Goal: Task Accomplishment & Management: Complete application form

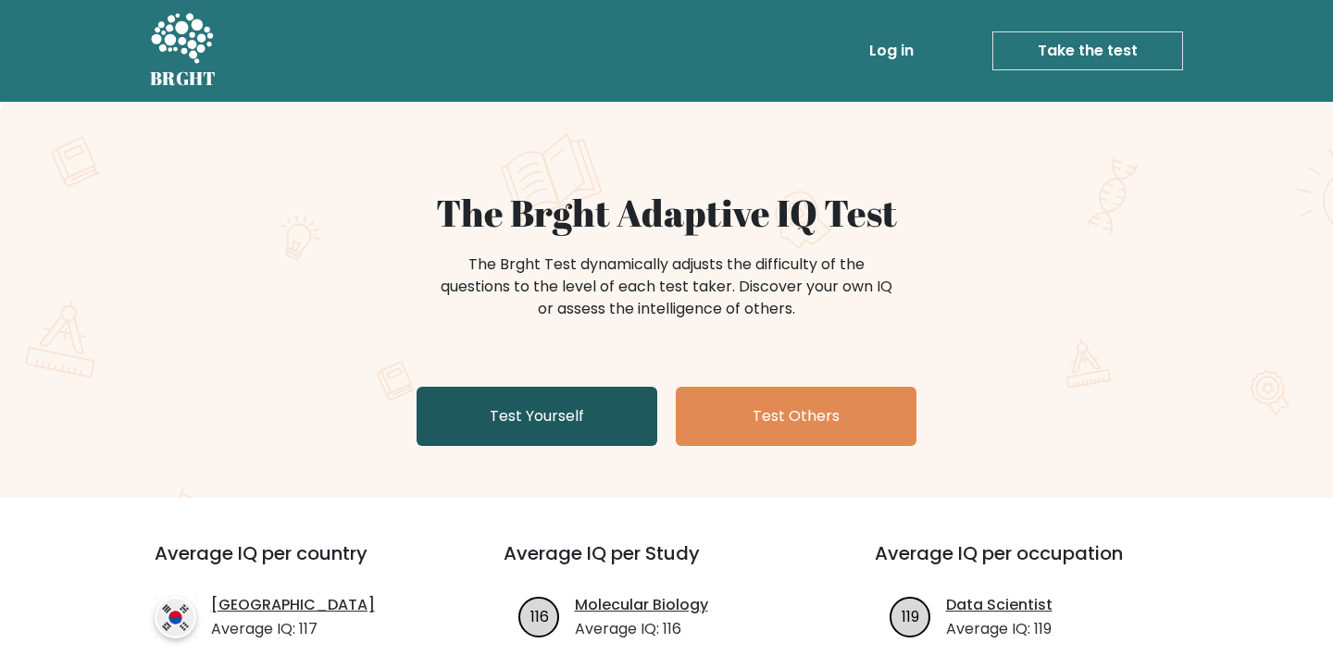
click at [451, 410] on link "Test Yourself" at bounding box center [537, 416] width 241 height 59
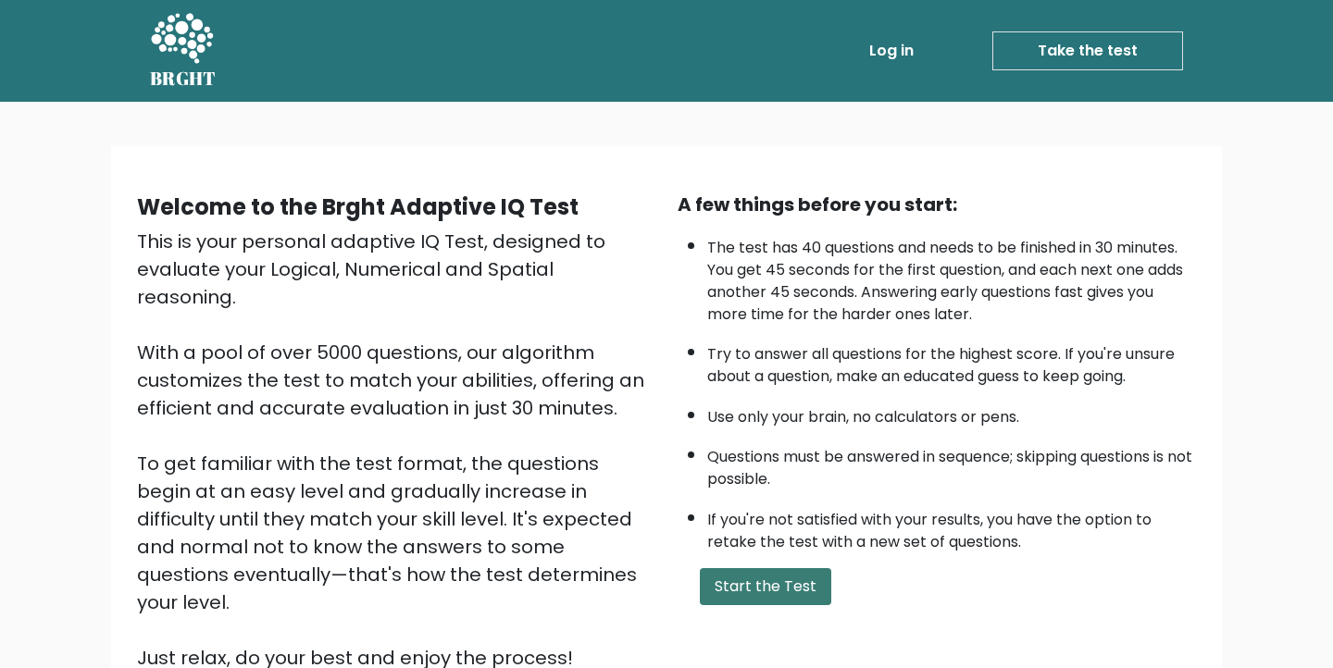
click at [799, 585] on button "Start the Test" at bounding box center [765, 586] width 131 height 37
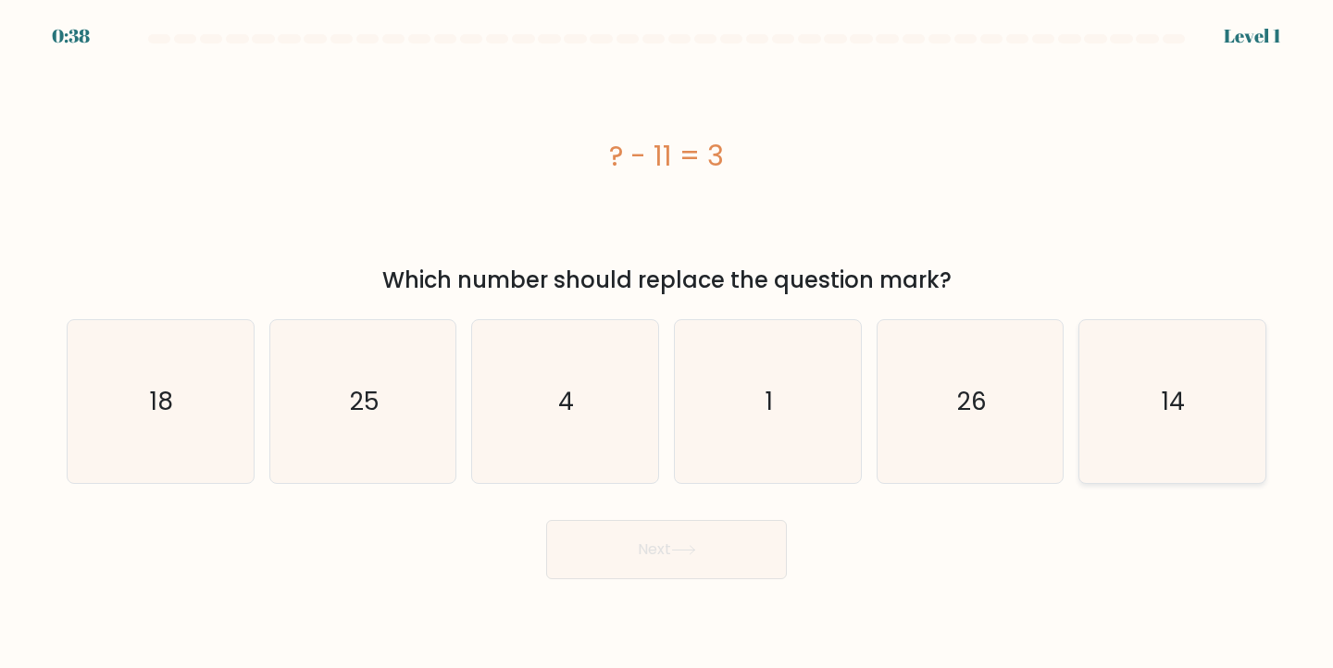
click at [1171, 431] on icon "14" at bounding box center [1172, 402] width 164 height 164
click at [667, 343] on input "f. 14" at bounding box center [666, 338] width 1 height 9
radio input "true"
click at [774, 556] on button "Next" at bounding box center [666, 549] width 241 height 59
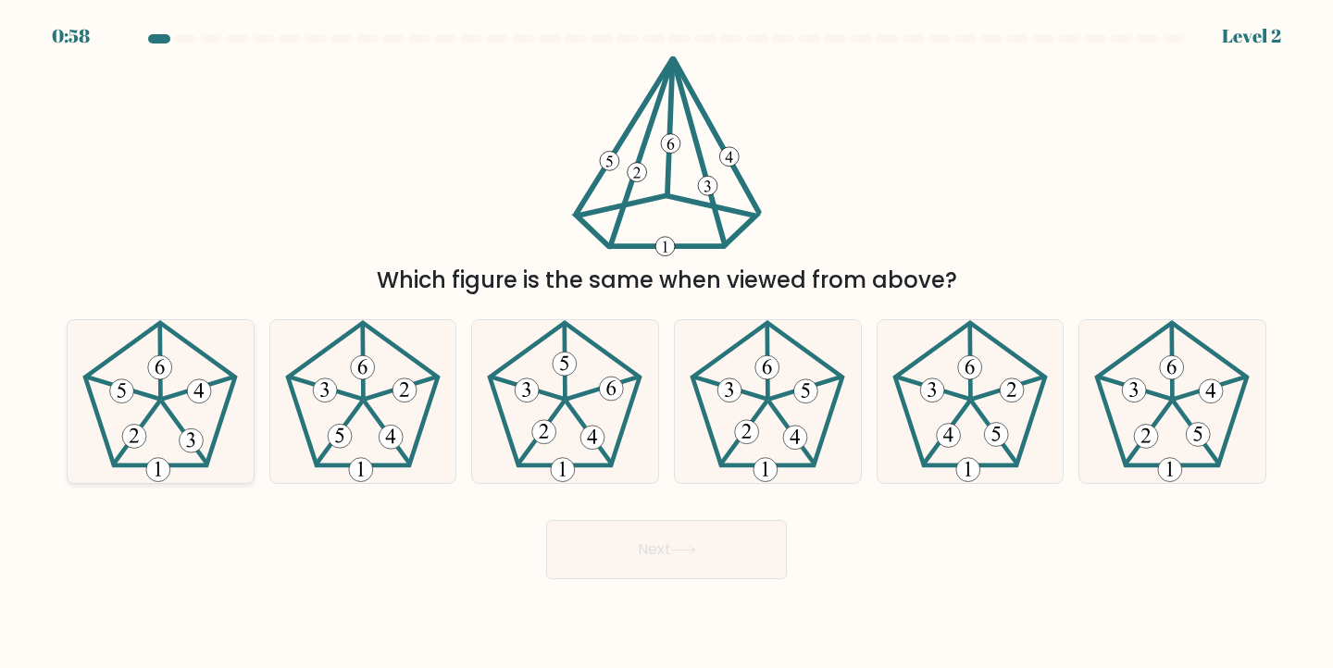
click at [167, 461] on 392 at bounding box center [158, 470] width 24 height 24
click at [666, 343] on input "a." at bounding box center [666, 338] width 1 height 9
radio input "true"
click at [696, 569] on button "Next" at bounding box center [666, 549] width 241 height 59
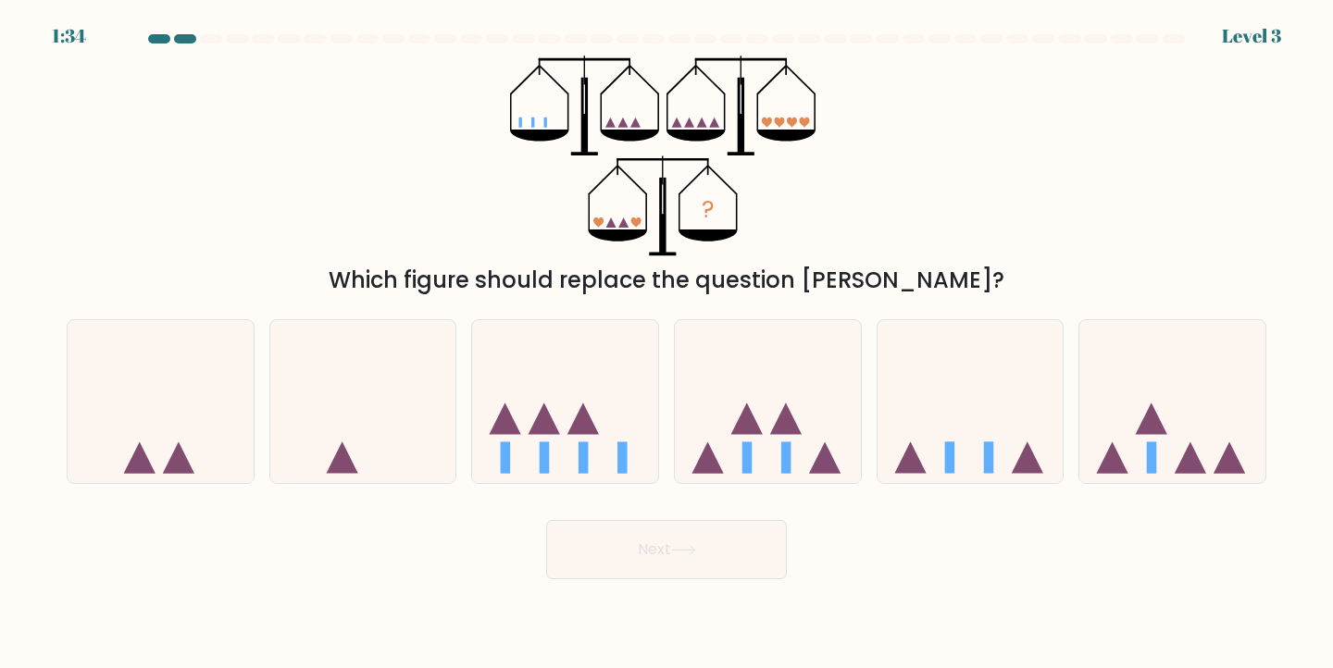
click at [1168, 35] on div at bounding box center [1174, 38] width 22 height 9
click at [938, 438] on icon at bounding box center [970, 402] width 186 height 154
click at [667, 343] on input "e." at bounding box center [666, 338] width 1 height 9
radio input "true"
click at [729, 529] on button "Next" at bounding box center [666, 549] width 241 height 59
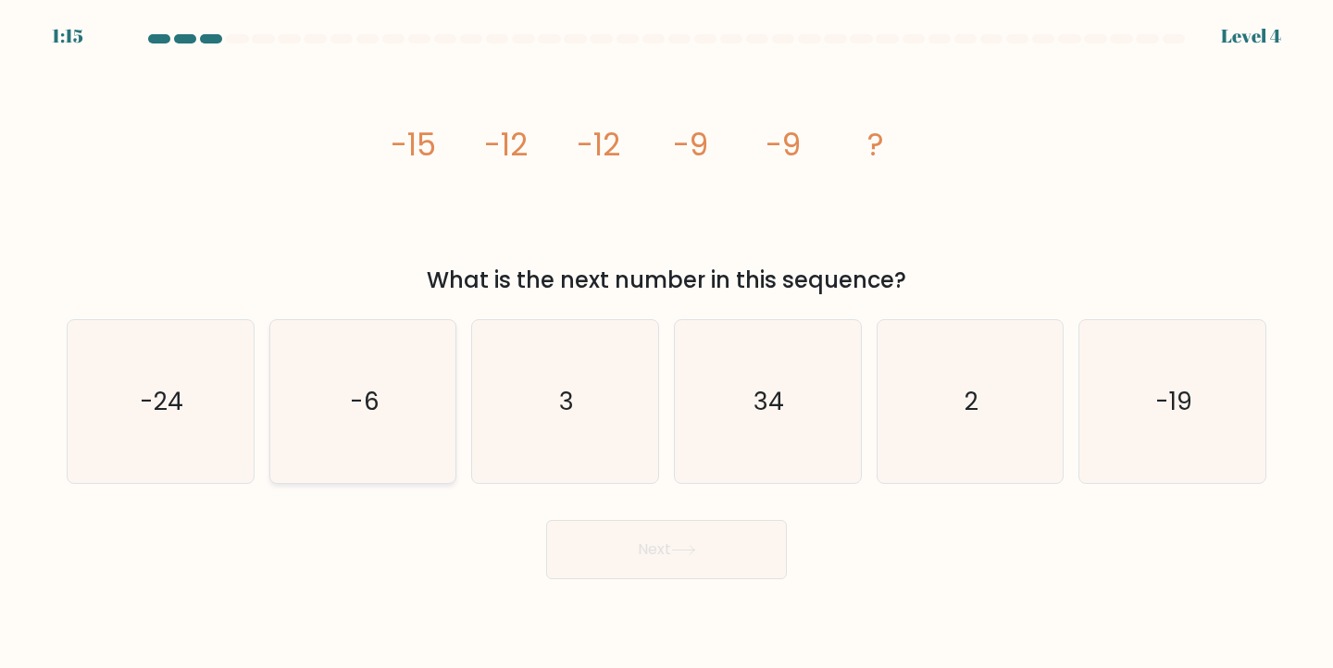
click at [370, 420] on icon "-6" at bounding box center [363, 402] width 164 height 164
click at [666, 343] on input "b. -6" at bounding box center [666, 338] width 1 height 9
radio input "true"
click at [601, 530] on button "Next" at bounding box center [666, 549] width 241 height 59
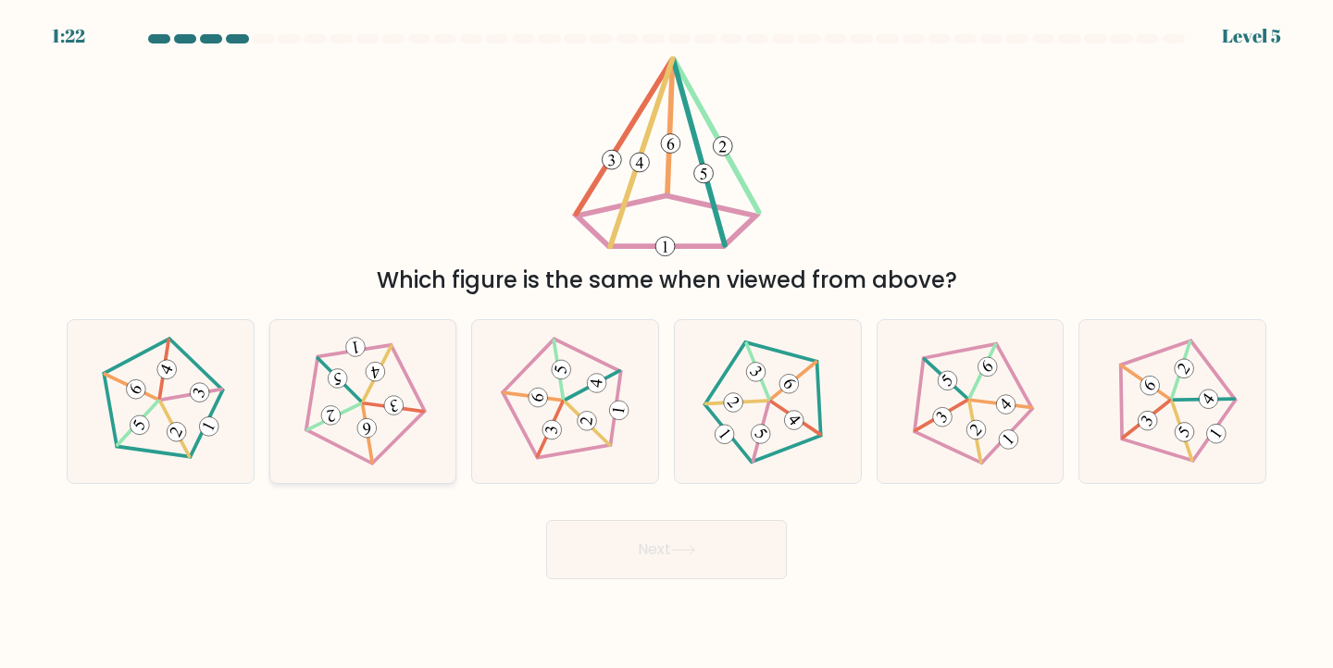
click at [422, 416] on 185 at bounding box center [363, 407] width 137 height 131
click at [666, 343] on input "b." at bounding box center [666, 338] width 1 height 9
radio input "true"
click at [675, 559] on button "Next" at bounding box center [666, 549] width 241 height 59
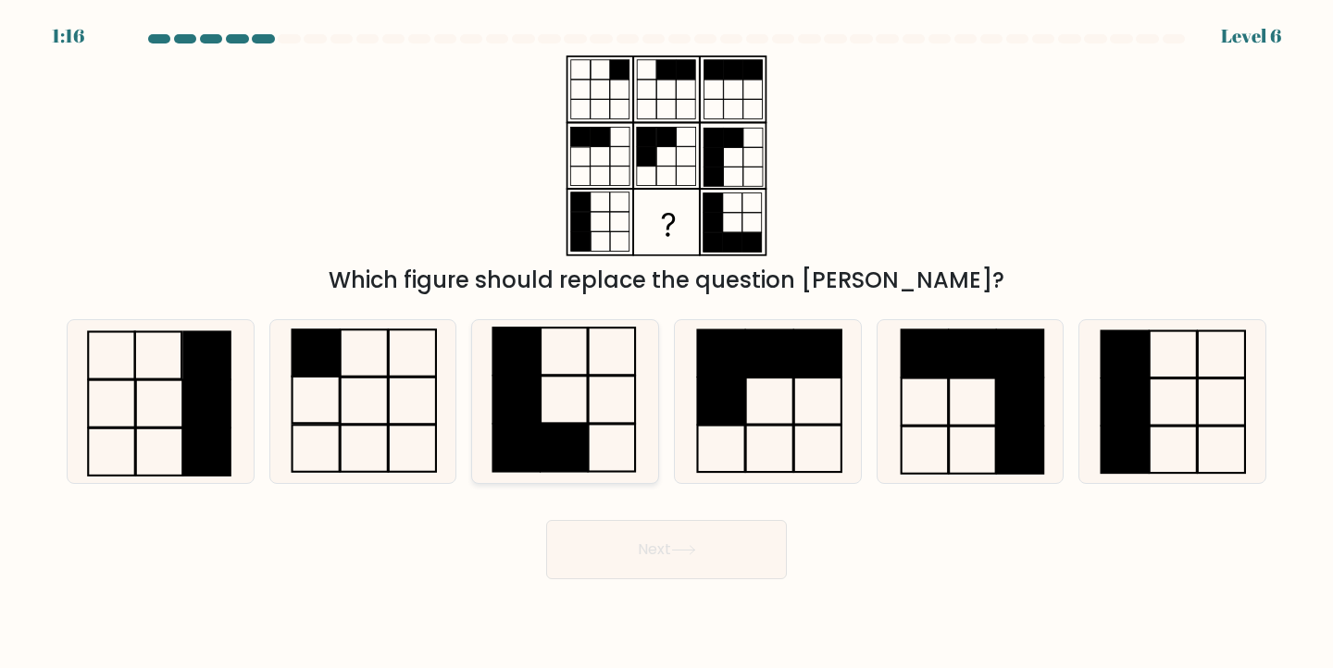
click at [537, 370] on rect at bounding box center [516, 351] width 47 height 47
click at [666, 343] on input "c." at bounding box center [666, 338] width 1 height 9
radio input "true"
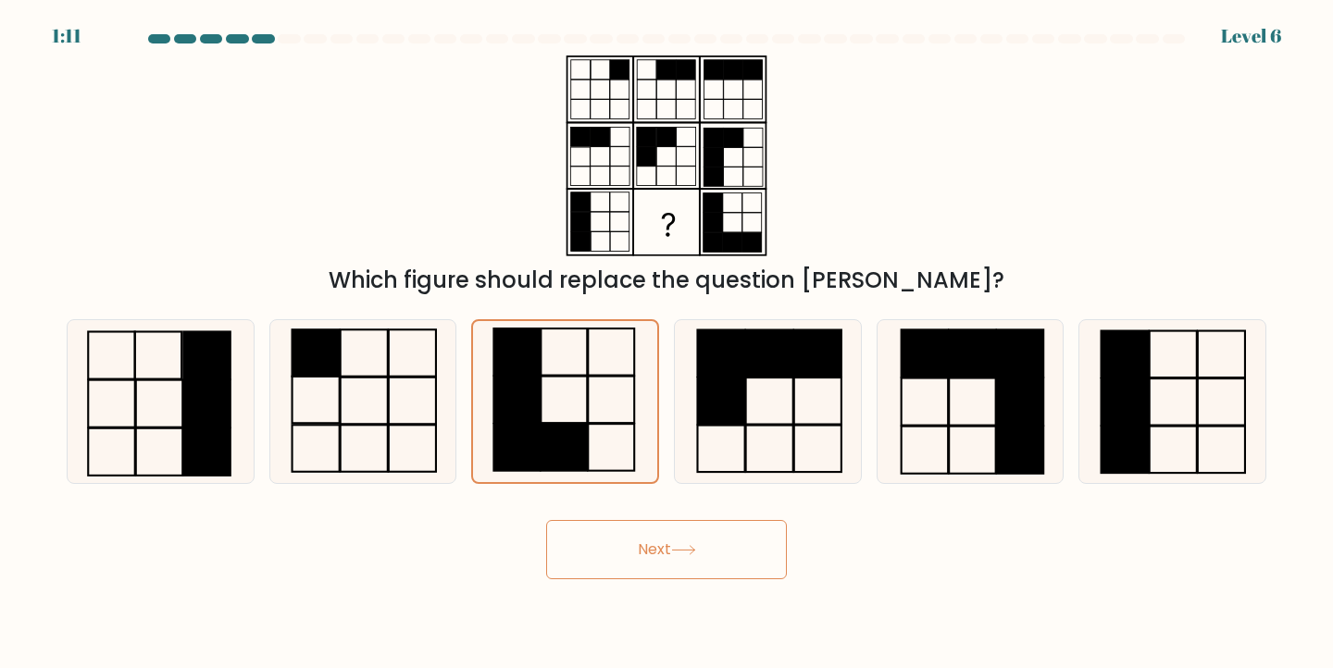
click at [671, 547] on button "Next" at bounding box center [666, 549] width 241 height 59
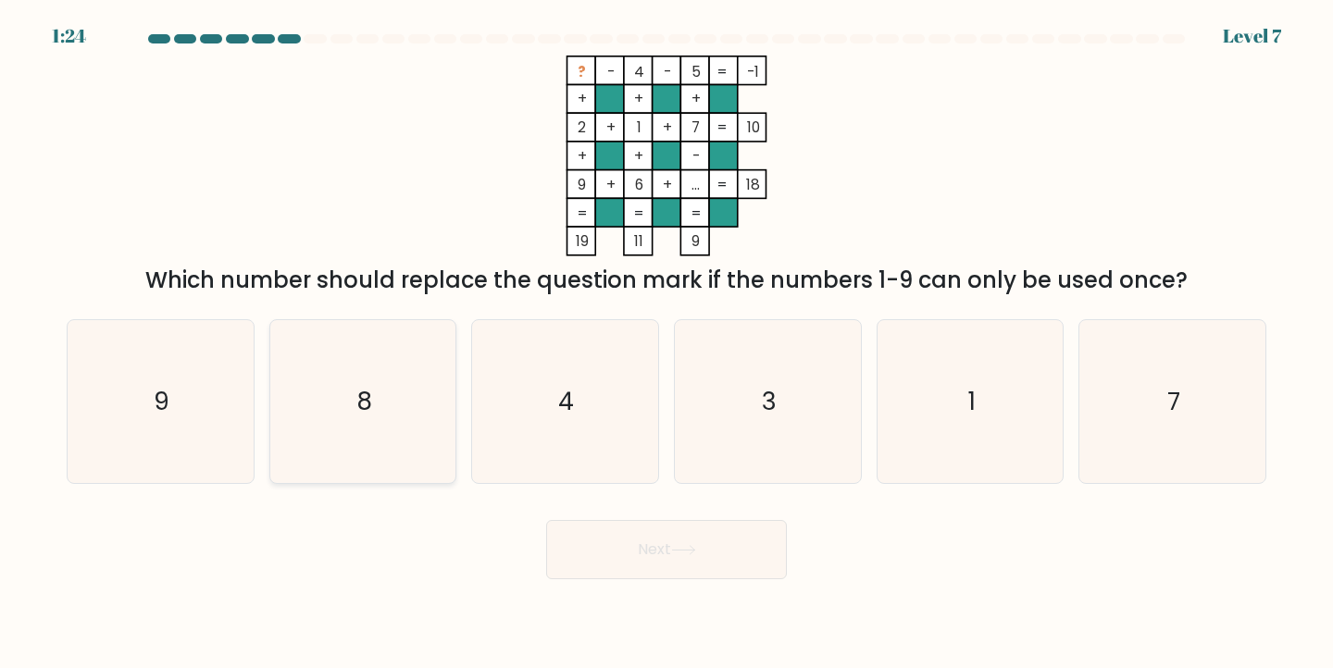
click at [392, 453] on icon "8" at bounding box center [363, 402] width 164 height 164
click at [666, 343] on input "b. 8" at bounding box center [666, 338] width 1 height 9
radio input "true"
click at [667, 527] on button "Next" at bounding box center [666, 549] width 241 height 59
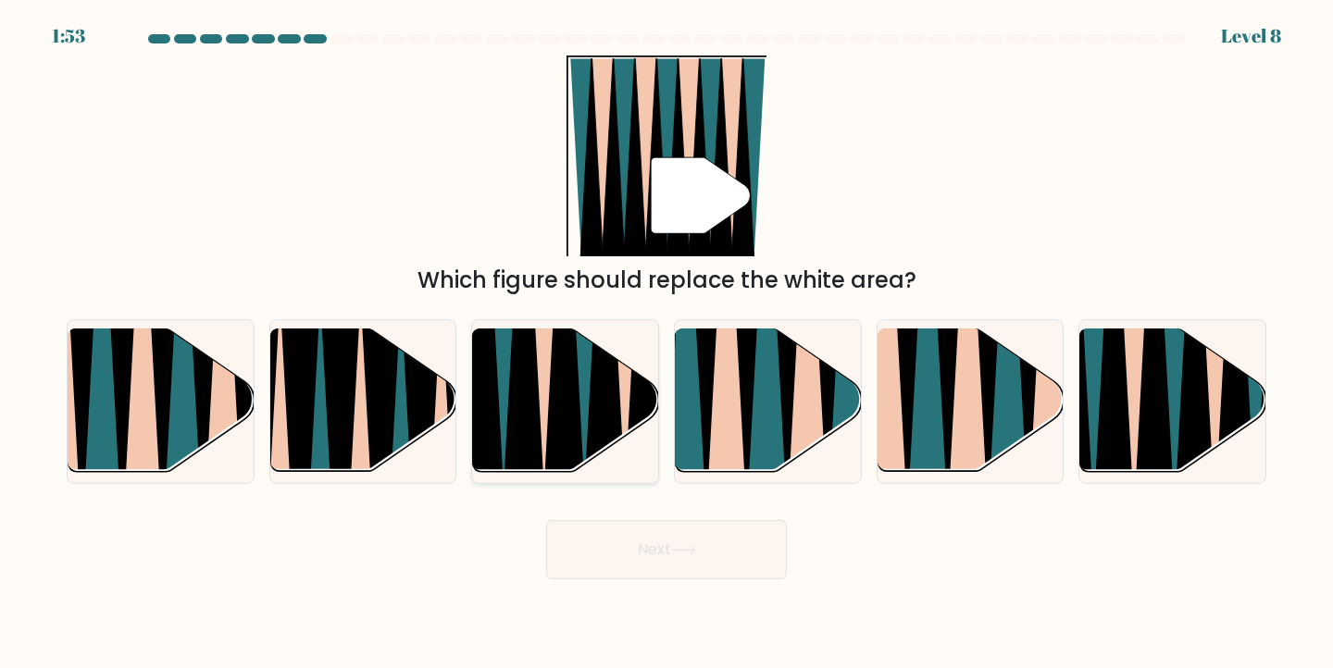
click at [583, 395] on icon at bounding box center [586, 329] width 41 height 371
click at [666, 343] on input "c." at bounding box center [666, 338] width 1 height 9
radio input "true"
click at [723, 543] on button "Next" at bounding box center [666, 549] width 241 height 59
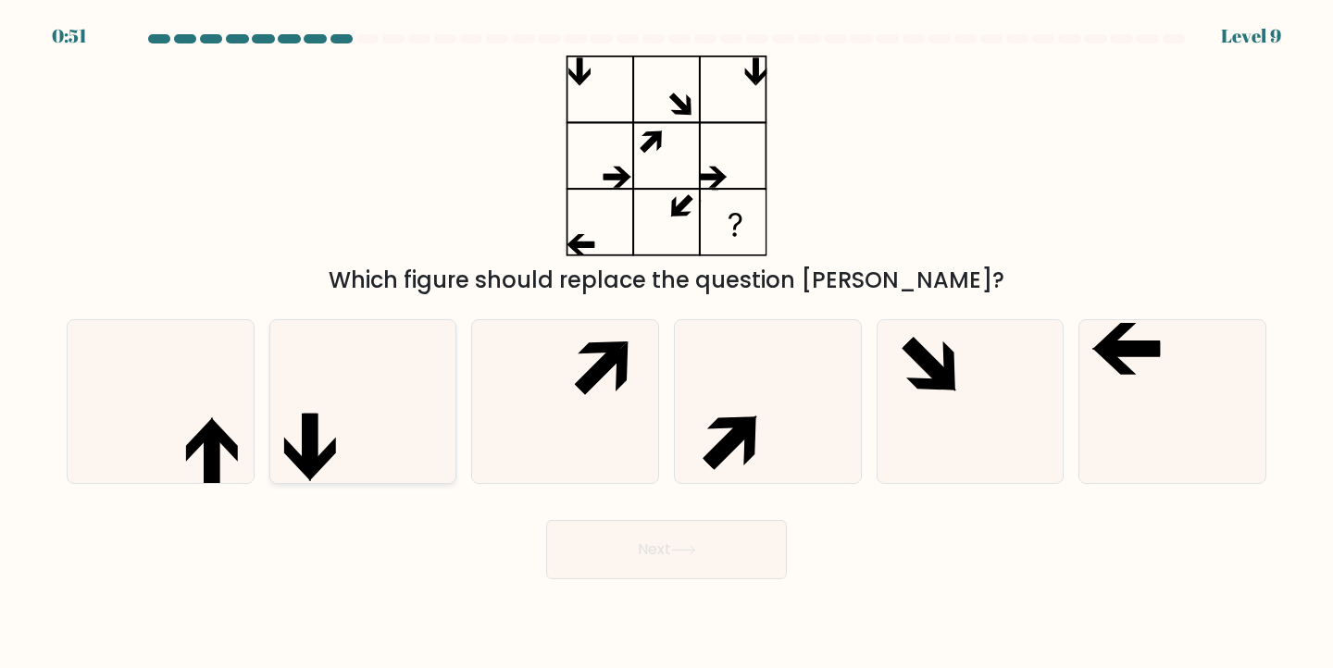
click at [367, 460] on icon at bounding box center [363, 402] width 164 height 164
click at [666, 343] on input "b." at bounding box center [666, 338] width 1 height 9
radio input "true"
click at [168, 436] on icon at bounding box center [161, 402] width 164 height 164
click at [666, 343] on input "a." at bounding box center [666, 338] width 1 height 9
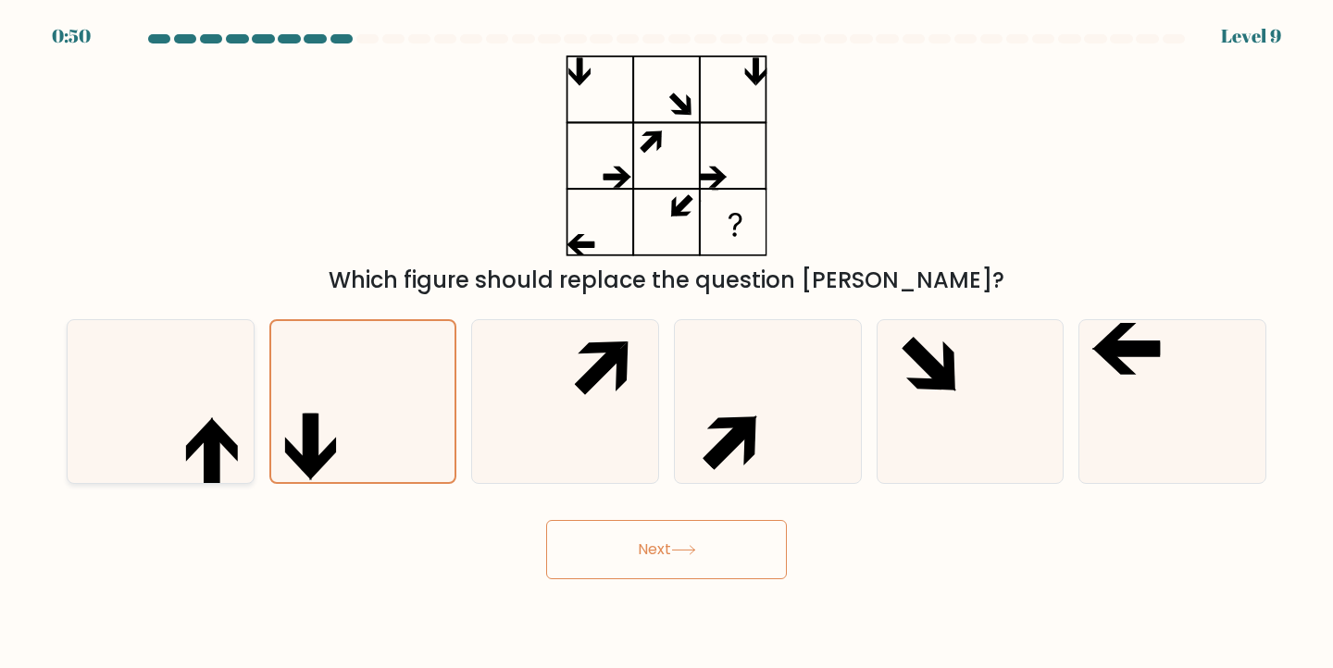
radio input "true"
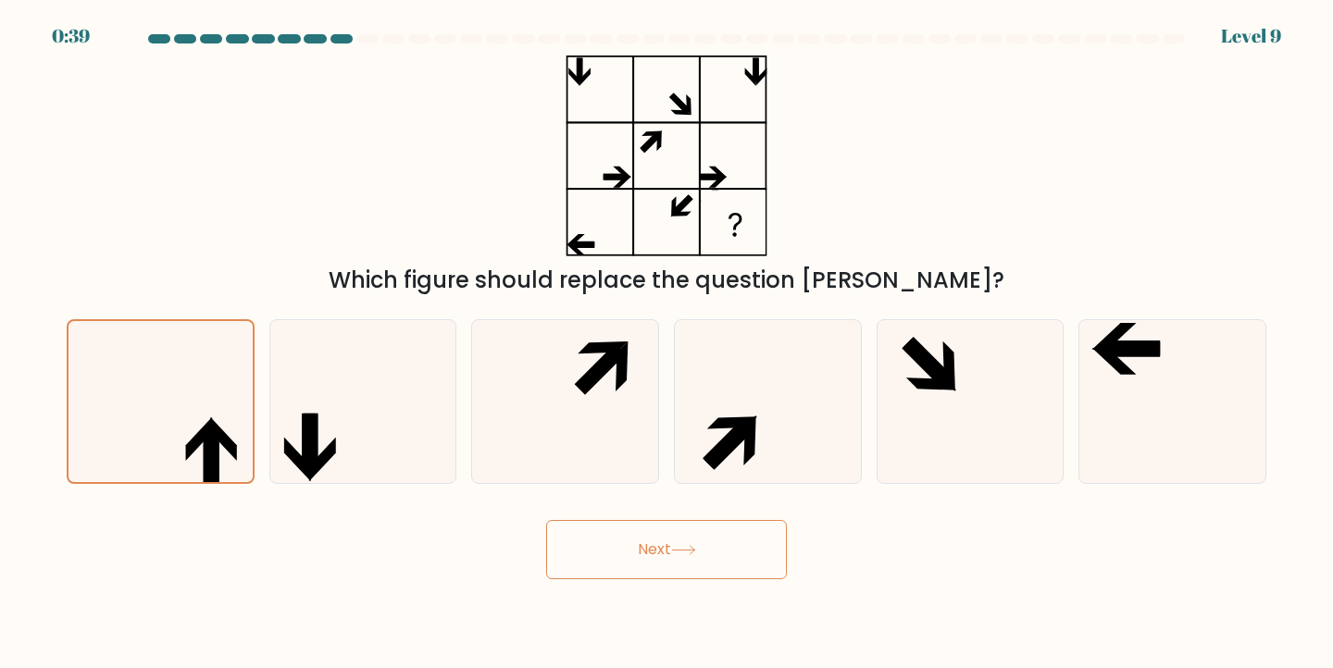
click at [683, 572] on button "Next" at bounding box center [666, 549] width 241 height 59
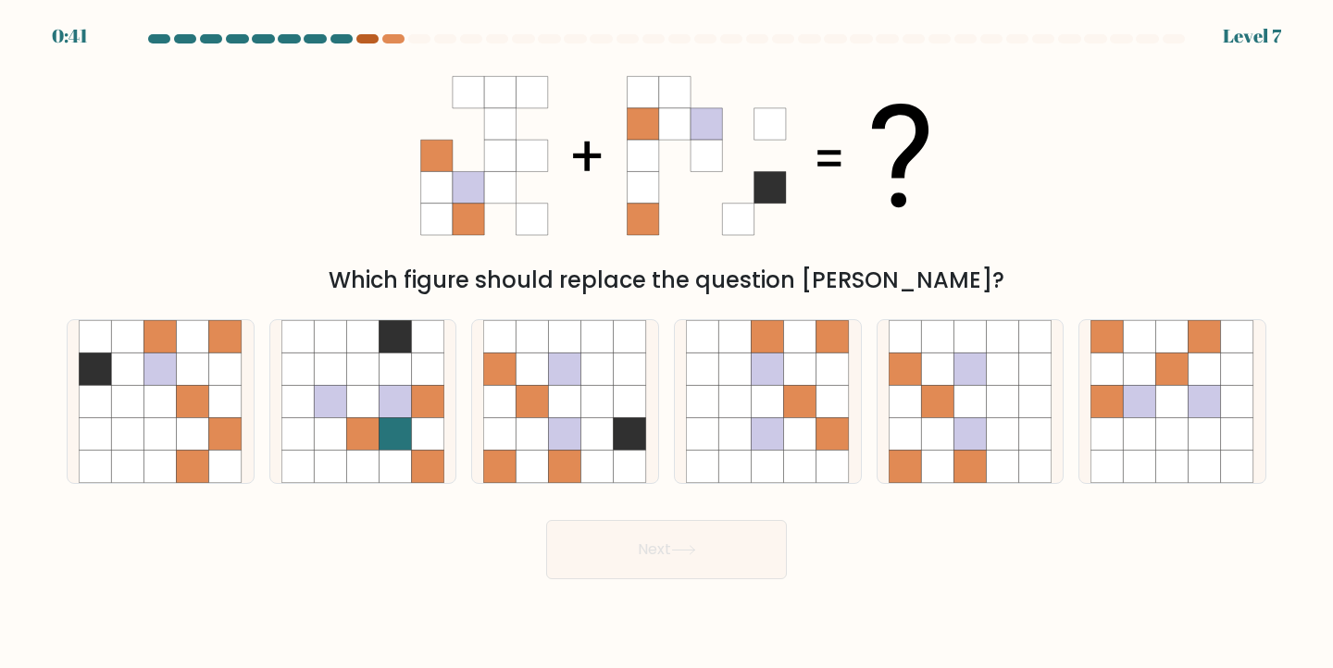
click at [367, 37] on div at bounding box center [367, 38] width 22 height 9
click at [369, 412] on icon at bounding box center [362, 401] width 32 height 32
click at [666, 343] on input "b." at bounding box center [666, 338] width 1 height 9
radio input "true"
click at [574, 554] on button "Next" at bounding box center [666, 549] width 241 height 59
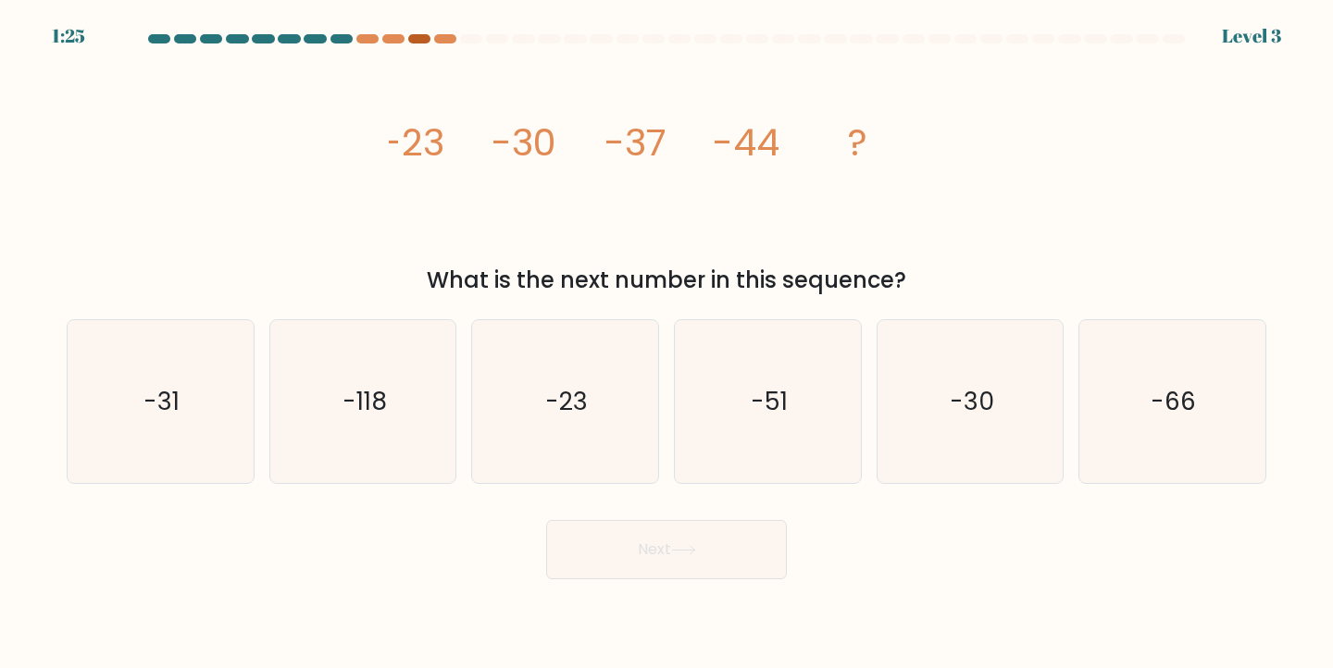
click at [414, 38] on div at bounding box center [419, 38] width 22 height 9
click at [715, 375] on icon "-51" at bounding box center [768, 402] width 164 height 164
click at [667, 343] on input "d. -51" at bounding box center [666, 338] width 1 height 9
radio input "true"
click at [701, 554] on button "Next" at bounding box center [666, 549] width 241 height 59
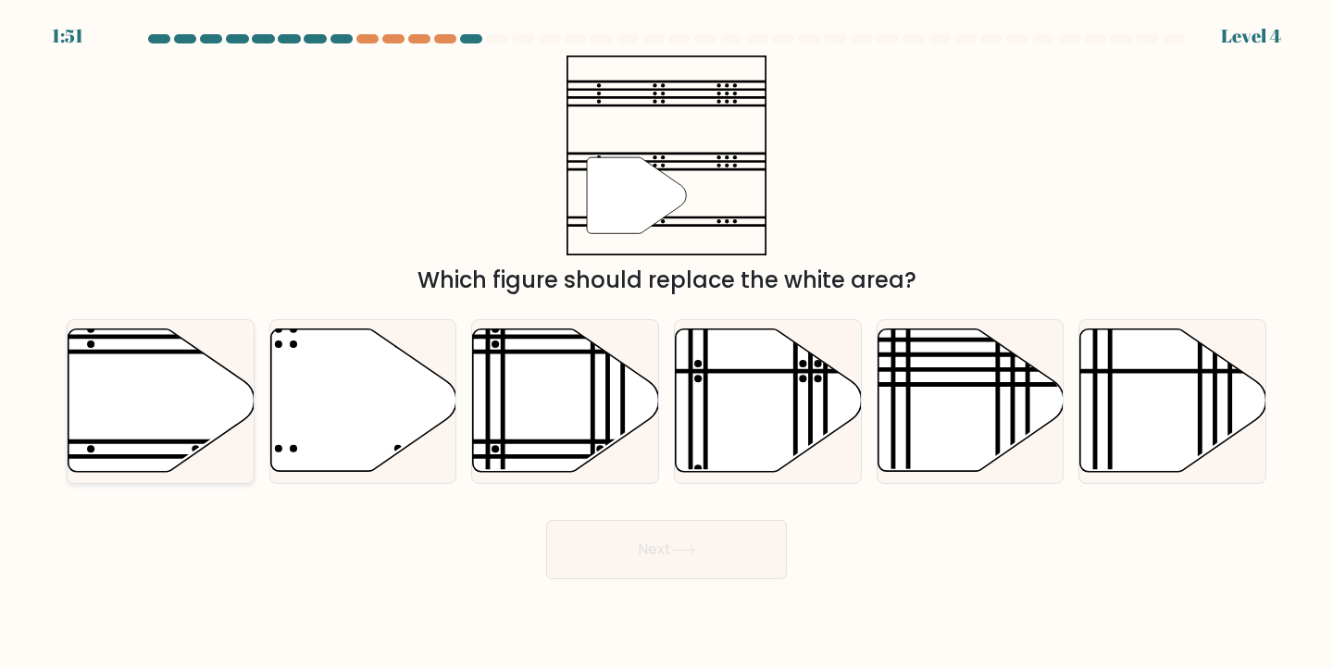
click at [171, 373] on icon at bounding box center [161, 401] width 186 height 143
click at [666, 343] on input "a." at bounding box center [666, 338] width 1 height 9
radio input "true"
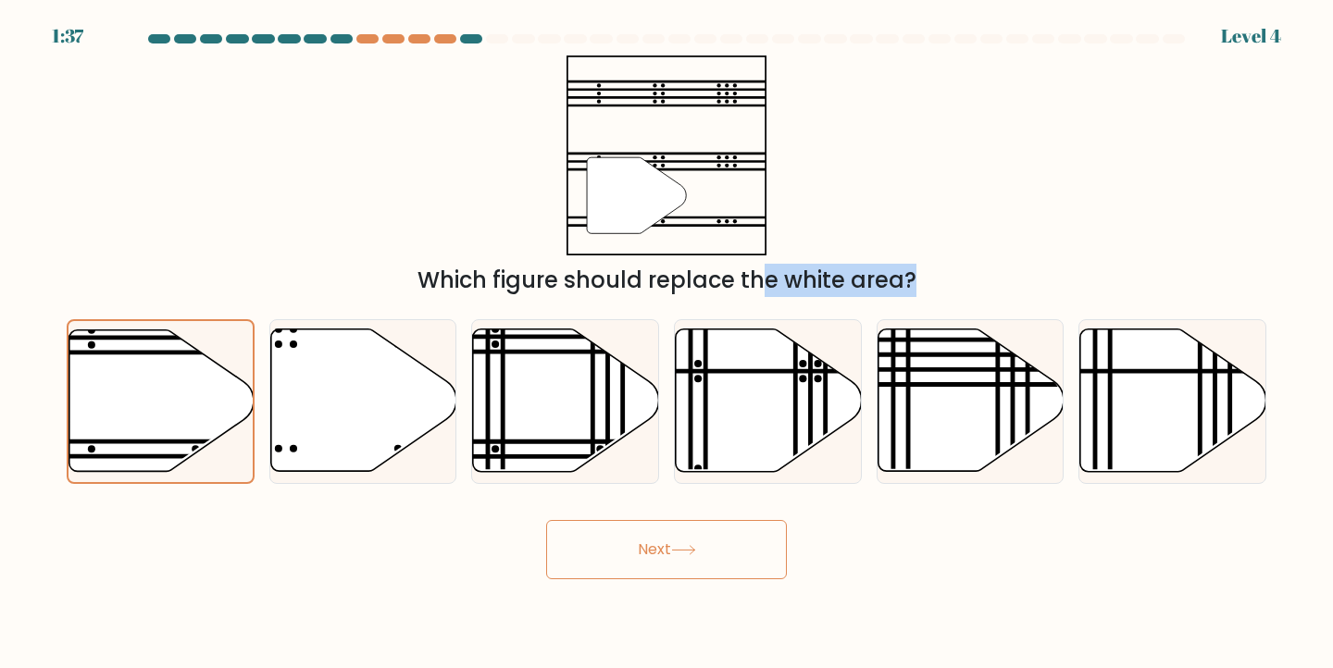
drag, startPoint x: 585, startPoint y: 389, endPoint x: 603, endPoint y: 285, distance: 105.3
click at [603, 285] on form at bounding box center [666, 306] width 1333 height 545
click at [628, 535] on button "Next" at bounding box center [666, 549] width 241 height 59
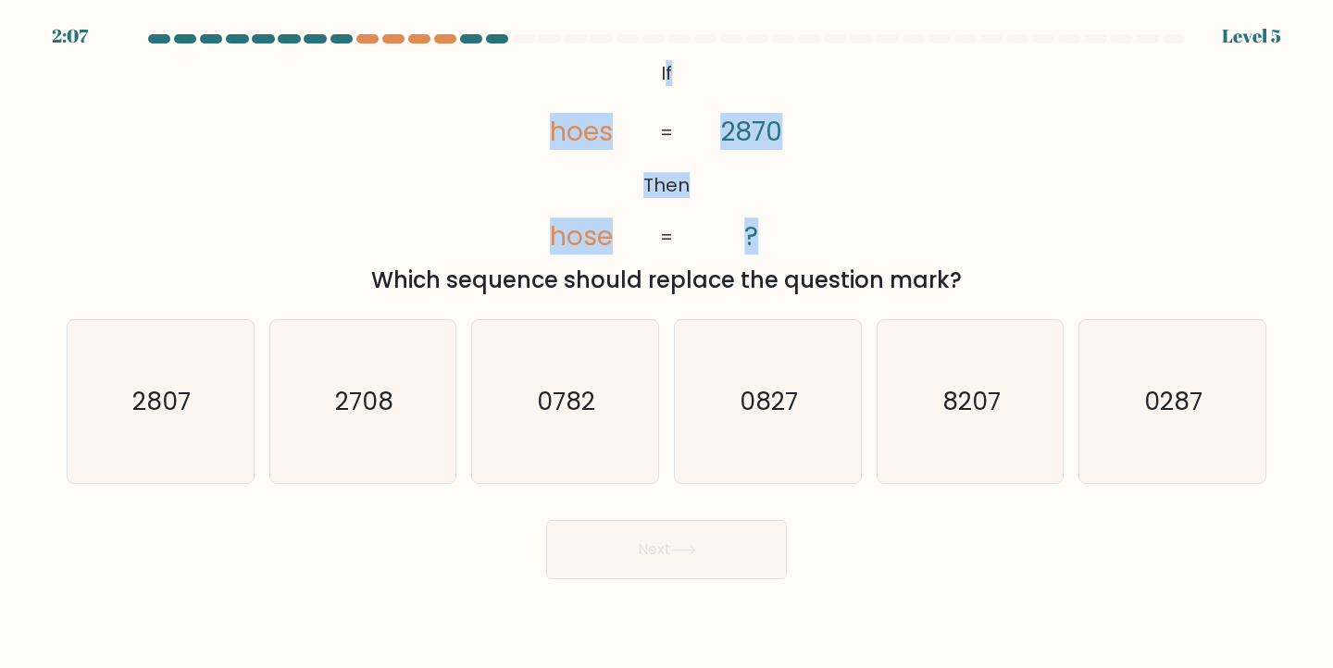
drag, startPoint x: 664, startPoint y: 72, endPoint x: 789, endPoint y: 213, distance: 188.2
click at [789, 213] on icon "@import url('https://fonts.googleapis.com/css?family=Abril+Fatface:400,100,100i…" at bounding box center [667, 156] width 326 height 201
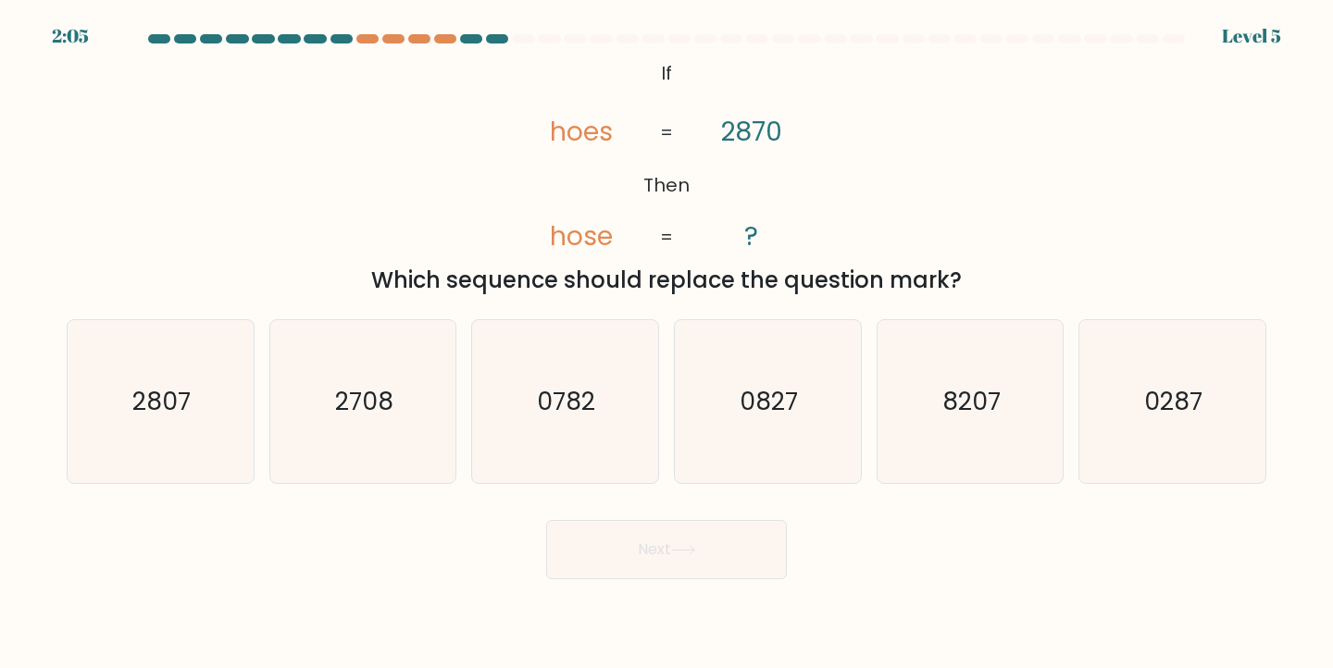
click at [746, 267] on div "Which sequence should replace the question mark?" at bounding box center [666, 280] width 1177 height 33
click at [555, 230] on tspan "hose" at bounding box center [582, 236] width 63 height 37
click at [571, 231] on tspan "hose" at bounding box center [582, 236] width 63 height 37
click at [589, 232] on tspan "hose" at bounding box center [582, 236] width 63 height 37
click at [612, 235] on tspan "hose" at bounding box center [582, 236] width 63 height 37
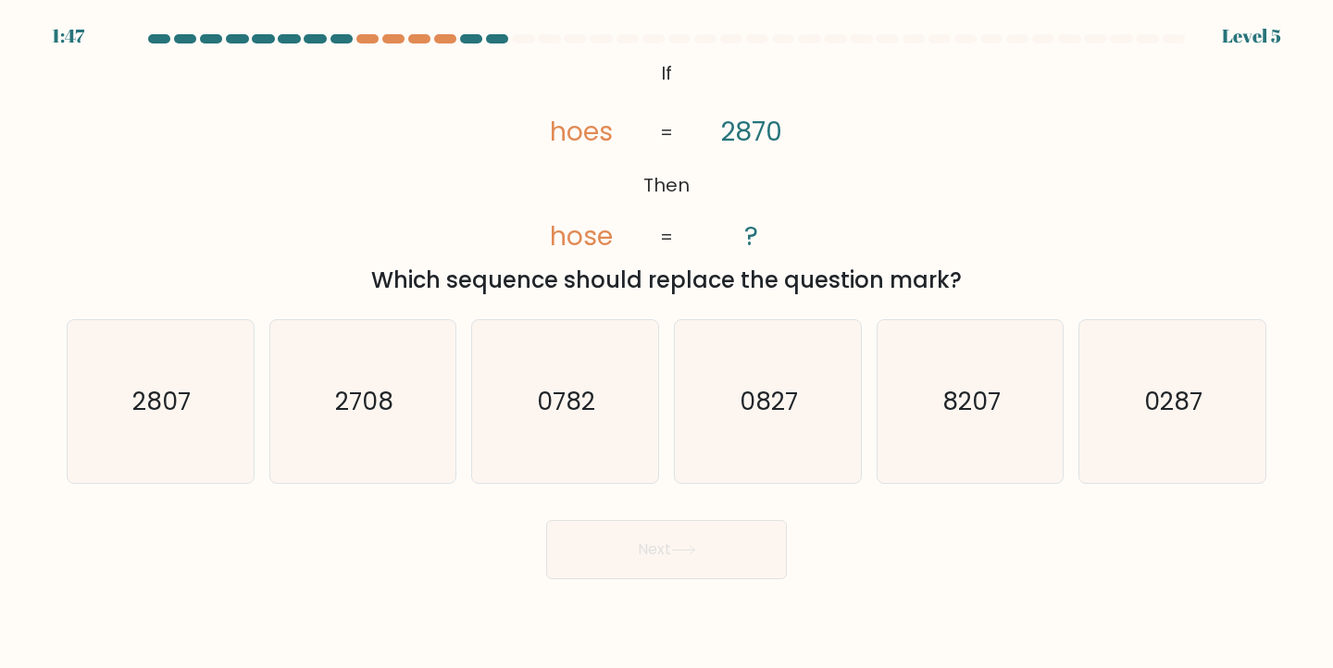
click at [561, 142] on tspan "hoes" at bounding box center [582, 131] width 63 height 37
click at [566, 142] on tspan "hoes" at bounding box center [582, 131] width 63 height 37
click at [148, 465] on icon "2807" at bounding box center [161, 402] width 164 height 164
click at [666, 343] on input "a. 2807" at bounding box center [666, 338] width 1 height 9
radio input "true"
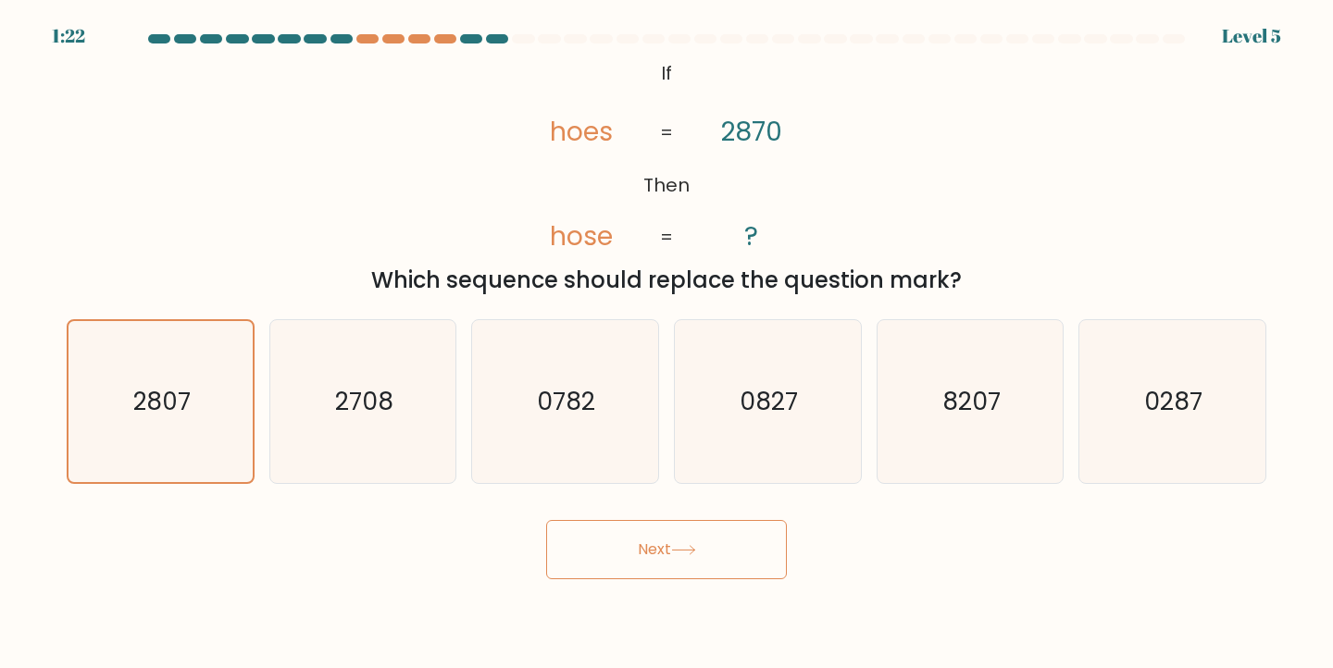
click at [625, 561] on button "Next" at bounding box center [666, 549] width 241 height 59
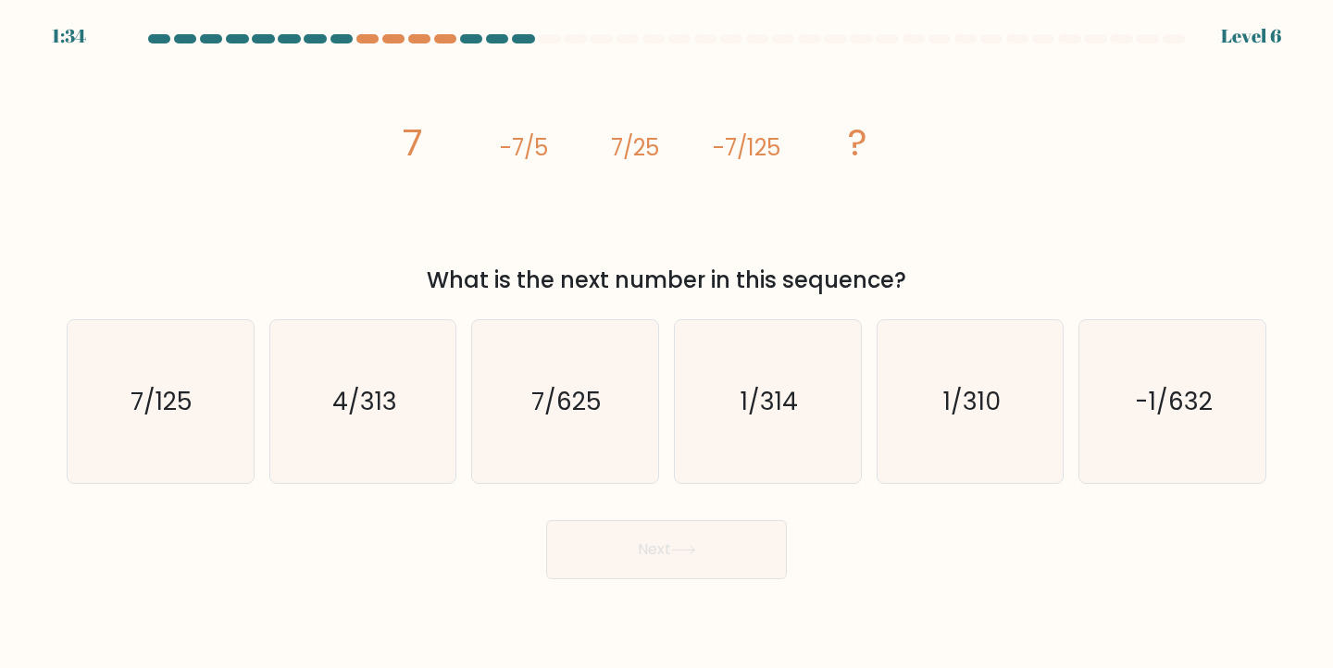
click at [980, 138] on div "image/svg+xml 7 -7/5 7/25 -7/125 ? What is the next number in this sequence?" at bounding box center [667, 177] width 1222 height 242
click at [563, 389] on text "7/625" at bounding box center [566, 401] width 70 height 34
click at [666, 343] on input "c. 7/625" at bounding box center [666, 338] width 1 height 9
radio input "true"
click at [660, 550] on button "Next" at bounding box center [666, 549] width 241 height 59
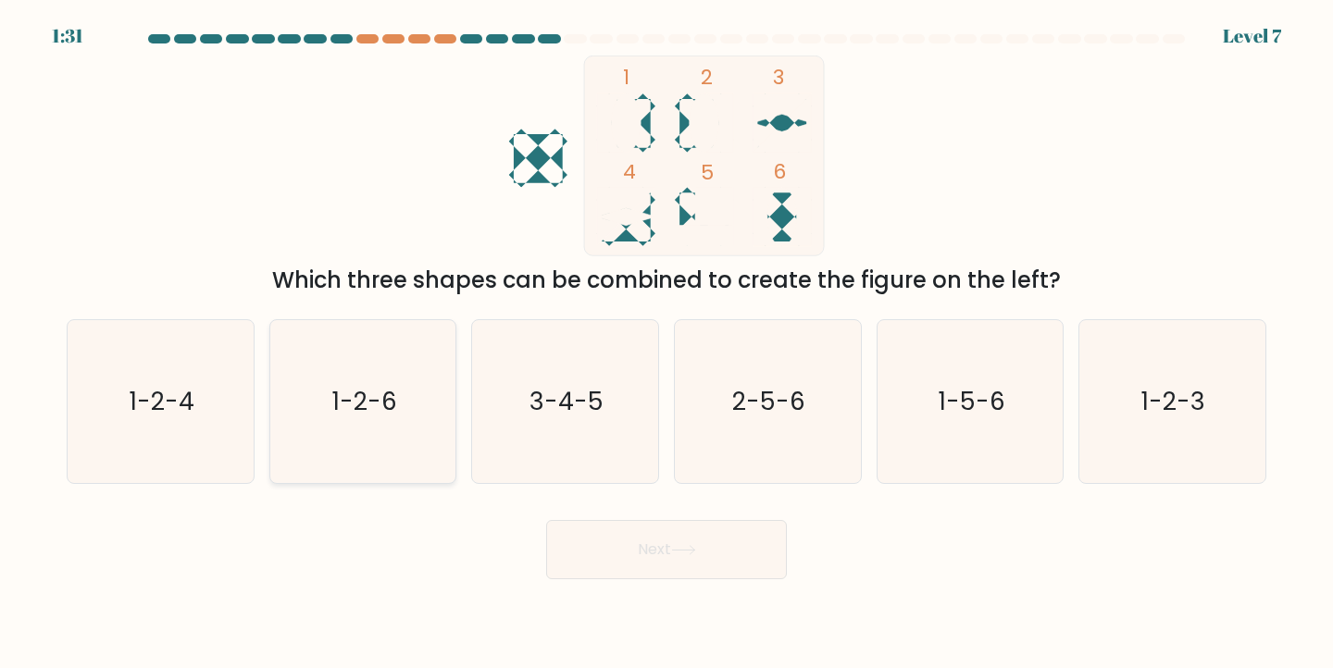
click at [382, 400] on text "1-2-6" at bounding box center [364, 401] width 65 height 34
click at [666, 343] on input "b. 1-2-6" at bounding box center [666, 338] width 1 height 9
radio input "true"
click at [685, 552] on icon at bounding box center [683, 550] width 25 height 10
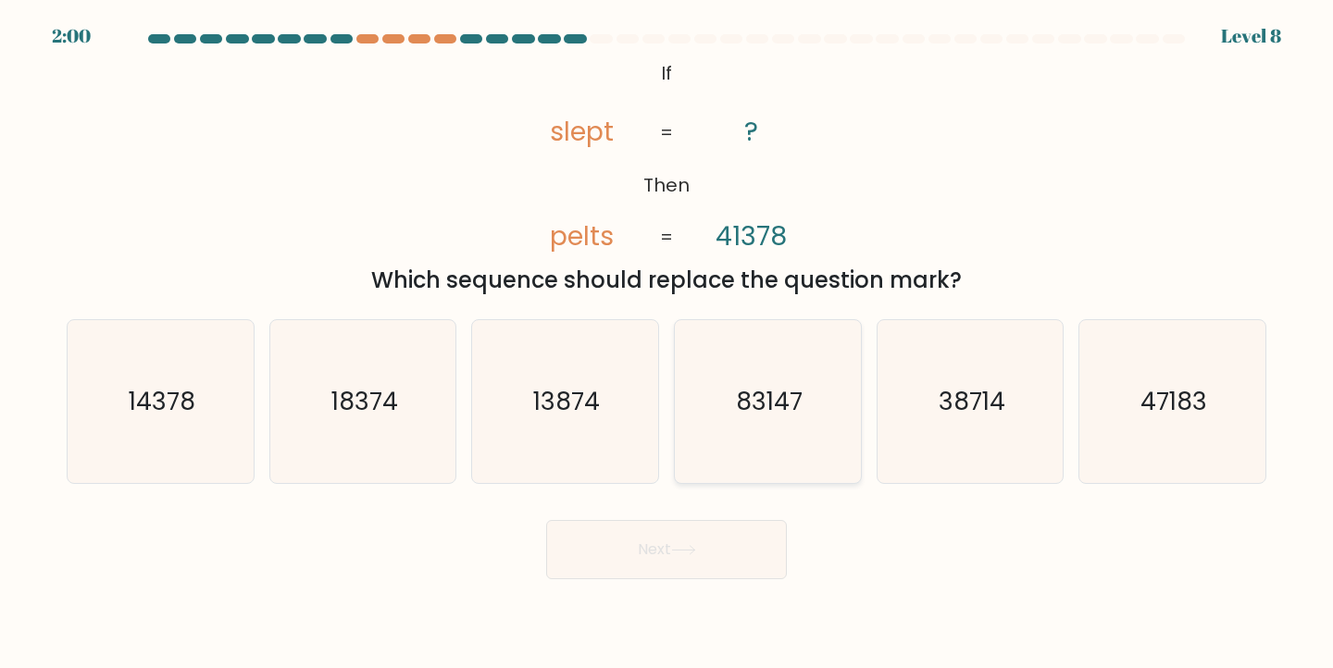
click at [779, 398] on text "83147" at bounding box center [769, 401] width 67 height 34
click at [667, 343] on input "d. 83147" at bounding box center [666, 338] width 1 height 9
radio input "true"
click at [712, 541] on button "Next" at bounding box center [666, 549] width 241 height 59
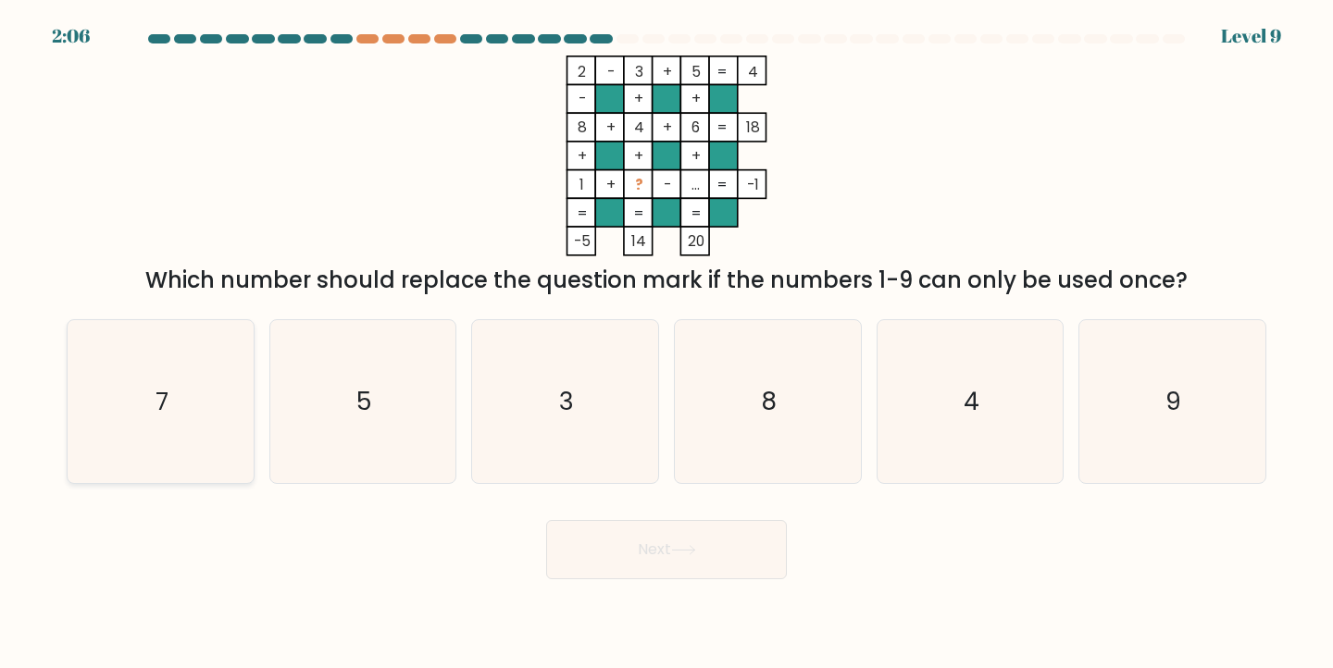
click at [176, 418] on icon "7" at bounding box center [161, 402] width 164 height 164
click at [666, 343] on input "a. 7" at bounding box center [666, 338] width 1 height 9
radio input "true"
click at [671, 538] on button "Next" at bounding box center [666, 549] width 241 height 59
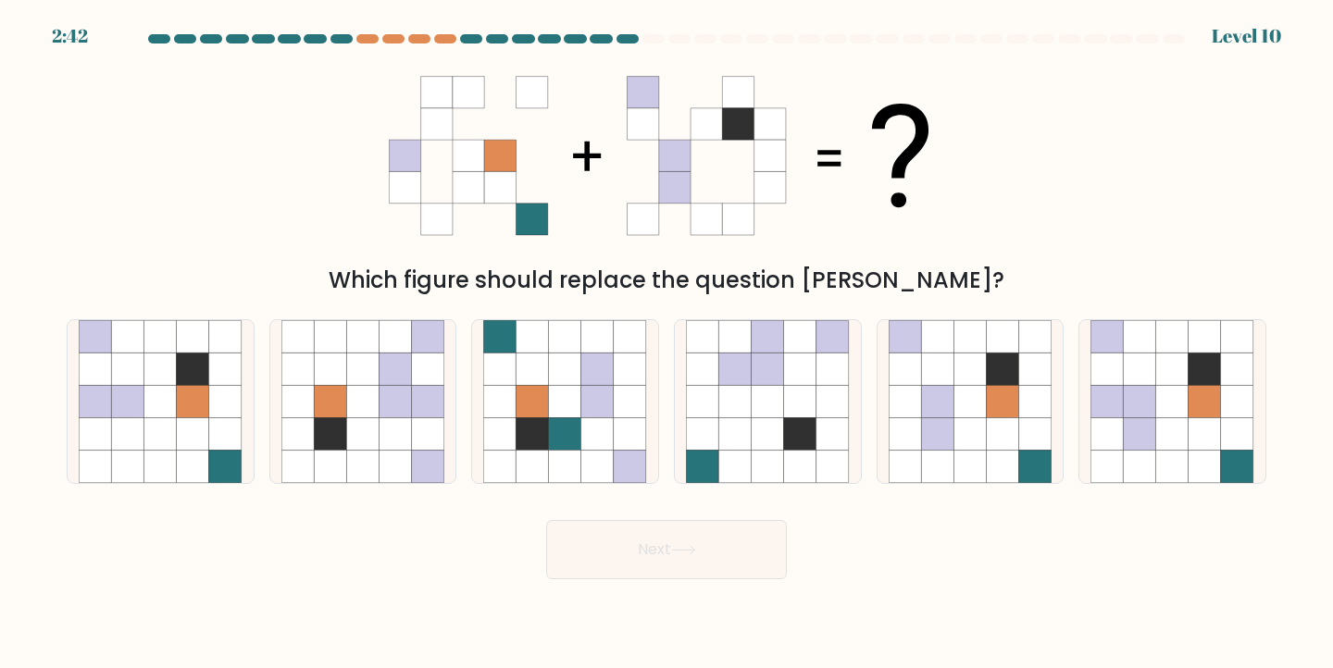
click at [604, 281] on div "Which figure should replace the question mark?" at bounding box center [666, 280] width 1177 height 33
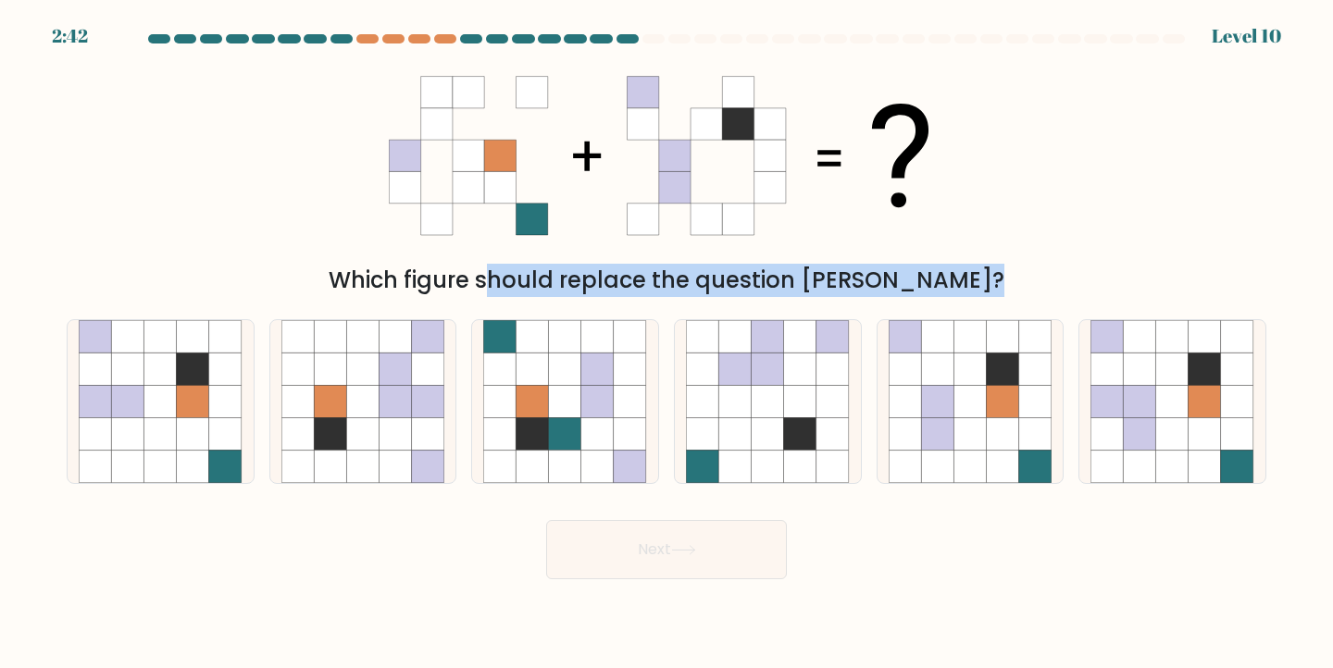
click at [604, 281] on div "Which figure should replace the question mark?" at bounding box center [666, 280] width 1177 height 33
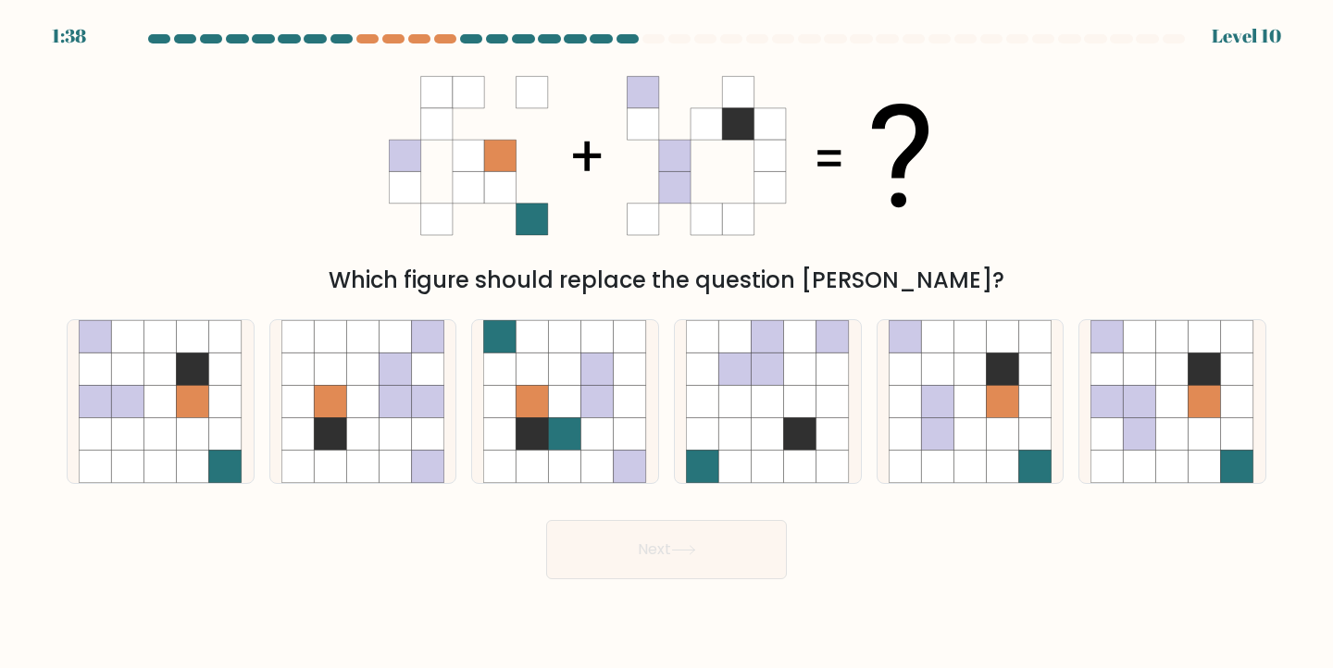
click at [403, 87] on icon at bounding box center [404, 92] width 31 height 31
click at [1152, 392] on icon at bounding box center [1140, 401] width 32 height 32
click at [667, 343] on input "f." at bounding box center [666, 338] width 1 height 9
radio input "true"
click at [662, 566] on button "Next" at bounding box center [666, 549] width 241 height 59
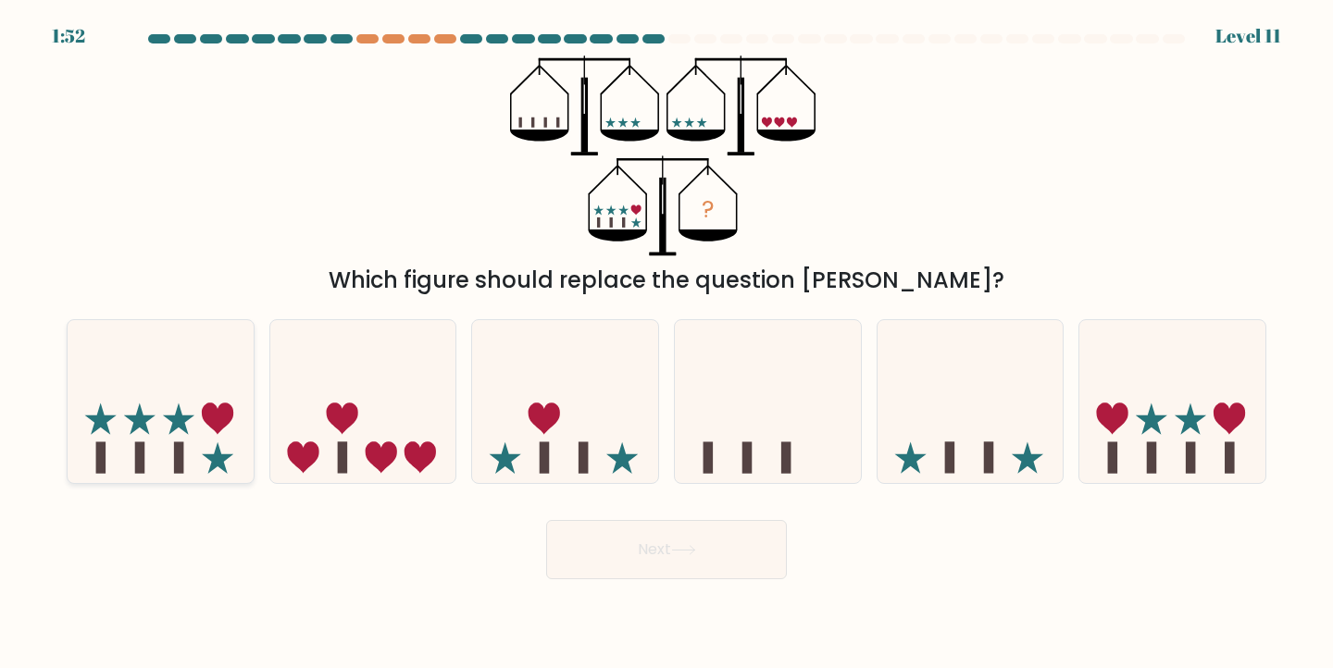
click at [156, 461] on icon at bounding box center [161, 402] width 186 height 154
click at [666, 343] on input "a." at bounding box center [666, 338] width 1 height 9
radio input "true"
click at [638, 541] on button "Next" at bounding box center [666, 549] width 241 height 59
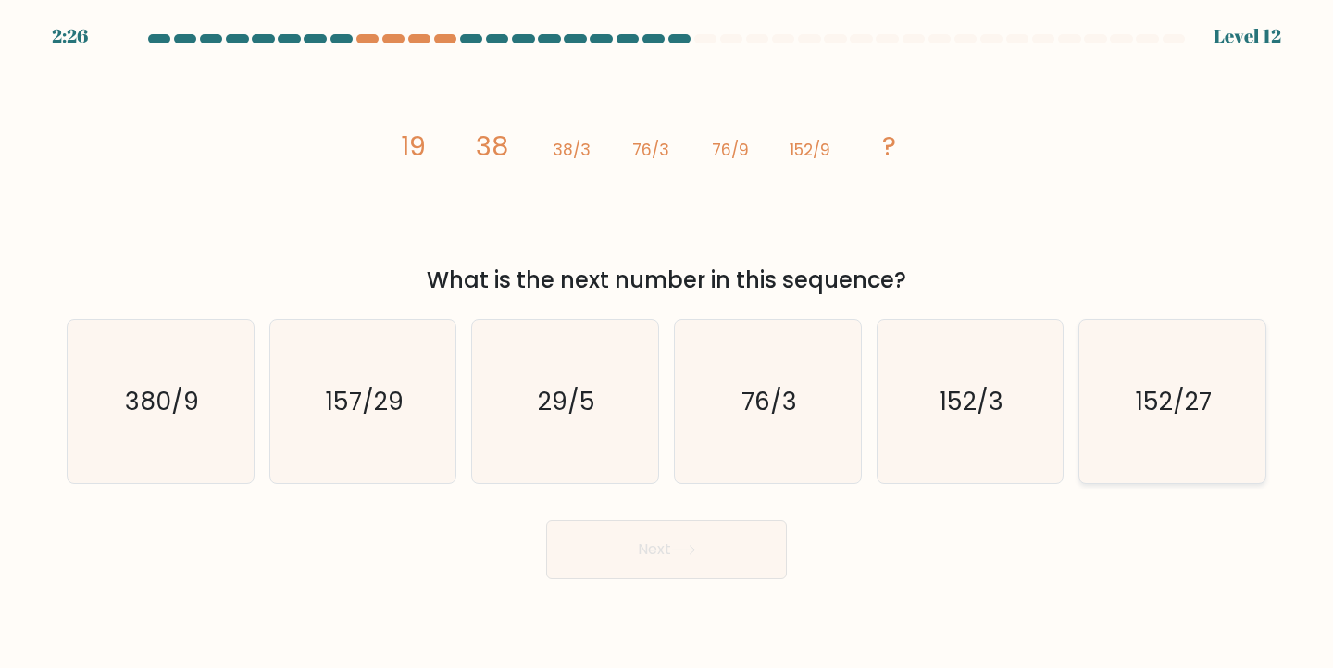
click at [1143, 389] on text "152/27" at bounding box center [1174, 401] width 76 height 34
click at [667, 343] on input "f. 152/27" at bounding box center [666, 338] width 1 height 9
radio input "true"
click at [709, 570] on button "Next" at bounding box center [666, 549] width 241 height 59
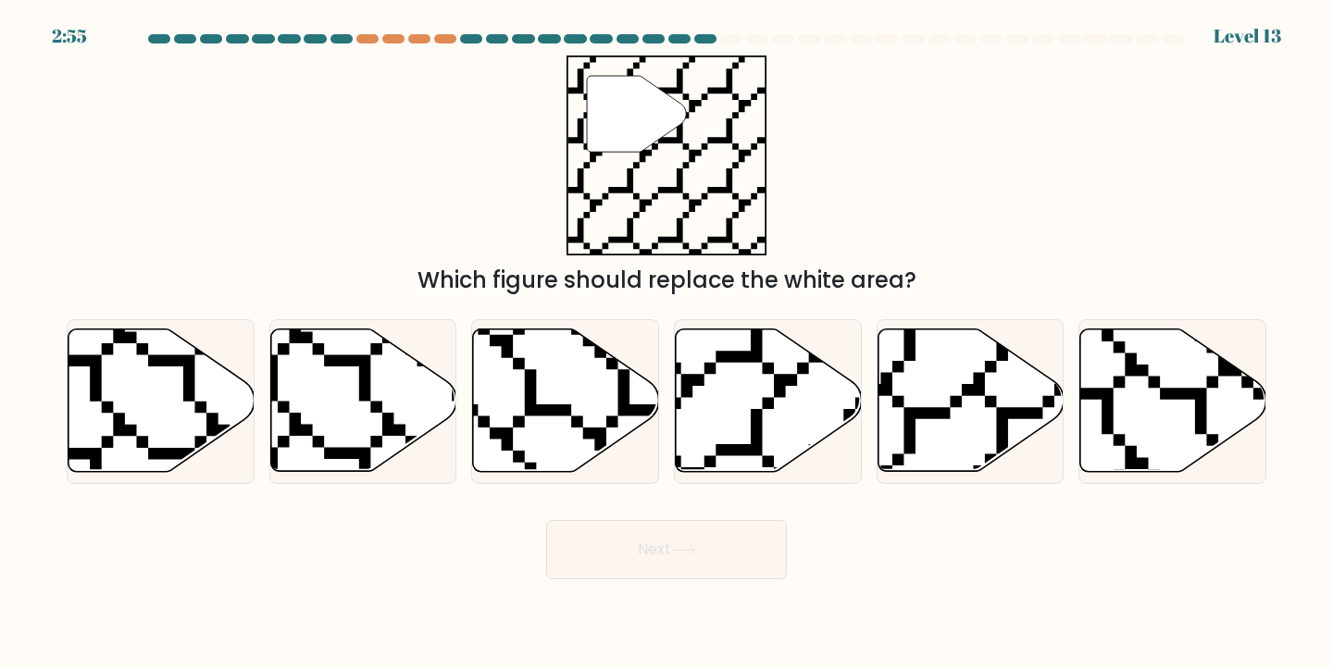
click at [715, 174] on icon """ at bounding box center [666, 156] width 201 height 201
click at [749, 371] on icon at bounding box center [769, 401] width 186 height 143
click at [667, 343] on input "d." at bounding box center [666, 338] width 1 height 9
radio input "true"
click at [726, 550] on button "Next" at bounding box center [666, 549] width 241 height 59
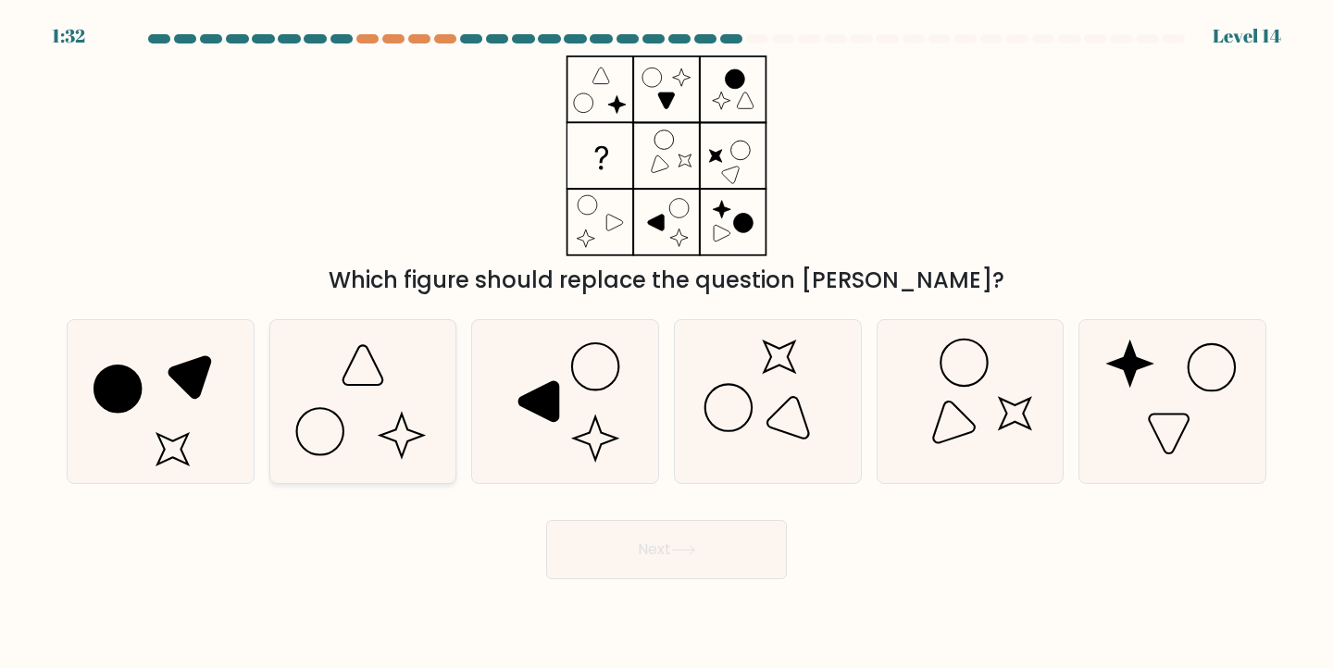
click at [383, 363] on icon at bounding box center [363, 402] width 164 height 164
click at [666, 343] on input "b." at bounding box center [666, 338] width 1 height 9
radio input "true"
click at [730, 553] on button "Next" at bounding box center [666, 549] width 241 height 59
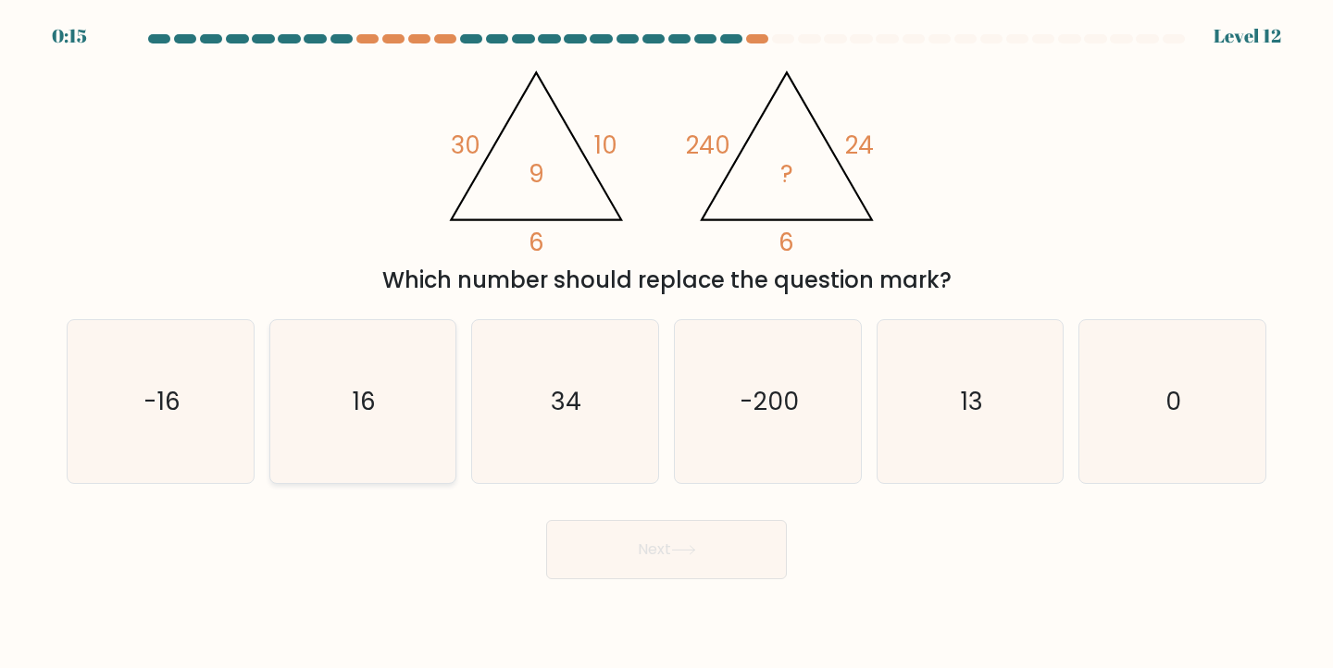
click at [410, 396] on icon "16" at bounding box center [363, 402] width 164 height 164
click at [666, 343] on input "b. 16" at bounding box center [666, 338] width 1 height 9
radio input "true"
click at [686, 531] on button "Next" at bounding box center [666, 549] width 241 height 59
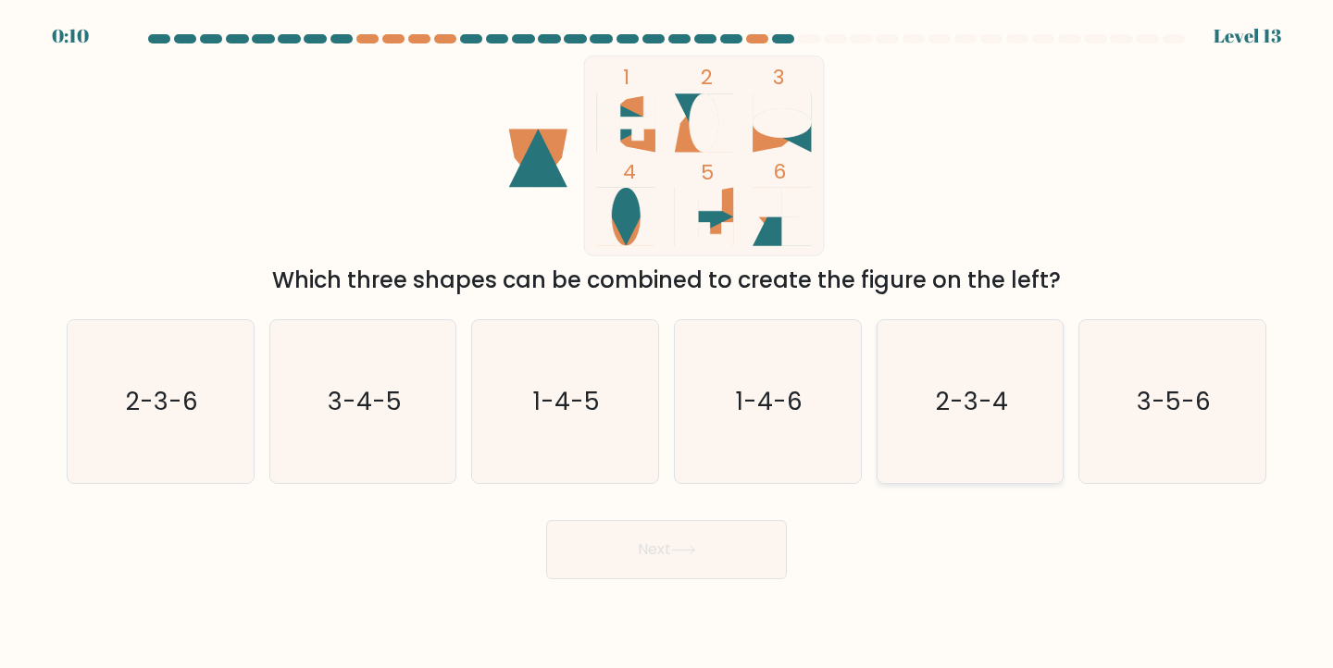
click at [978, 437] on icon "2-3-4" at bounding box center [971, 402] width 164 height 164
click at [667, 343] on input "e. 2-3-4" at bounding box center [666, 338] width 1 height 9
radio input "true"
click at [746, 541] on button "Next" at bounding box center [666, 549] width 241 height 59
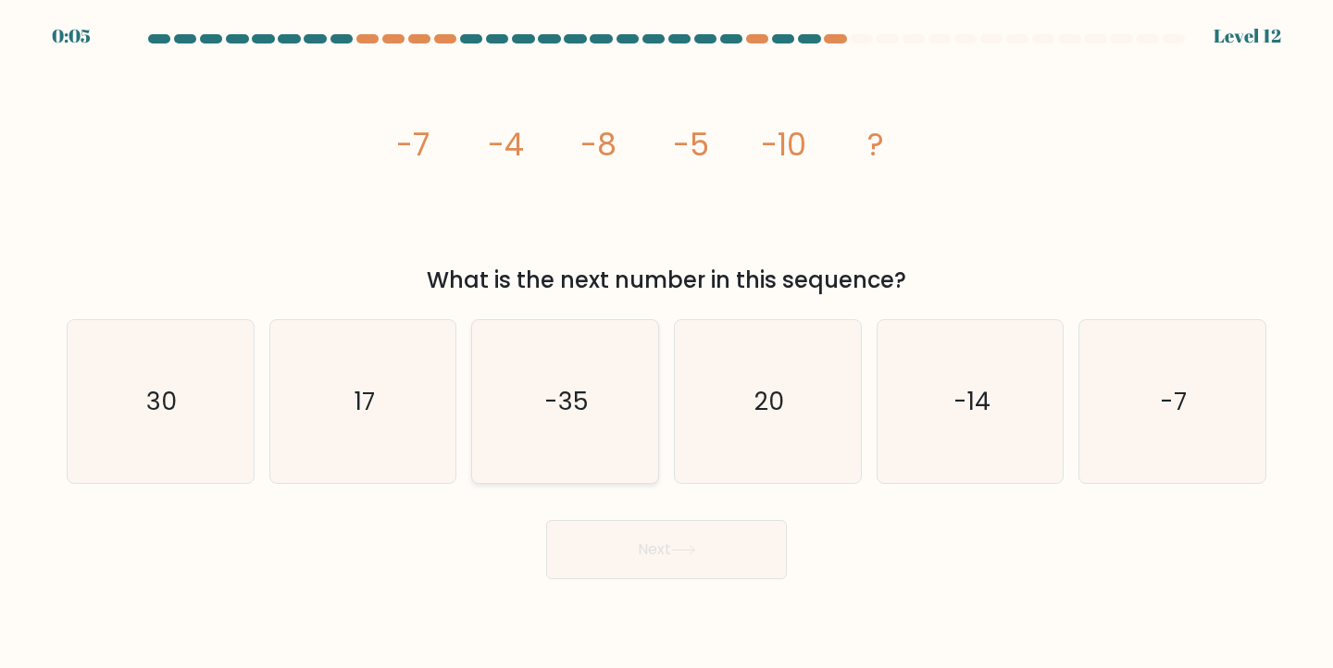
click at [616, 366] on icon "-35" at bounding box center [565, 402] width 164 height 164
click at [666, 343] on input "c. -35" at bounding box center [666, 338] width 1 height 9
radio input "true"
click at [685, 552] on icon at bounding box center [683, 550] width 25 height 10
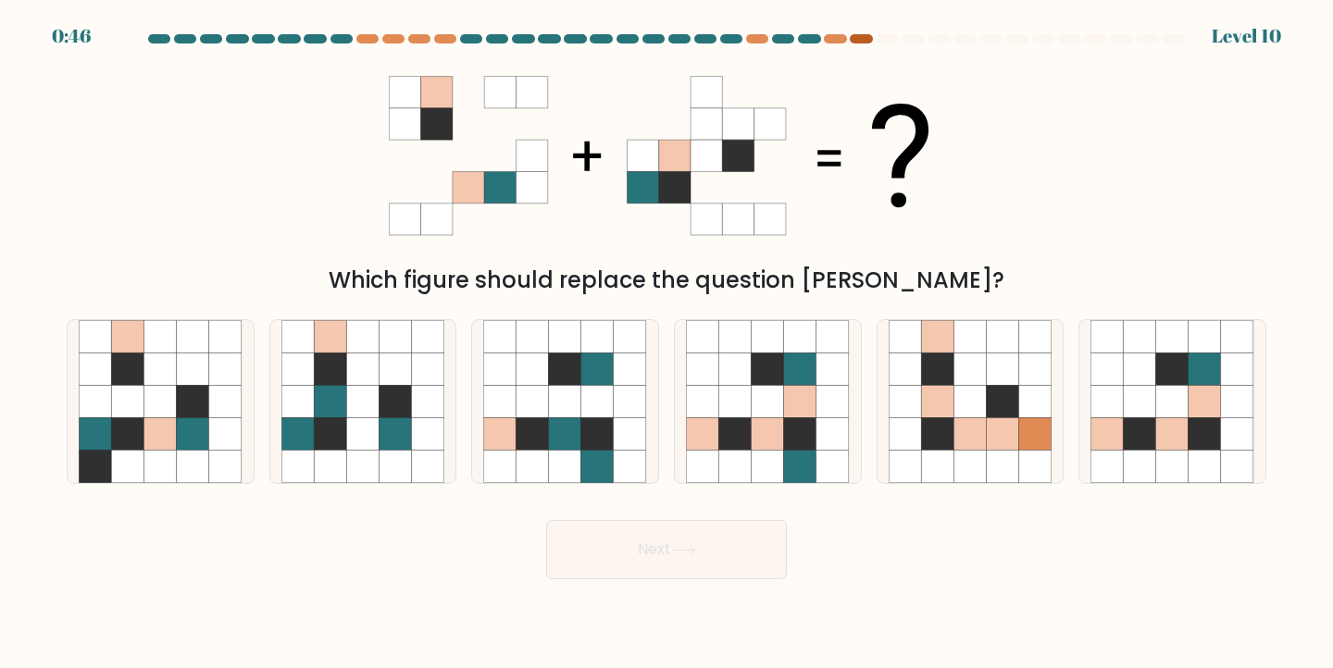
click at [864, 37] on div at bounding box center [861, 38] width 22 height 9
click at [222, 396] on icon at bounding box center [225, 401] width 32 height 32
click at [666, 343] on input "a." at bounding box center [666, 338] width 1 height 9
radio input "true"
click at [678, 540] on button "Next" at bounding box center [666, 549] width 241 height 59
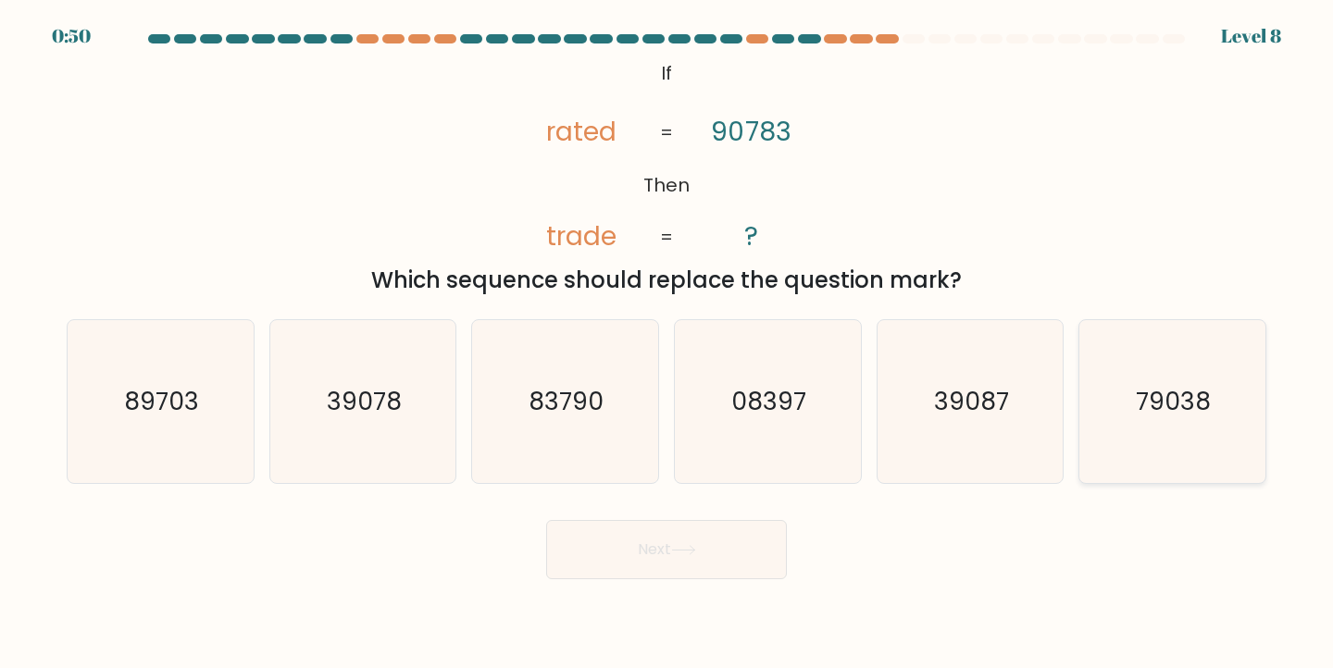
click at [1188, 426] on icon "79038" at bounding box center [1172, 402] width 164 height 164
click at [667, 343] on input "f. 79038" at bounding box center [666, 338] width 1 height 9
radio input "true"
click at [707, 546] on button "Next" at bounding box center [666, 549] width 241 height 59
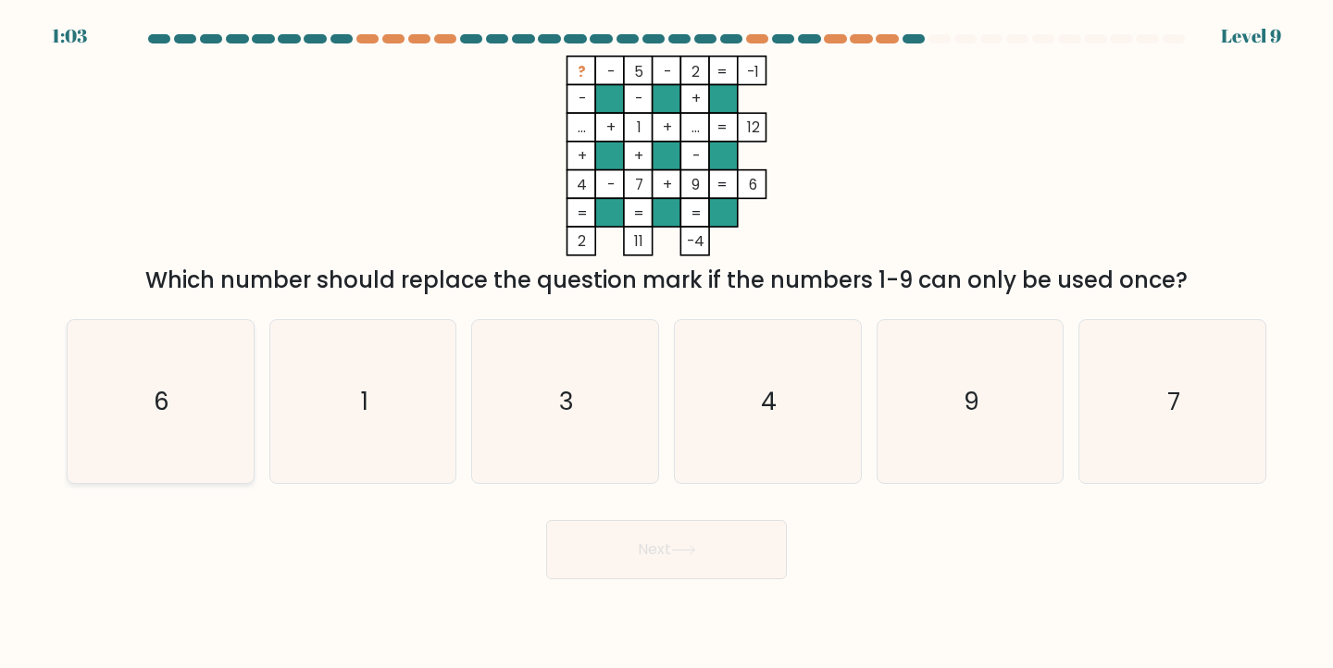
click at [178, 389] on icon "6" at bounding box center [161, 402] width 164 height 164
click at [666, 343] on input "a. 6" at bounding box center [666, 338] width 1 height 9
radio input "true"
click at [706, 526] on button "Next" at bounding box center [666, 549] width 241 height 59
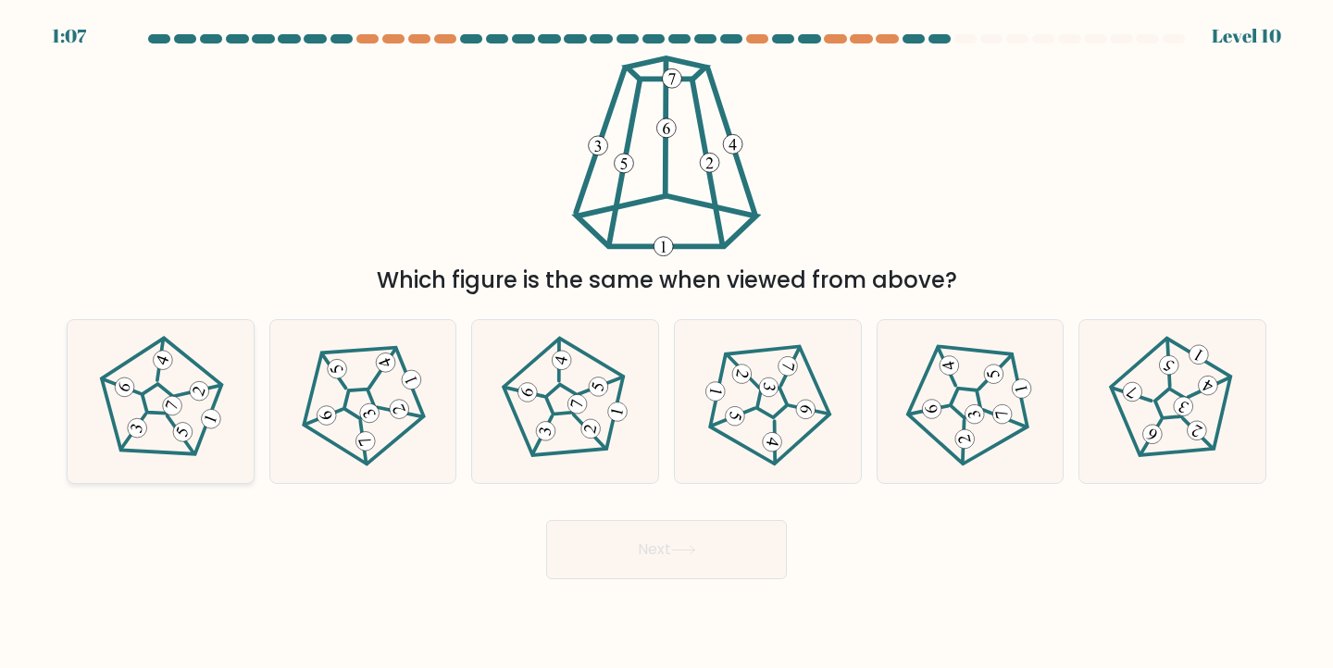
click at [163, 394] on icon at bounding box center [160, 401] width 131 height 131
click at [666, 343] on input "a." at bounding box center [666, 338] width 1 height 9
radio input "true"
click at [650, 552] on button "Next" at bounding box center [666, 549] width 241 height 59
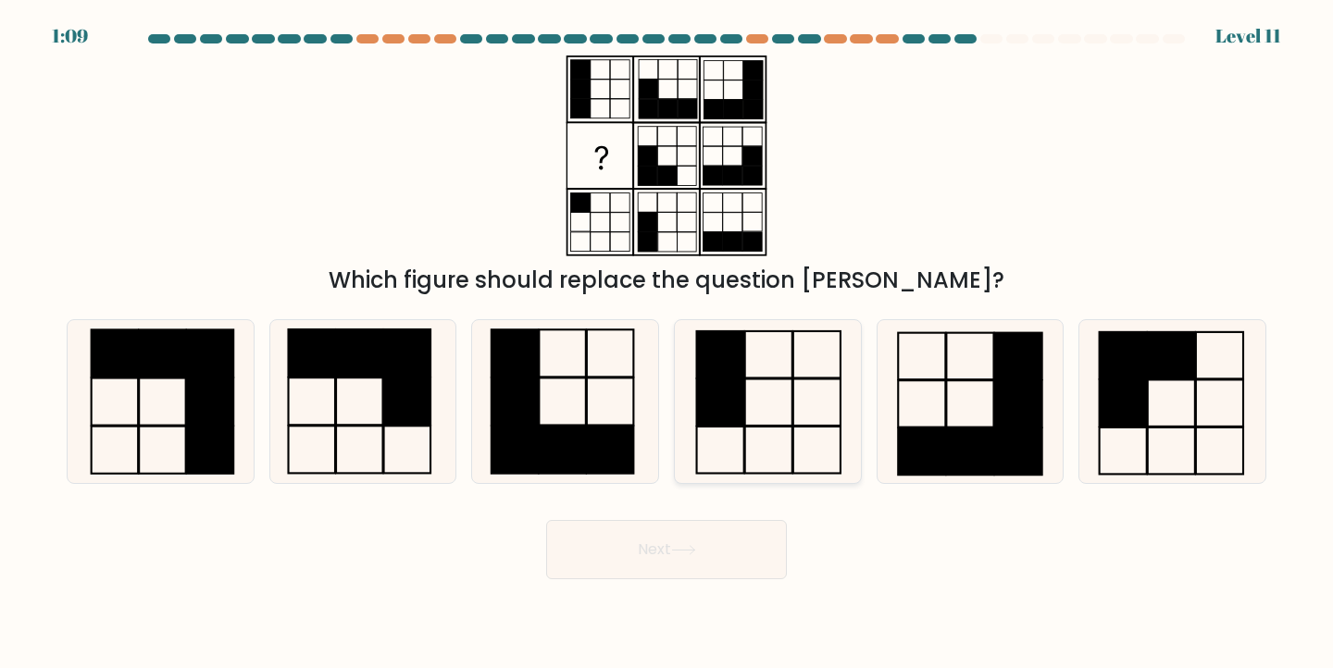
click at [793, 401] on rect at bounding box center [816, 402] width 47 height 47
click at [667, 343] on input "d." at bounding box center [666, 338] width 1 height 9
radio input "true"
click at [703, 518] on div "Next" at bounding box center [667, 542] width 1222 height 73
click at [698, 545] on button "Next" at bounding box center [666, 549] width 241 height 59
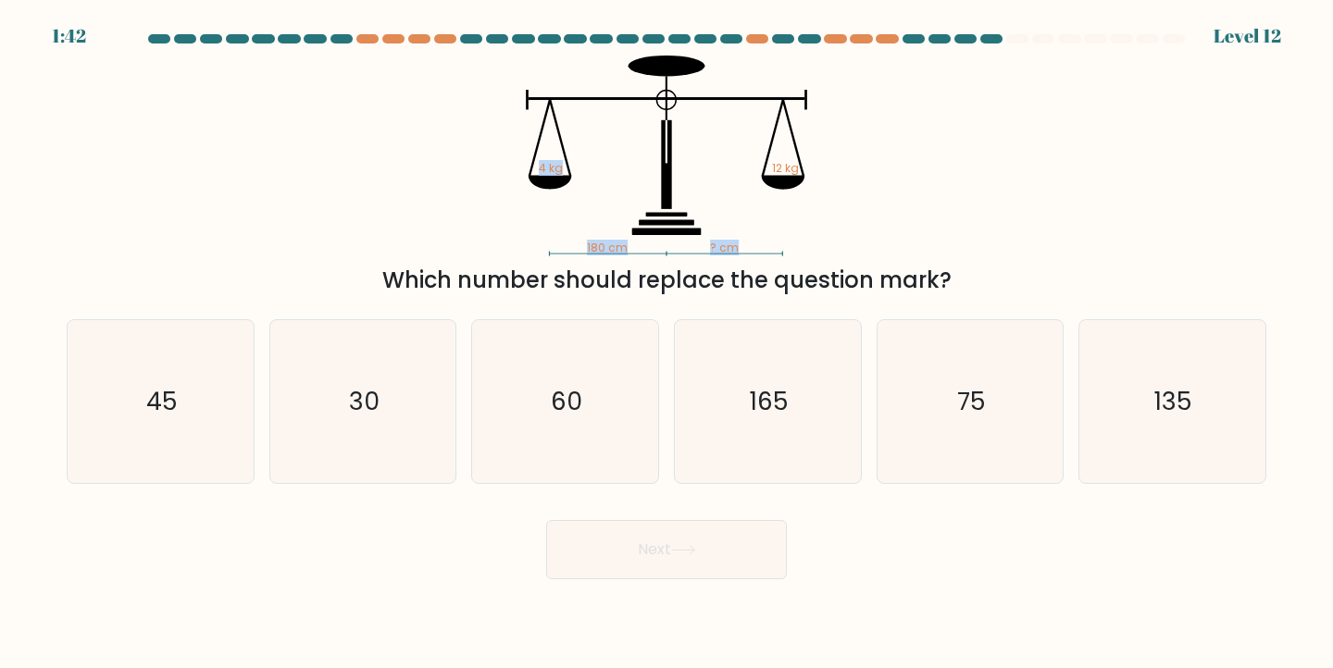
drag, startPoint x: 763, startPoint y: 164, endPoint x: 765, endPoint y: 180, distance: 16.9
click at [765, 180] on icon "180 cm ? cm 4 kg 12 kg" at bounding box center [666, 156] width 555 height 201
click at [765, 180] on icon at bounding box center [783, 183] width 43 height 14
click at [595, 375] on icon "60" at bounding box center [565, 402] width 164 height 164
click at [666, 343] on input "c. 60" at bounding box center [666, 338] width 1 height 9
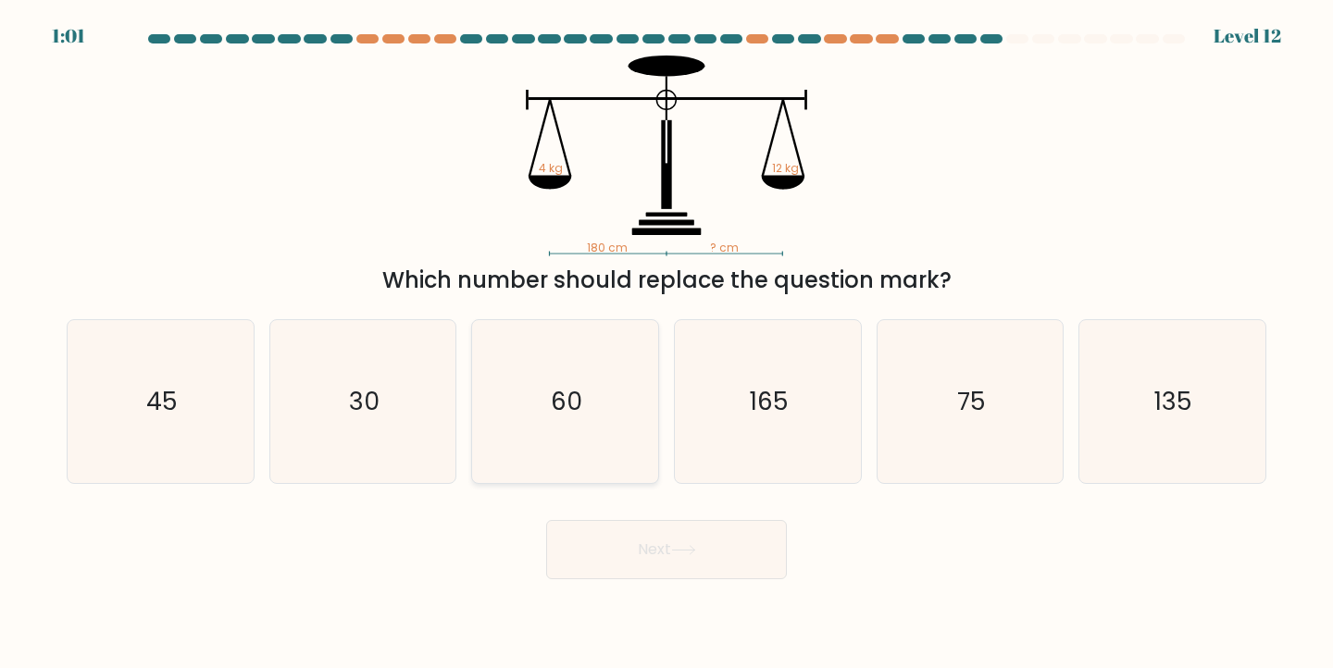
radio input "true"
click at [603, 547] on button "Next" at bounding box center [666, 549] width 241 height 59
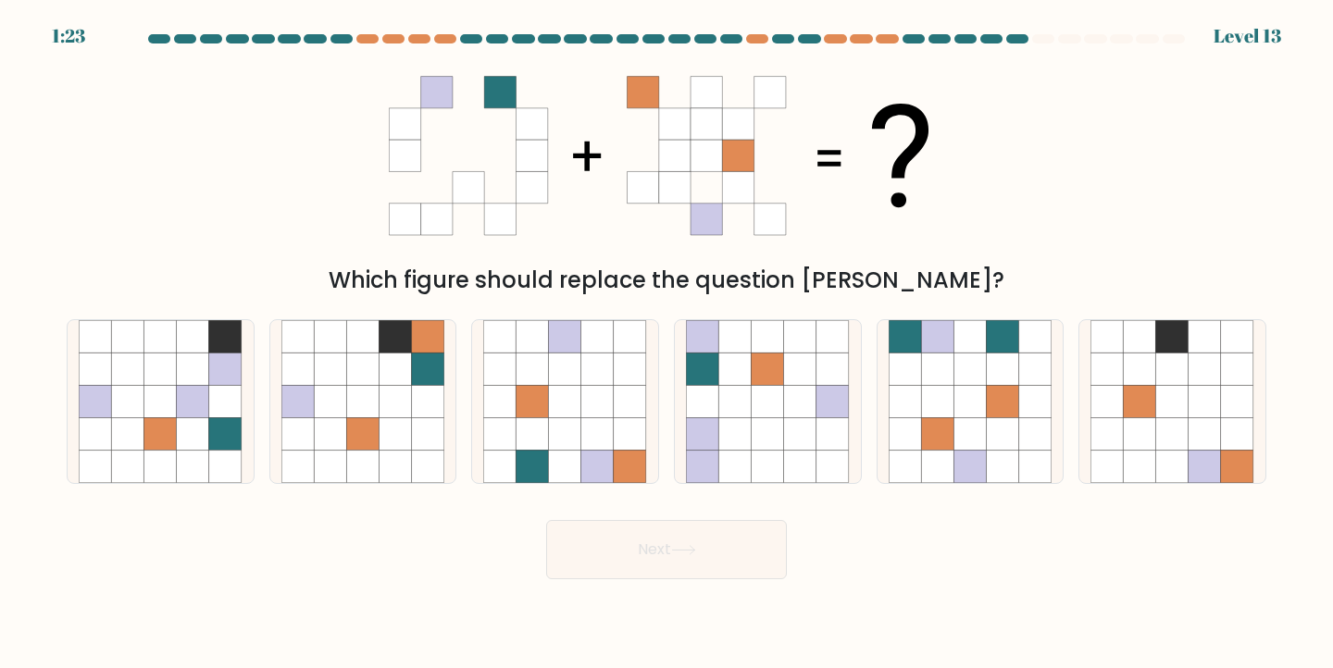
click at [473, 214] on icon at bounding box center [468, 219] width 31 height 31
click at [960, 417] on icon at bounding box center [969, 433] width 32 height 32
click at [667, 343] on input "e." at bounding box center [666, 338] width 1 height 9
radio input "true"
click at [703, 555] on button "Next" at bounding box center [666, 549] width 241 height 59
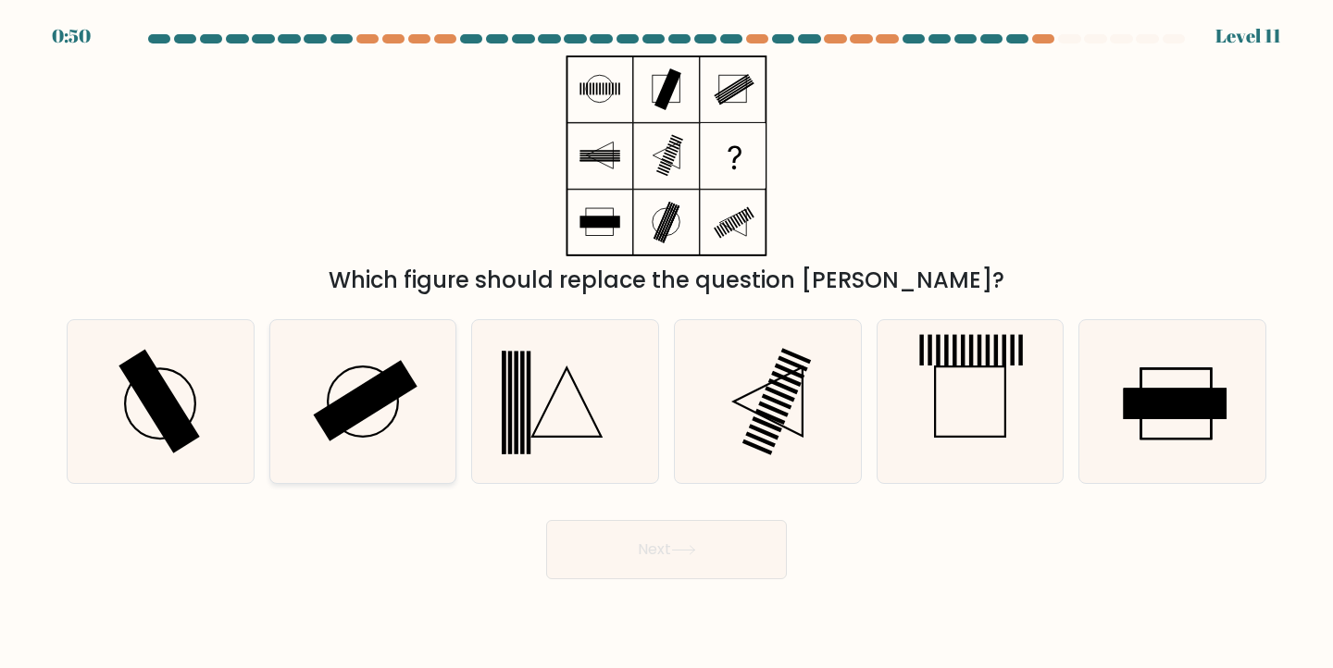
click at [372, 411] on rect at bounding box center [365, 400] width 105 height 81
click at [666, 343] on input "b." at bounding box center [666, 338] width 1 height 9
radio input "true"
click at [642, 557] on button "Next" at bounding box center [666, 549] width 241 height 59
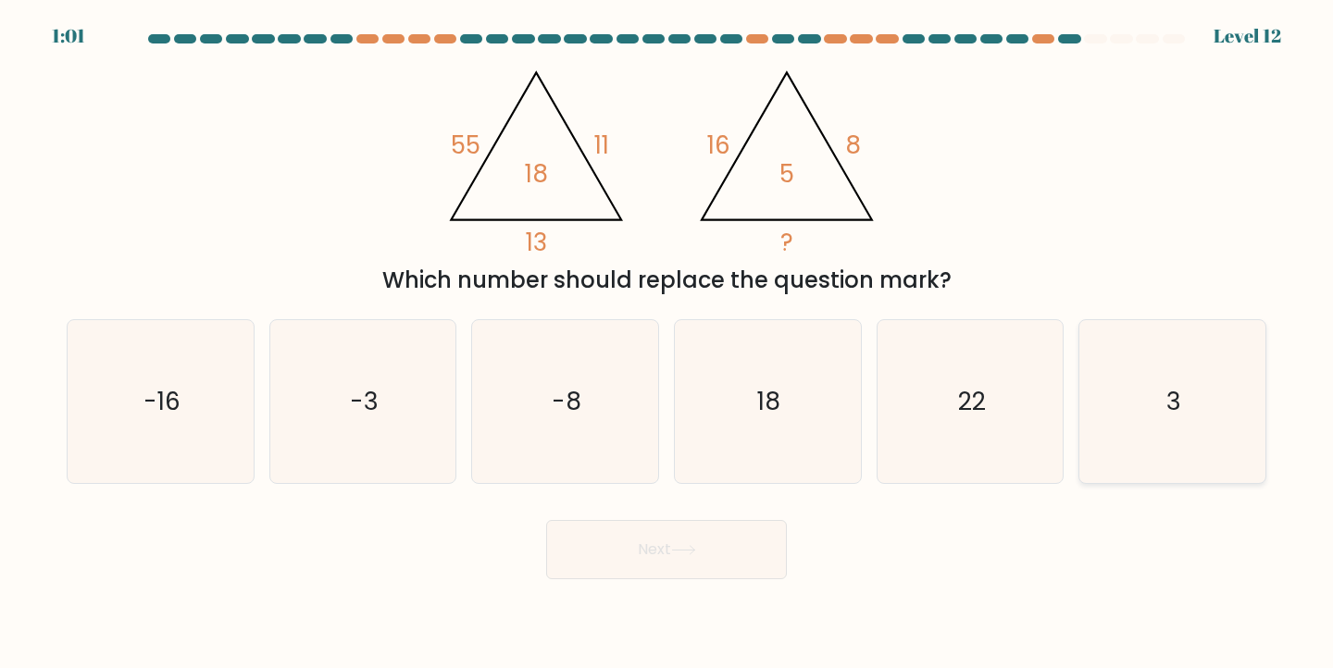
click at [1217, 404] on icon "3" at bounding box center [1172, 402] width 164 height 164
click at [667, 343] on input "f. 3" at bounding box center [666, 338] width 1 height 9
radio input "true"
click at [724, 537] on button "Next" at bounding box center [666, 549] width 241 height 59
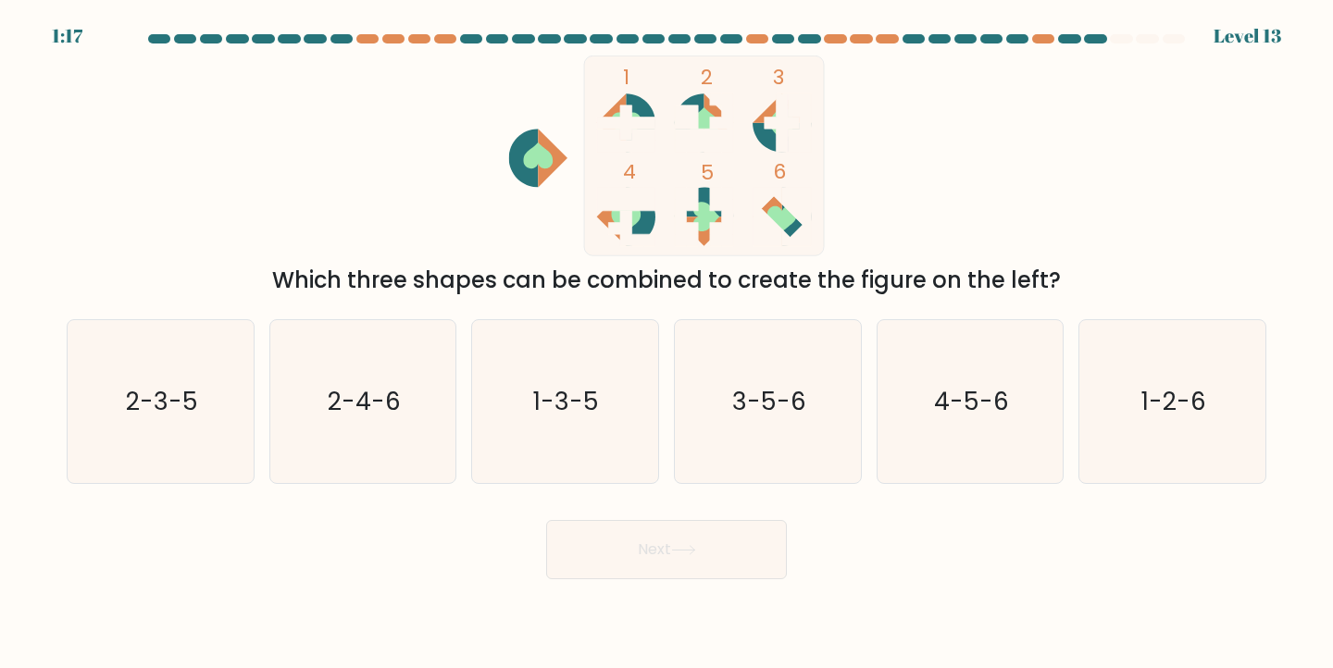
click at [780, 218] on icon at bounding box center [782, 219] width 30 height 26
click at [588, 400] on text "1-3-5" at bounding box center [567, 401] width 66 height 34
click at [666, 343] on input "c. 1-3-5" at bounding box center [666, 338] width 1 height 9
radio input "true"
click at [704, 562] on button "Next" at bounding box center [666, 549] width 241 height 59
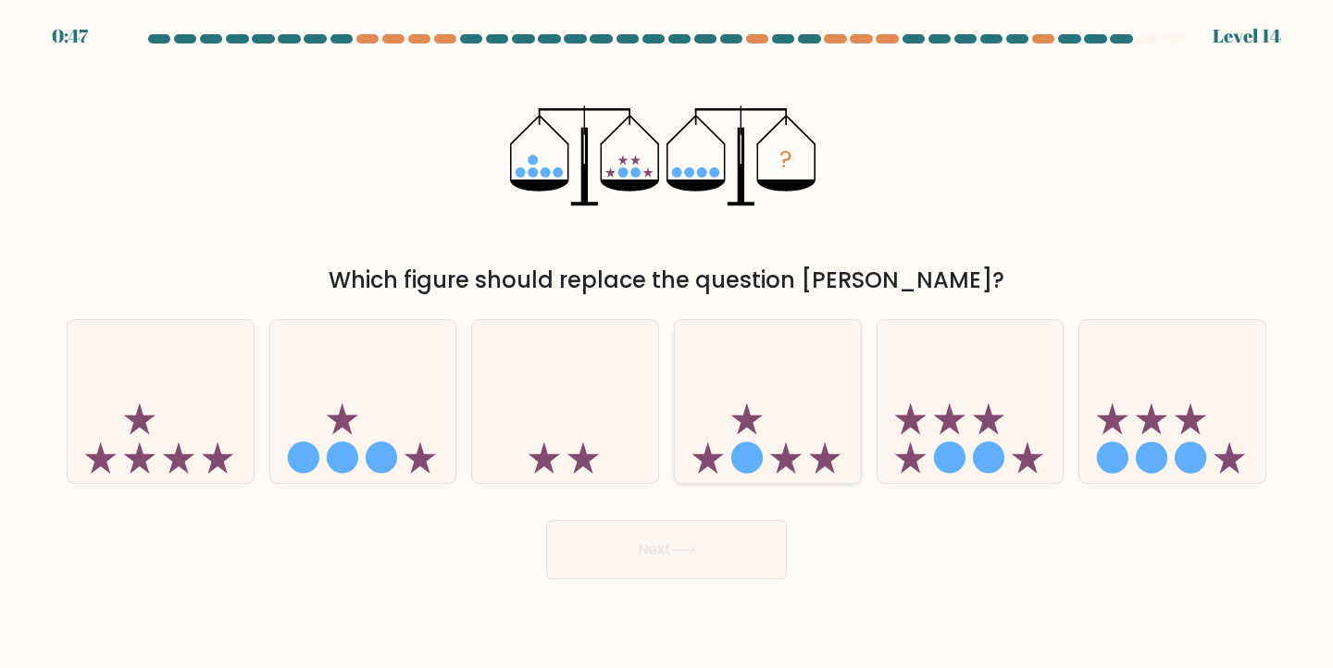
click at [790, 413] on icon at bounding box center [768, 402] width 186 height 154
click at [667, 343] on input "d." at bounding box center [666, 338] width 1 height 9
radio input "true"
click at [417, 439] on icon at bounding box center [363, 402] width 186 height 154
click at [666, 343] on input "b." at bounding box center [666, 338] width 1 height 9
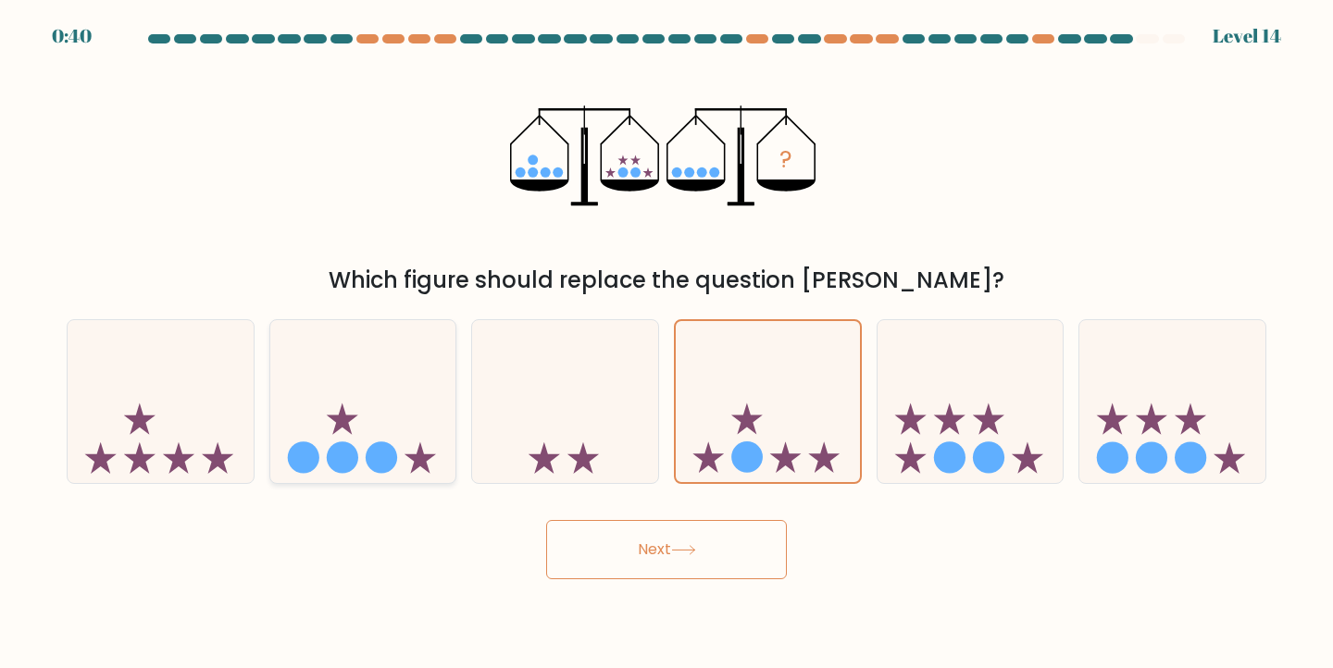
radio input "true"
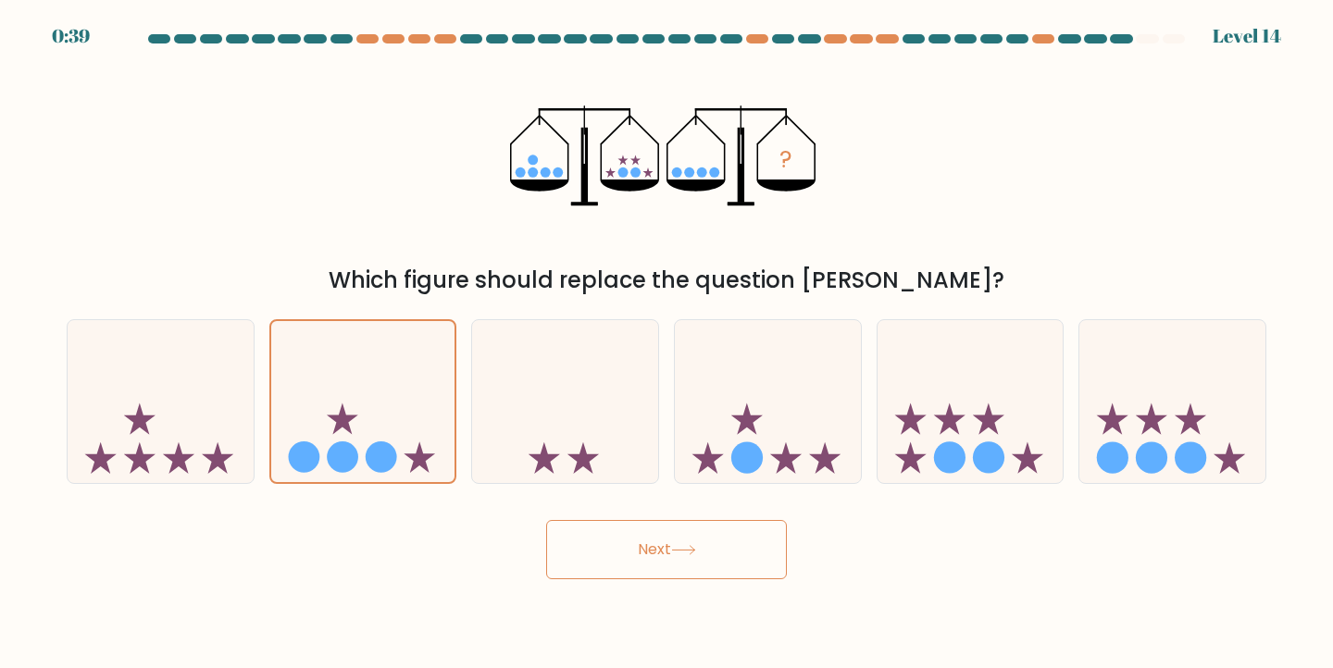
click at [620, 546] on button "Next" at bounding box center [666, 549] width 241 height 59
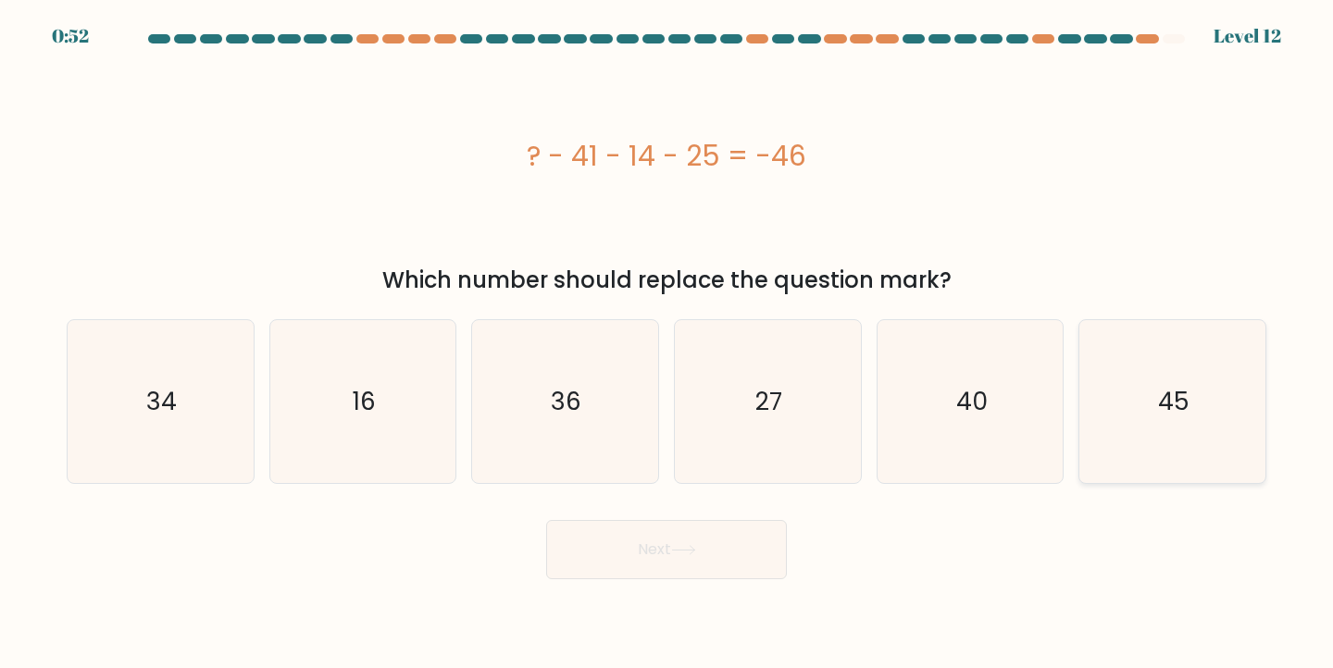
click at [1177, 433] on icon "45" at bounding box center [1172, 402] width 164 height 164
click at [667, 343] on input "f. 45" at bounding box center [666, 338] width 1 height 9
radio input "true"
click at [998, 424] on icon "40" at bounding box center [971, 402] width 164 height 164
click at [667, 343] on input "e. 40" at bounding box center [666, 338] width 1 height 9
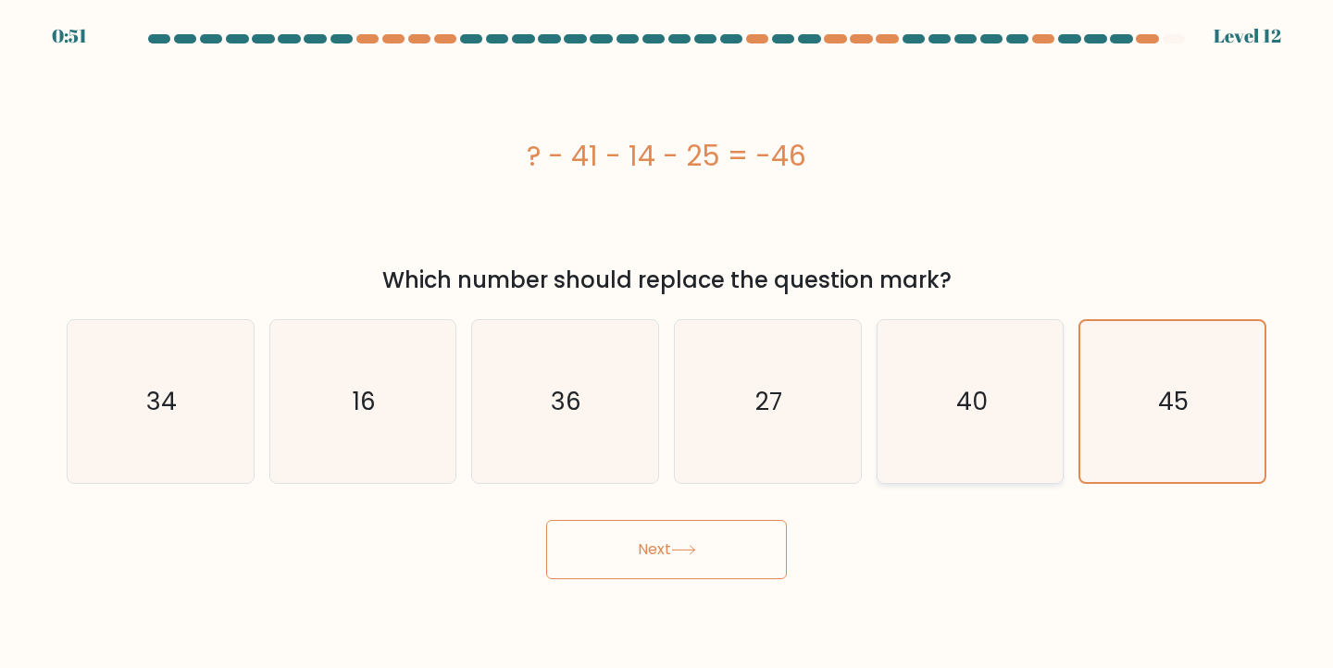
radio input "true"
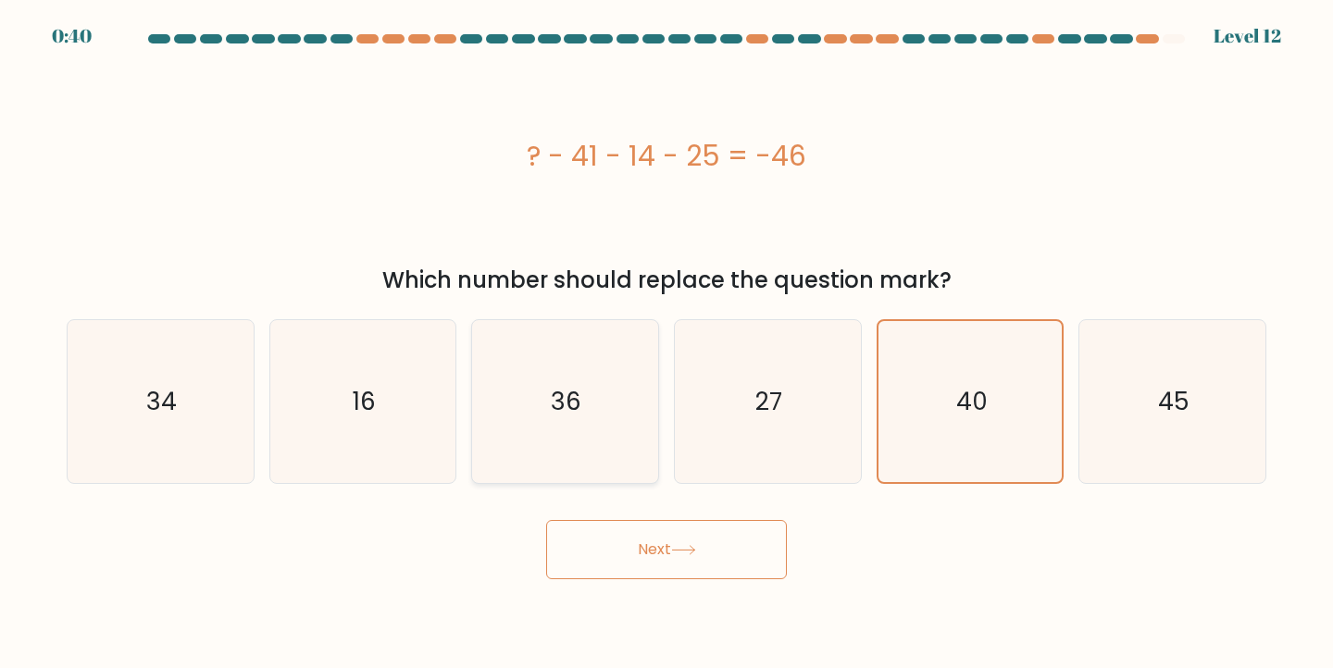
click at [521, 419] on icon "36" at bounding box center [565, 402] width 164 height 164
click at [666, 343] on input "c. 36" at bounding box center [666, 338] width 1 height 9
radio input "true"
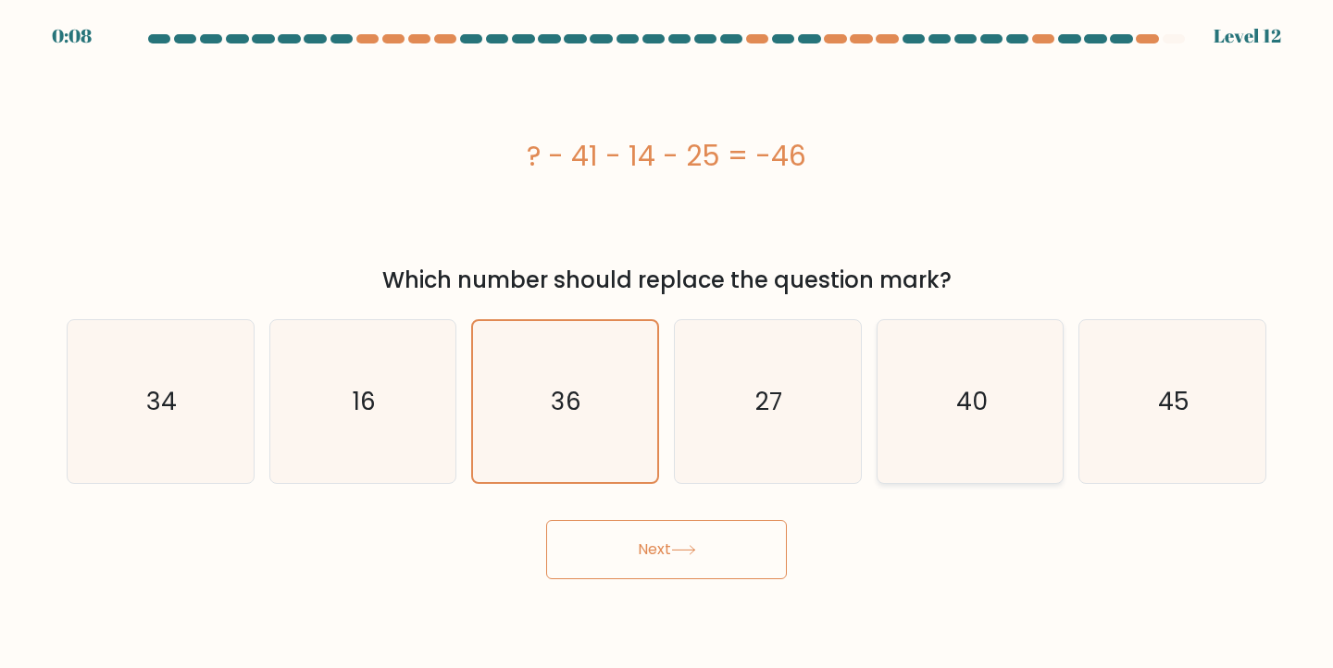
click at [964, 446] on icon "40" at bounding box center [971, 402] width 164 height 164
click at [667, 343] on input "e. 40" at bounding box center [666, 338] width 1 height 9
radio input "true"
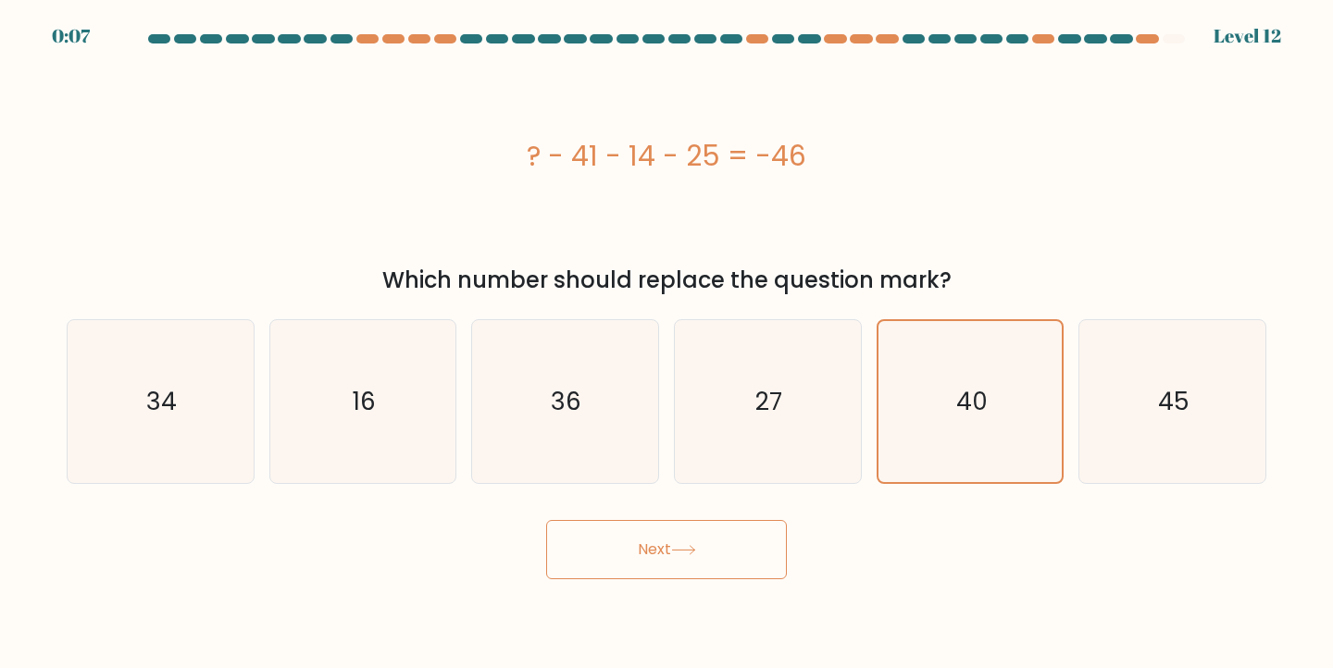
click at [606, 565] on button "Next" at bounding box center [666, 549] width 241 height 59
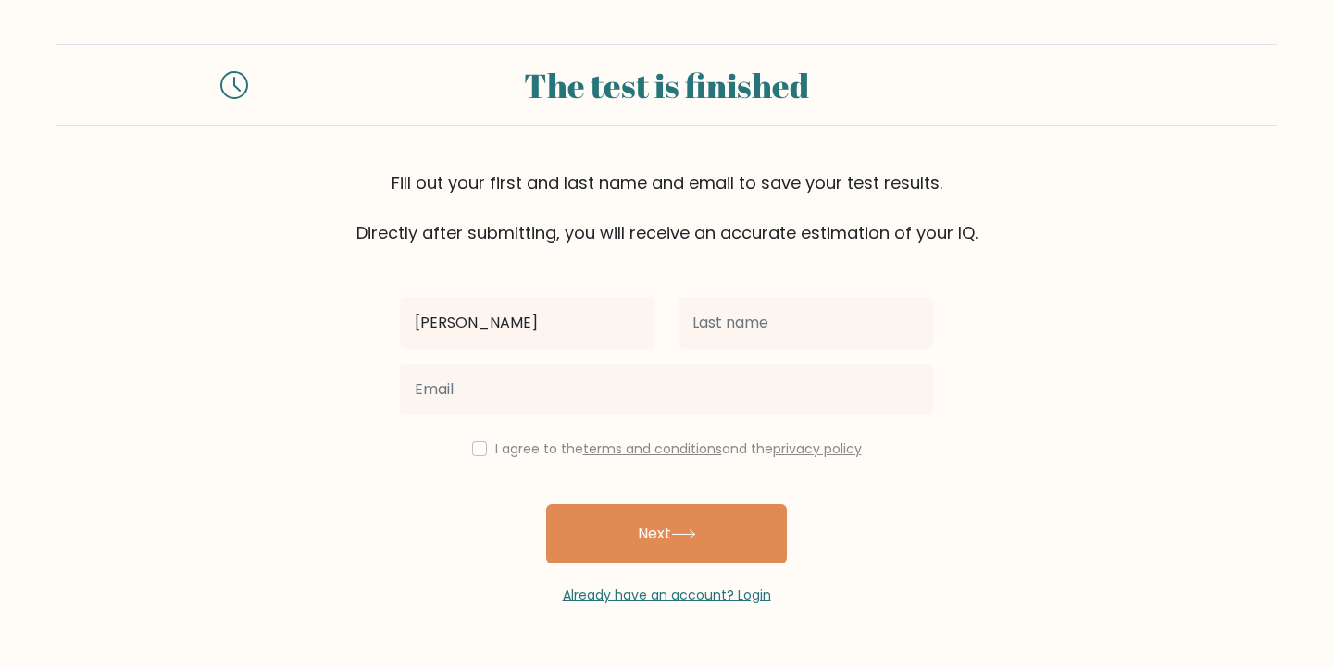
type input "[PERSON_NAME]"
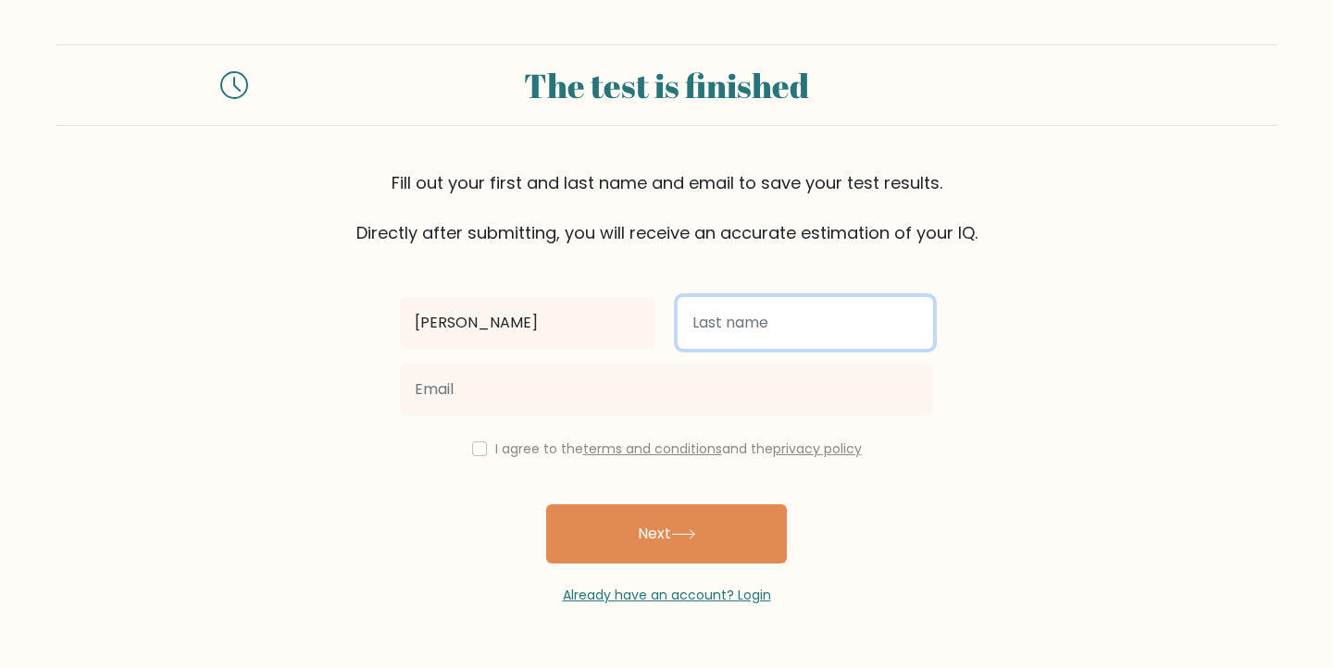
click at [748, 324] on input "text" at bounding box center [805, 323] width 255 height 52
type input "Al Sharqi"
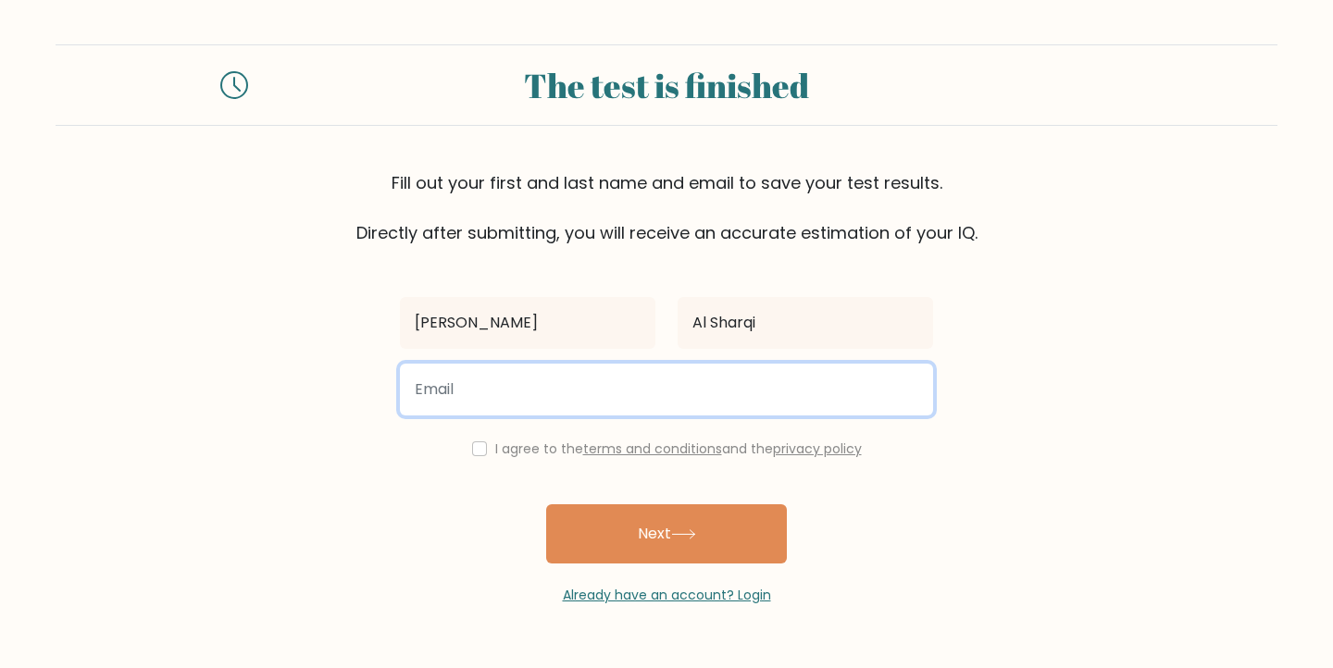
click at [653, 393] on input "email" at bounding box center [666, 390] width 533 height 52
type input "[EMAIL_ADDRESS][DOMAIN_NAME]"
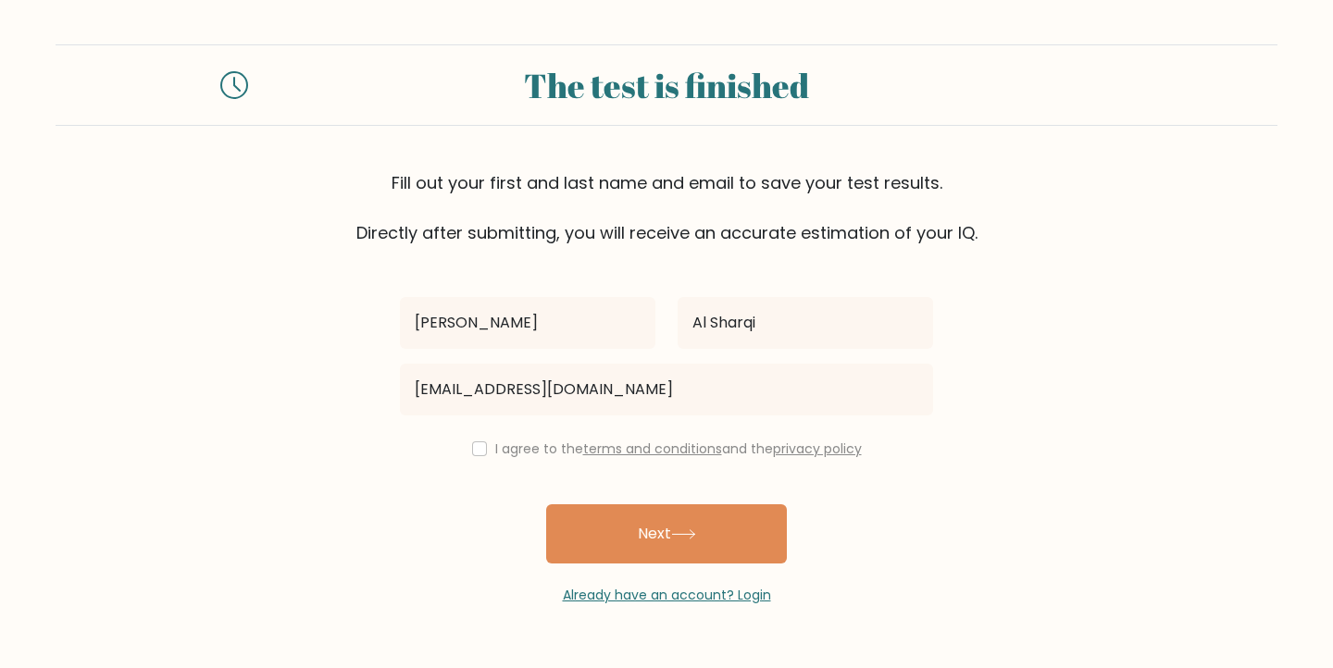
click at [554, 455] on label "I agree to the terms and conditions and the privacy policy" at bounding box center [678, 449] width 367 height 19
click at [551, 454] on label "I agree to the terms and conditions and the privacy policy" at bounding box center [678, 449] width 367 height 19
click at [480, 448] on input "checkbox" at bounding box center [479, 449] width 15 height 15
checkbox input "true"
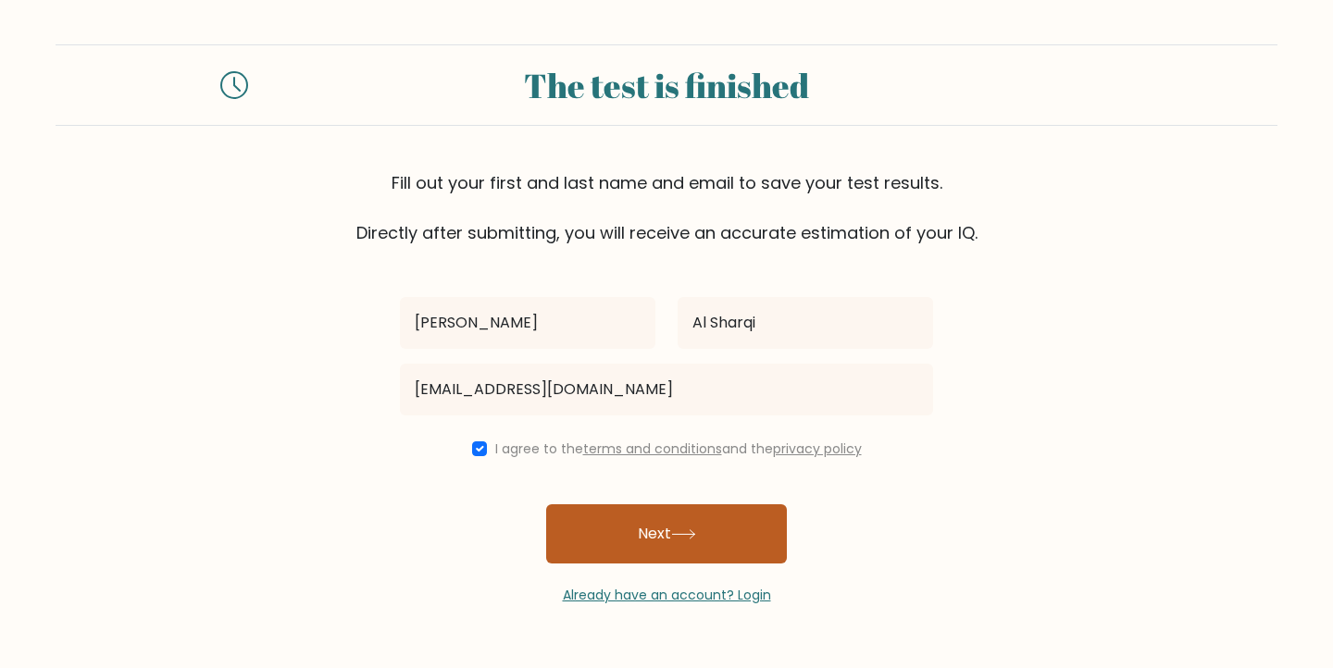
click at [658, 555] on button "Next" at bounding box center [666, 533] width 241 height 59
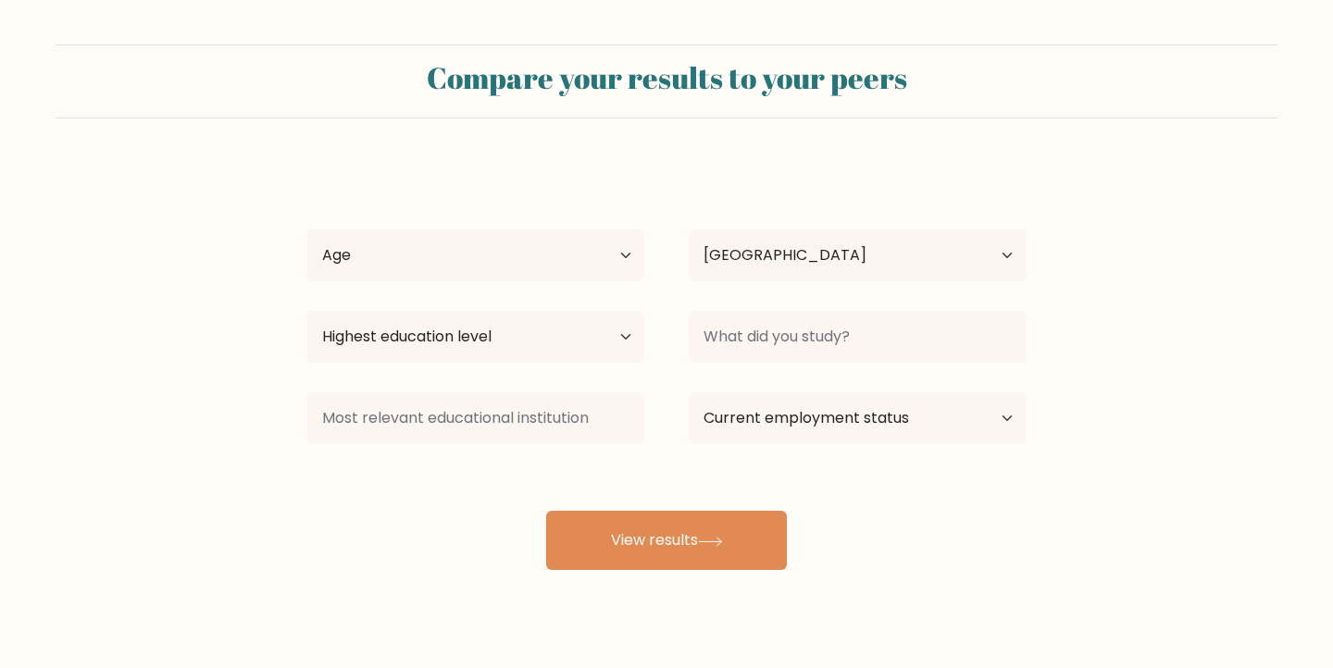
select select "AE"
click at [570, 255] on select "Age Under 18 years old 18-24 years old 25-34 years old 35-44 years old 45-54 ye…" at bounding box center [475, 256] width 337 height 52
select select "18_24"
click at [307, 230] on select "Age Under 18 years old 18-24 years old 25-34 years old 35-44 years old 45-54 ye…" at bounding box center [475, 256] width 337 height 52
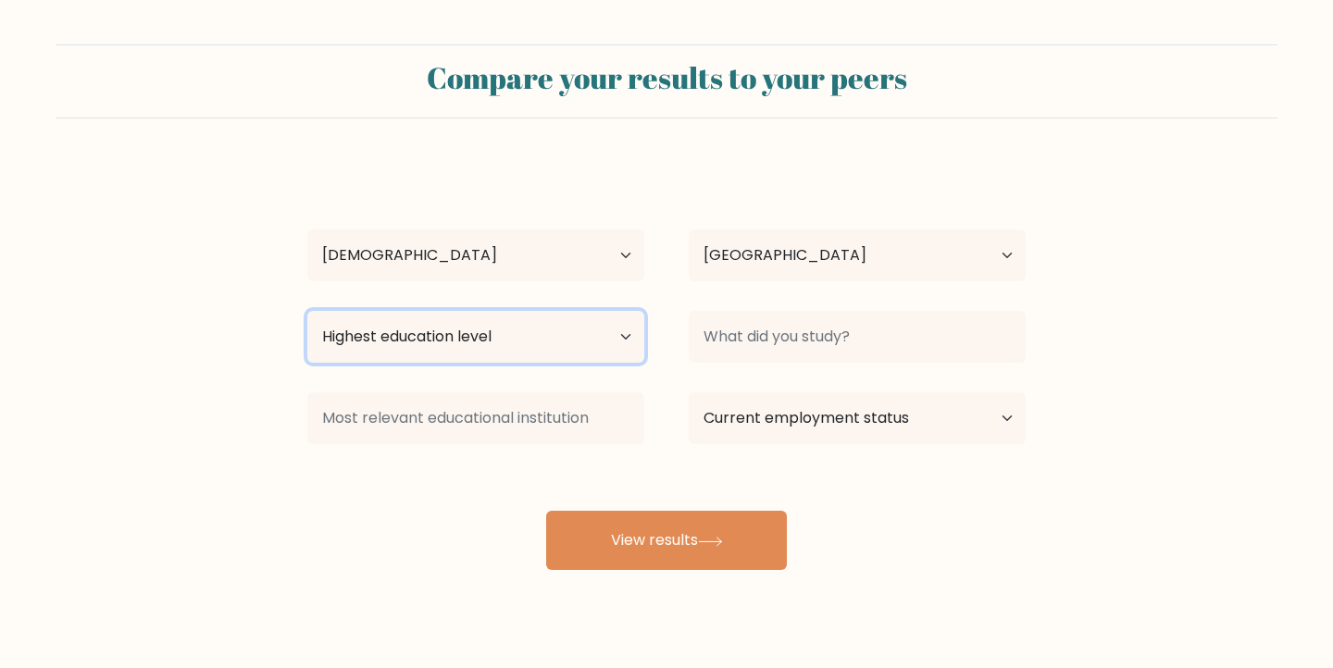
click at [497, 336] on select "Highest education level No schooling Primary Lower Secondary Upper Secondary Oc…" at bounding box center [475, 337] width 337 height 52
click at [307, 311] on select "Highest education level No schooling Primary Lower Secondary Upper Secondary Oc…" at bounding box center [475, 337] width 337 height 52
click at [566, 335] on select "Highest education level No schooling Primary Lower Secondary Upper Secondary Oc…" at bounding box center [475, 337] width 337 height 52
select select "bachelors_degree"
click at [307, 311] on select "Highest education level No schooling Primary Lower Secondary Upper Secondary Oc…" at bounding box center [475, 337] width 337 height 52
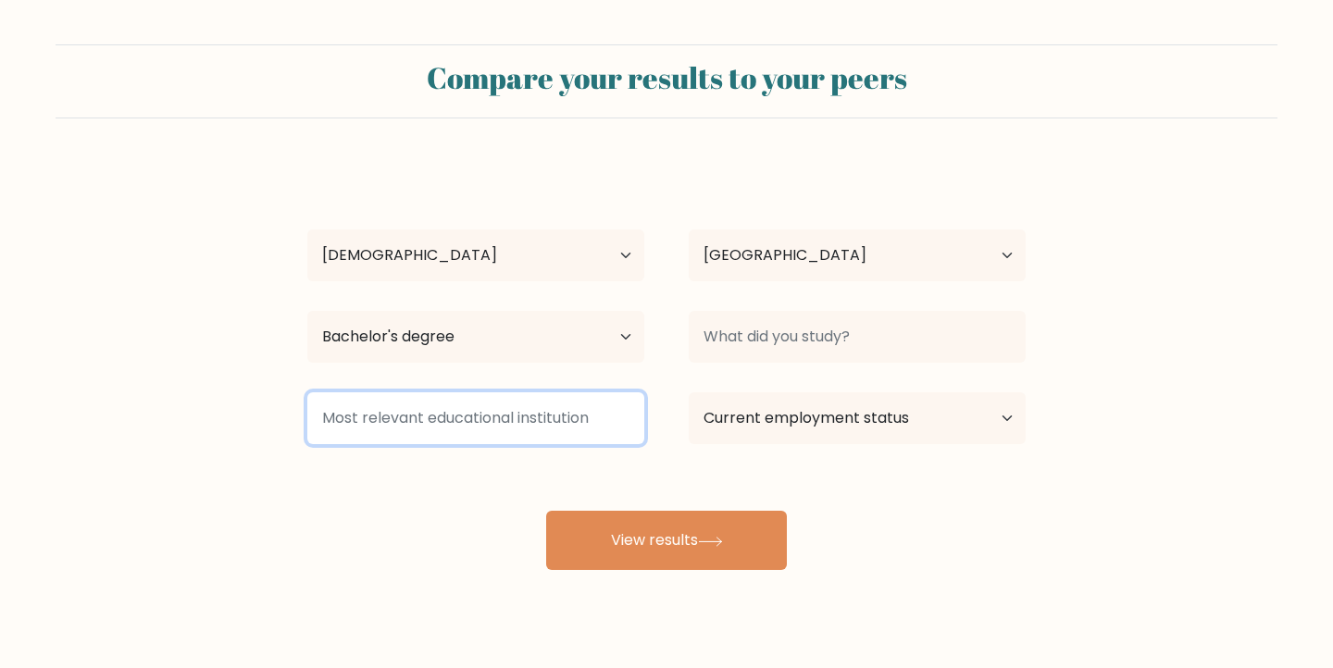
click at [584, 418] on input at bounding box center [475, 418] width 337 height 52
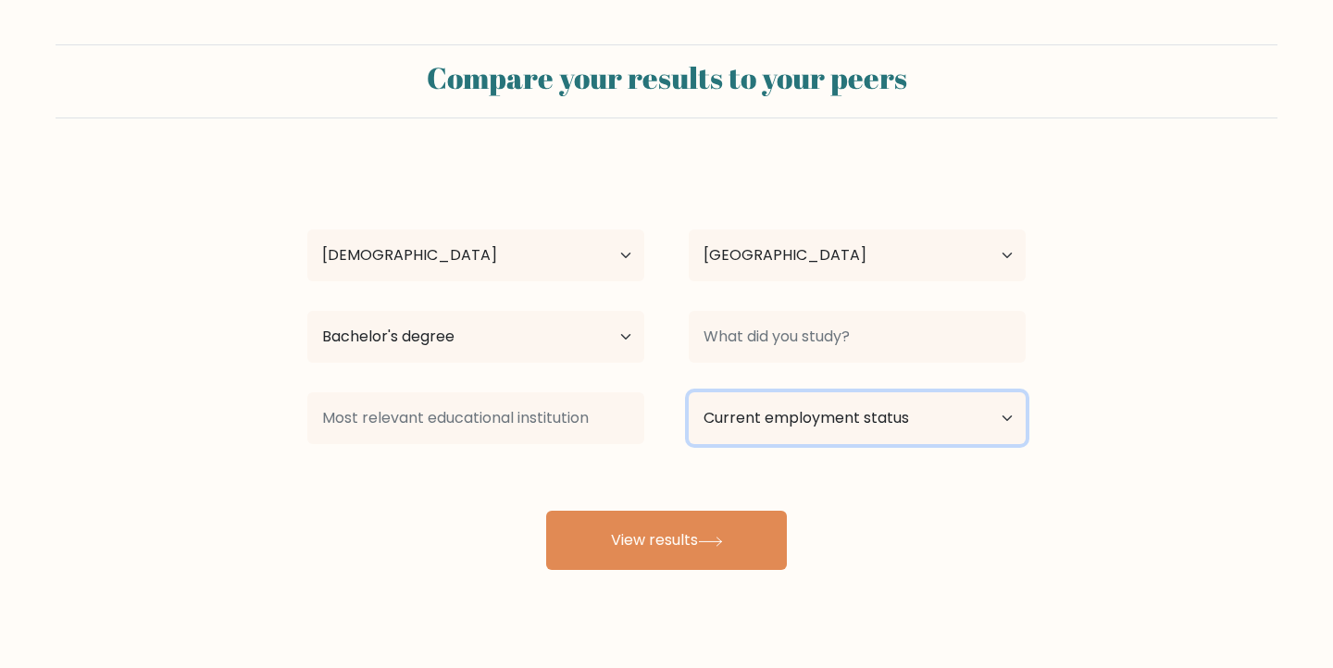
click at [790, 415] on select "Current employment status Employed Student Retired Other / prefer not to answer" at bounding box center [857, 418] width 337 height 52
select select "student"
click at [689, 392] on select "Current employment status Employed Student Retired Other / prefer not to answer" at bounding box center [857, 418] width 337 height 52
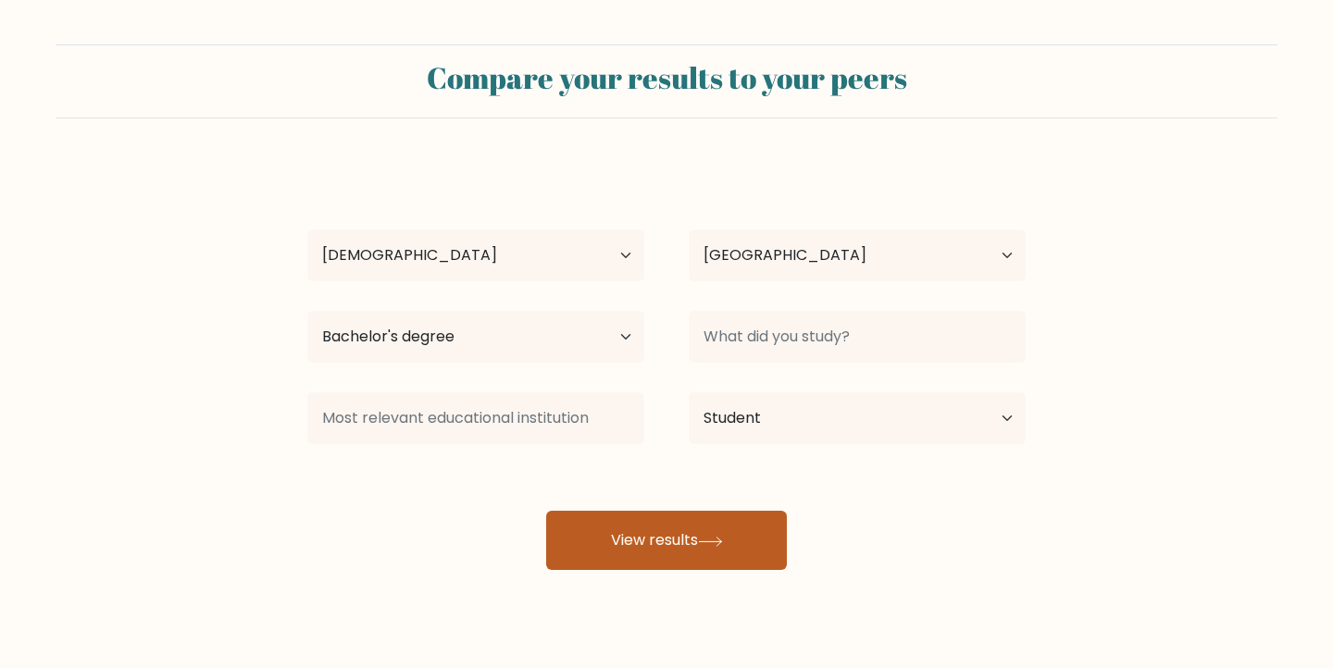
click at [730, 551] on button "View results" at bounding box center [666, 540] width 241 height 59
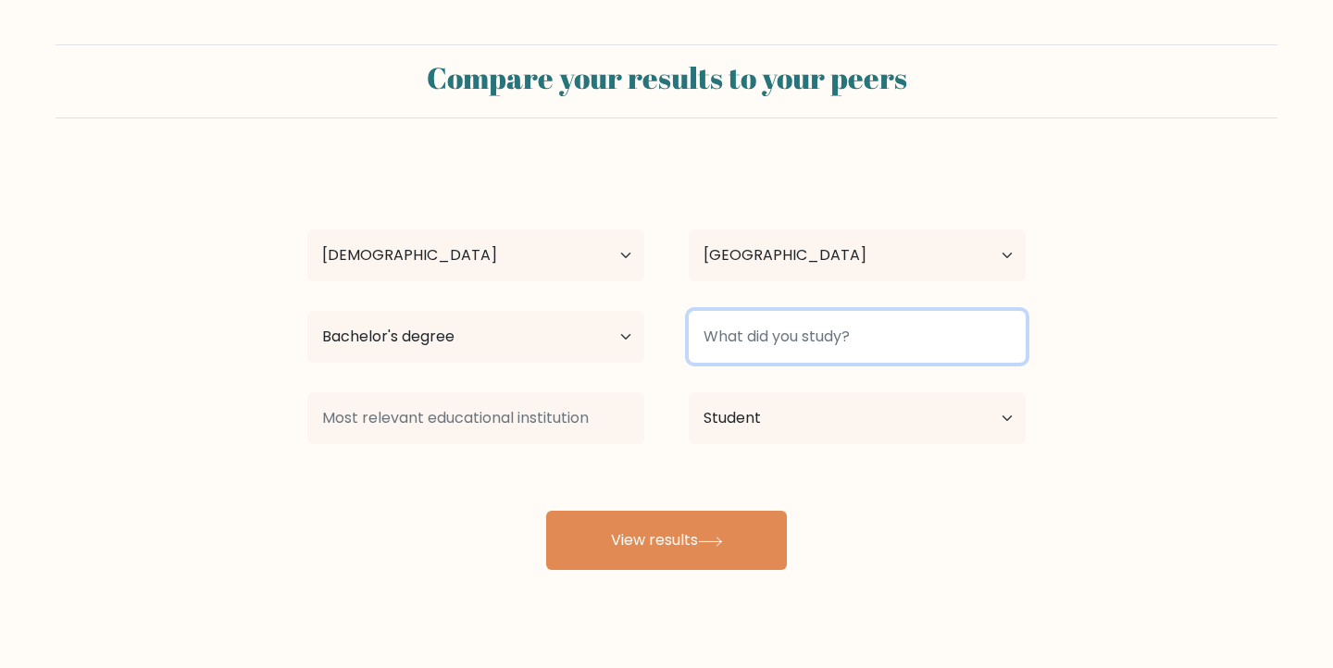
click at [807, 328] on input at bounding box center [857, 337] width 337 height 52
type input "S"
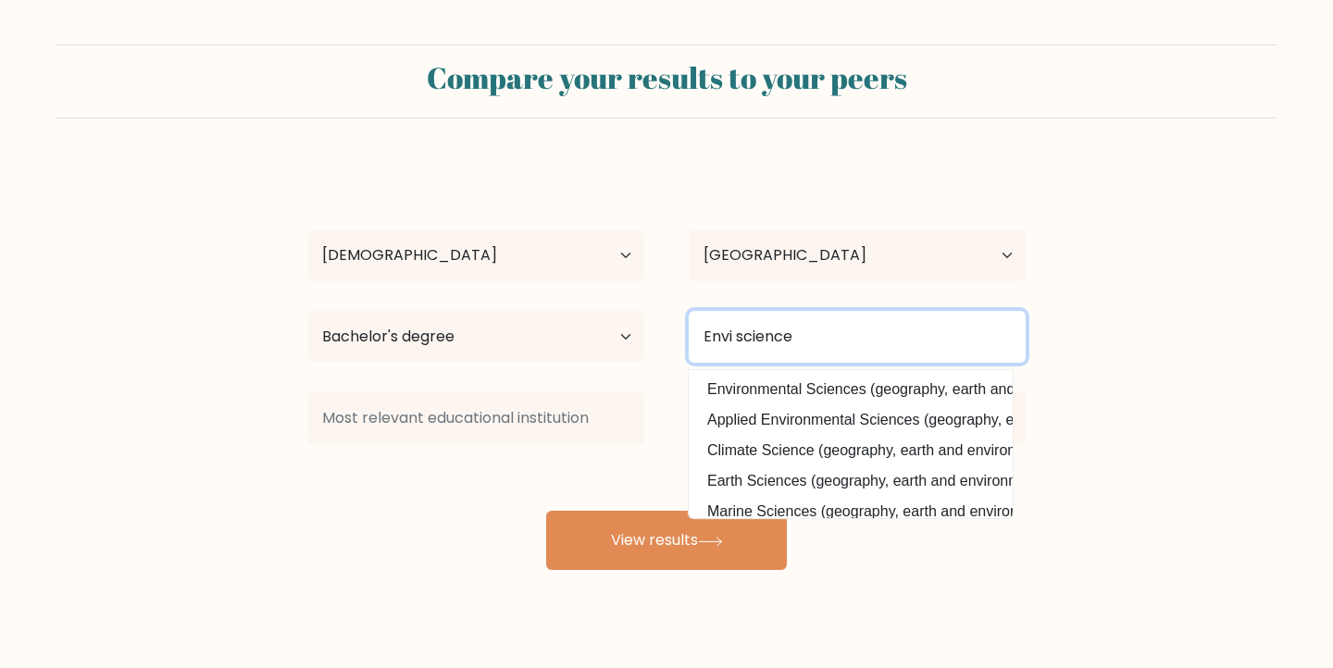
type input "Envi science"
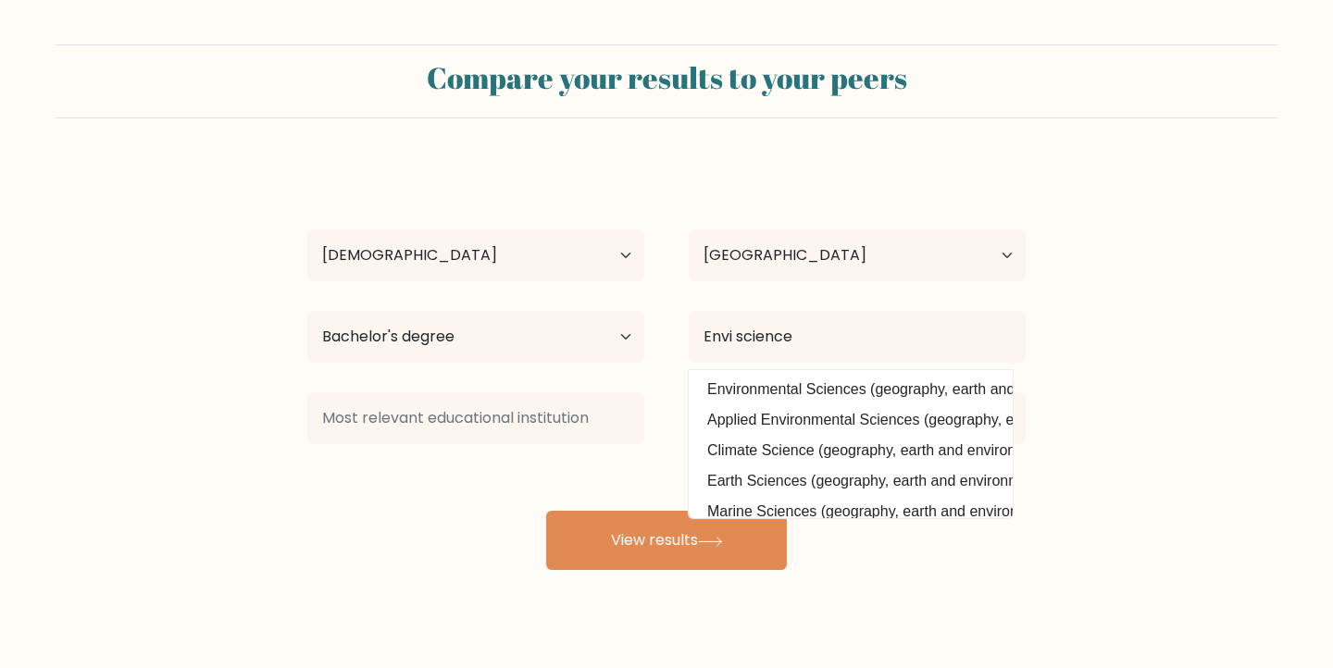
click at [1153, 273] on form "Compare your results to your peers Yousef Al Sharqi Age Under 18 years old 18-2…" at bounding box center [666, 307] width 1333 height 526
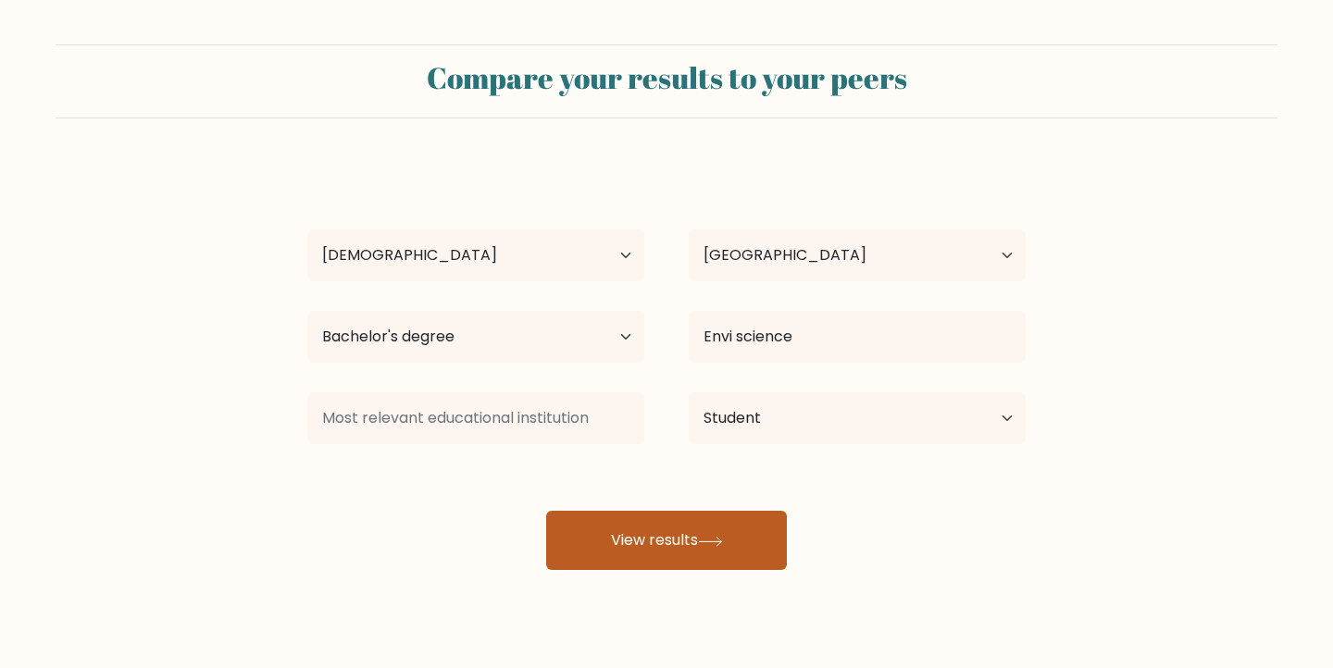
click at [684, 528] on button "View results" at bounding box center [666, 540] width 241 height 59
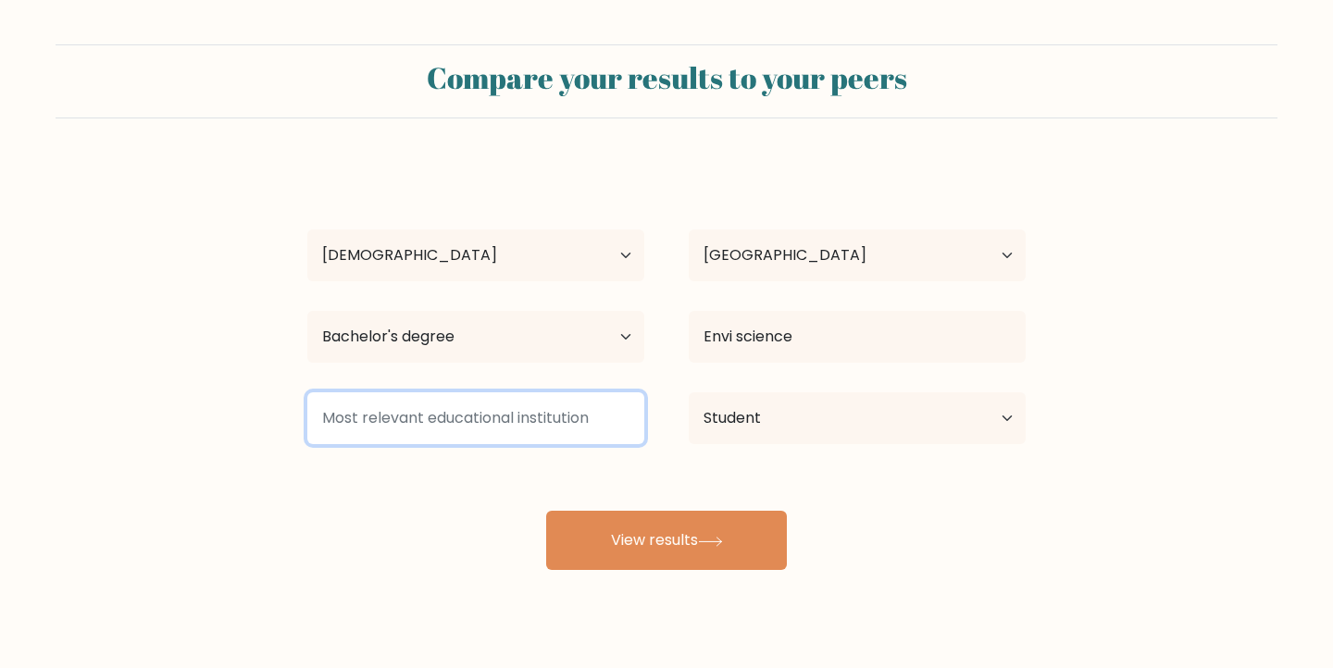
click at [530, 429] on input at bounding box center [475, 418] width 337 height 52
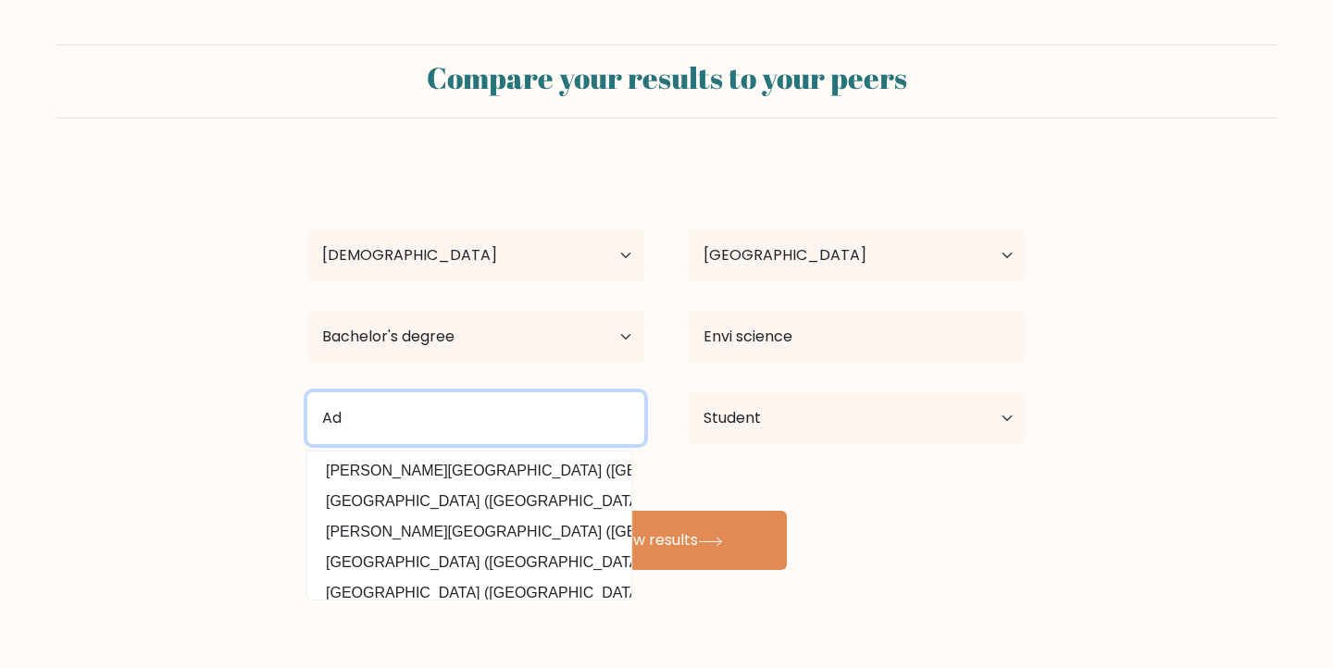
type input "A"
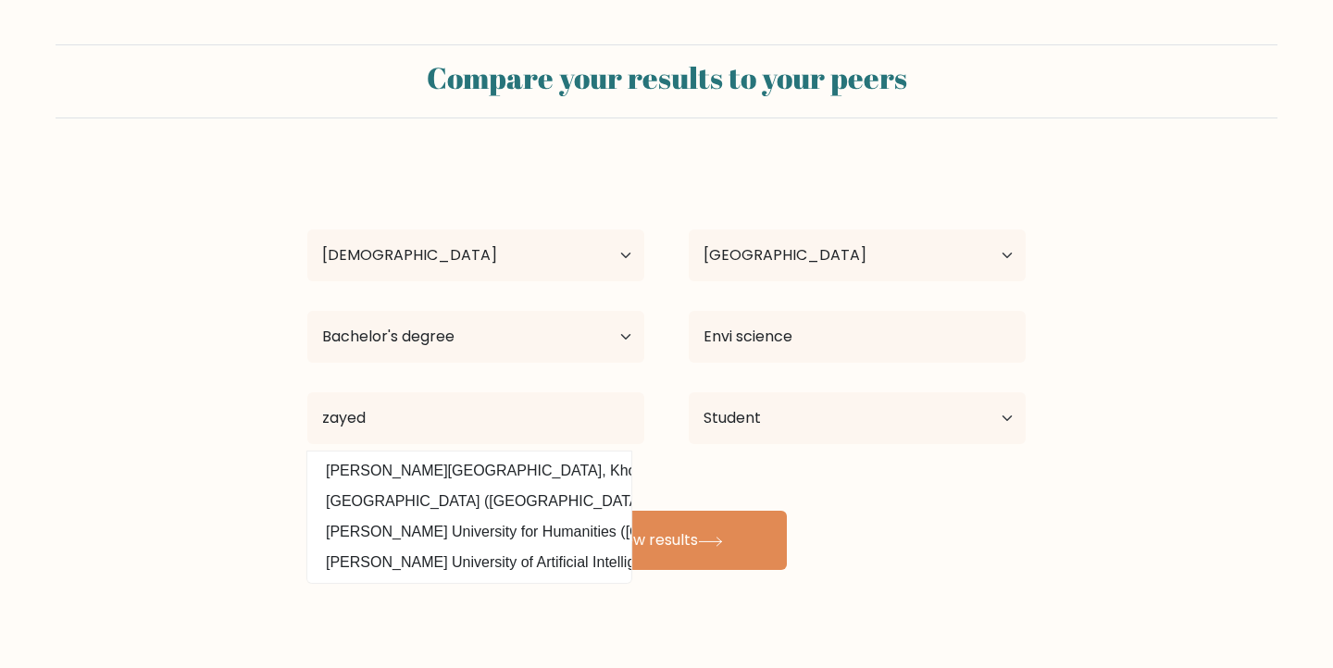
click at [538, 500] on option "Zayed University (United Arab Emirates)" at bounding box center [469, 502] width 315 height 30
type input "[GEOGRAPHIC_DATA]"
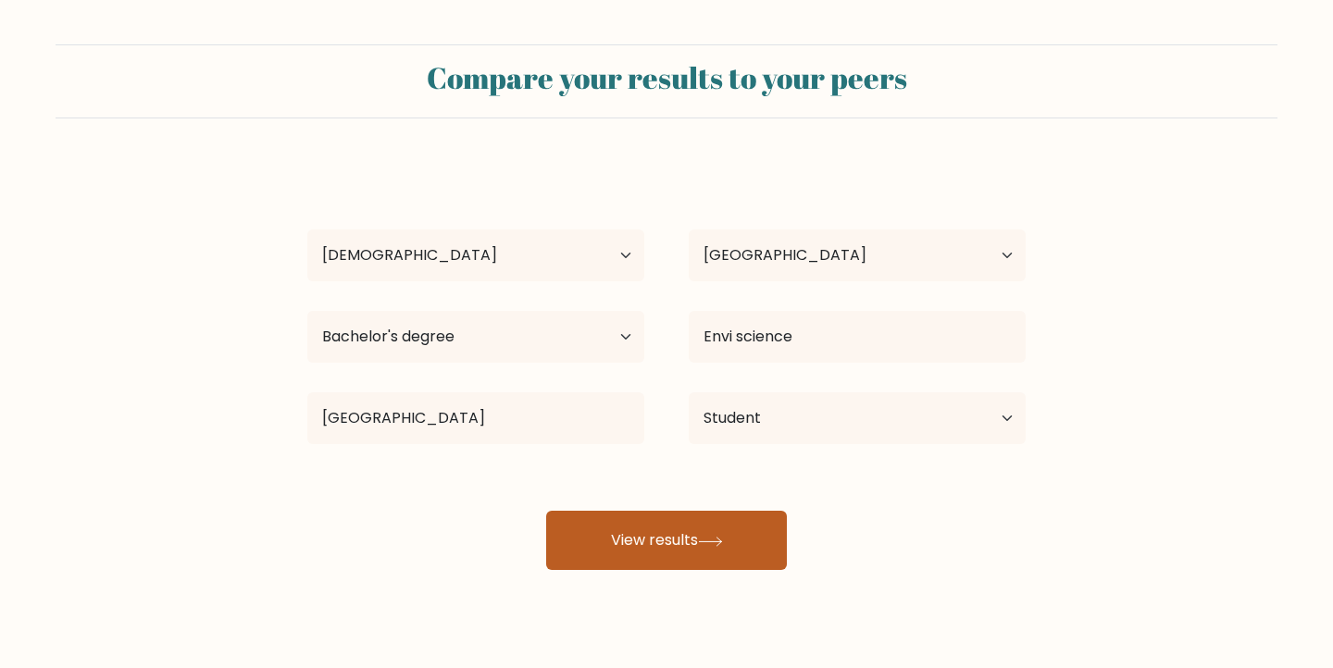
click at [687, 541] on button "View results" at bounding box center [666, 540] width 241 height 59
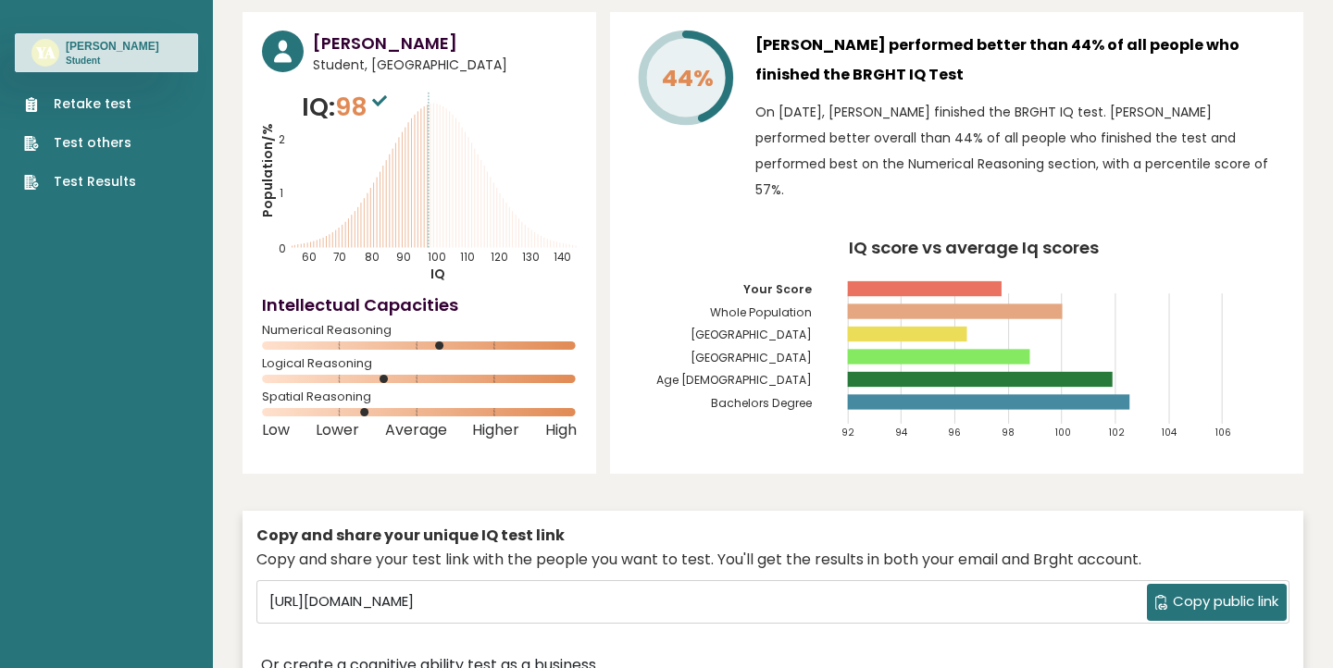
scroll to position [70, 0]
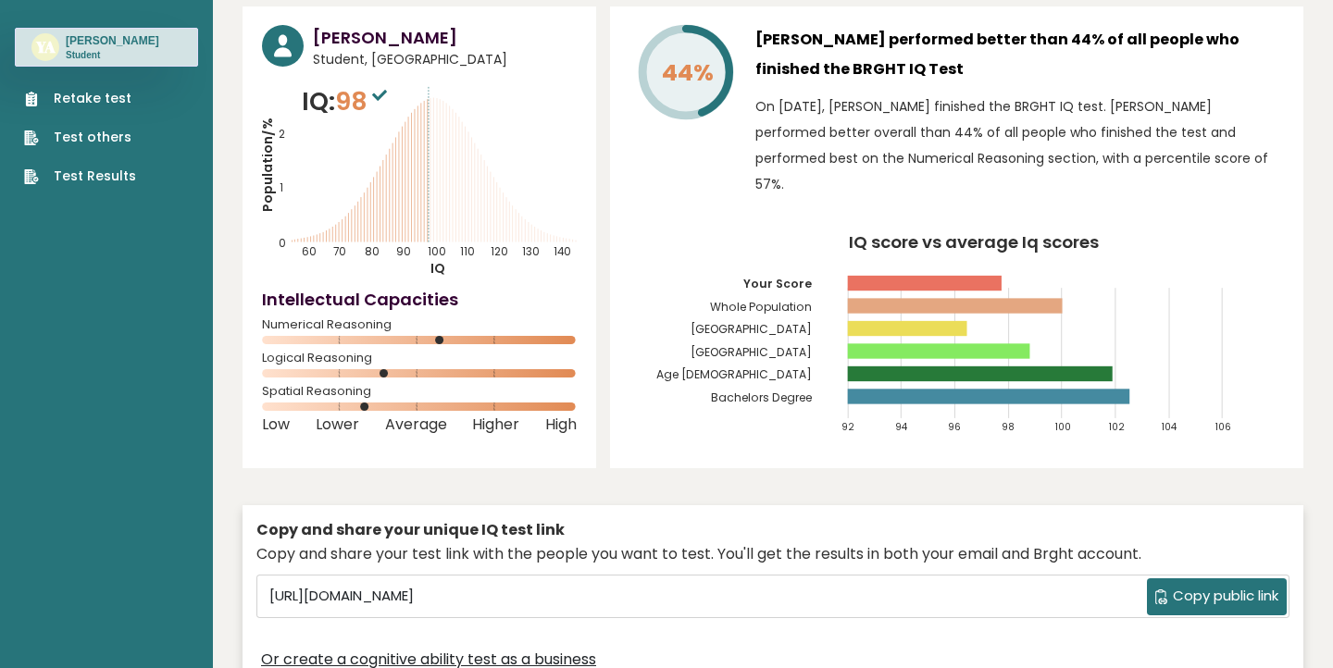
click at [896, 276] on rect at bounding box center [925, 283] width 154 height 15
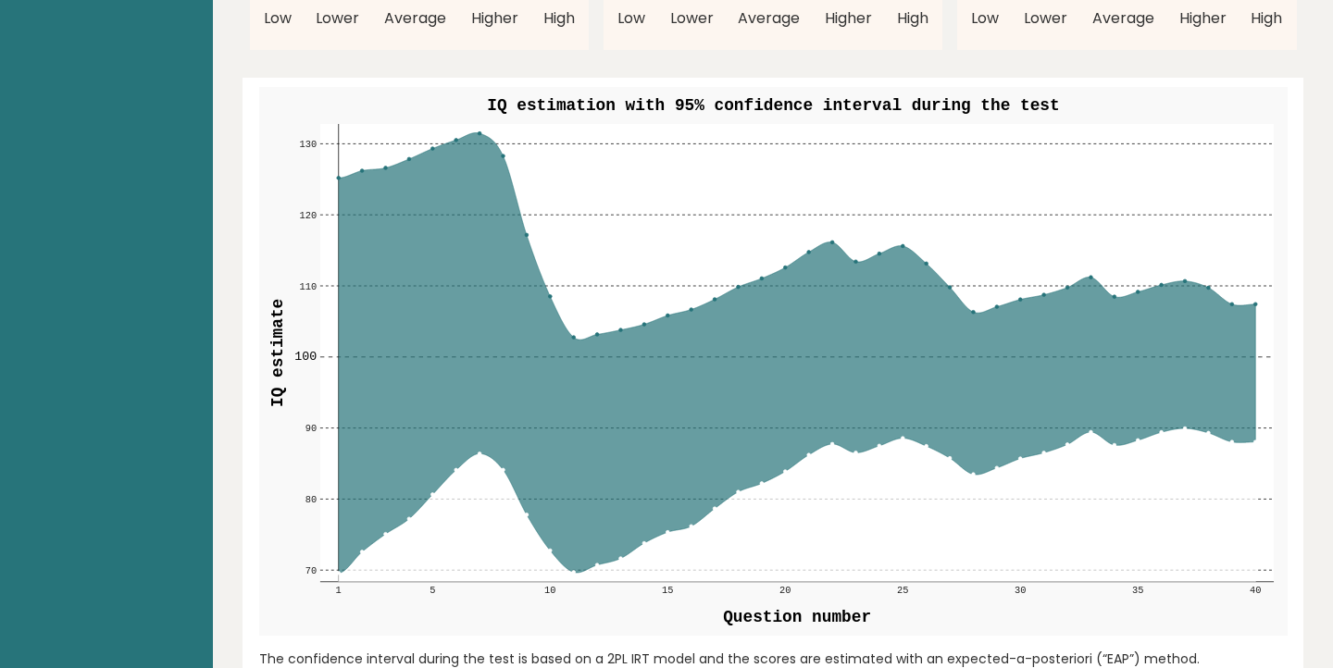
scroll to position [2187, 0]
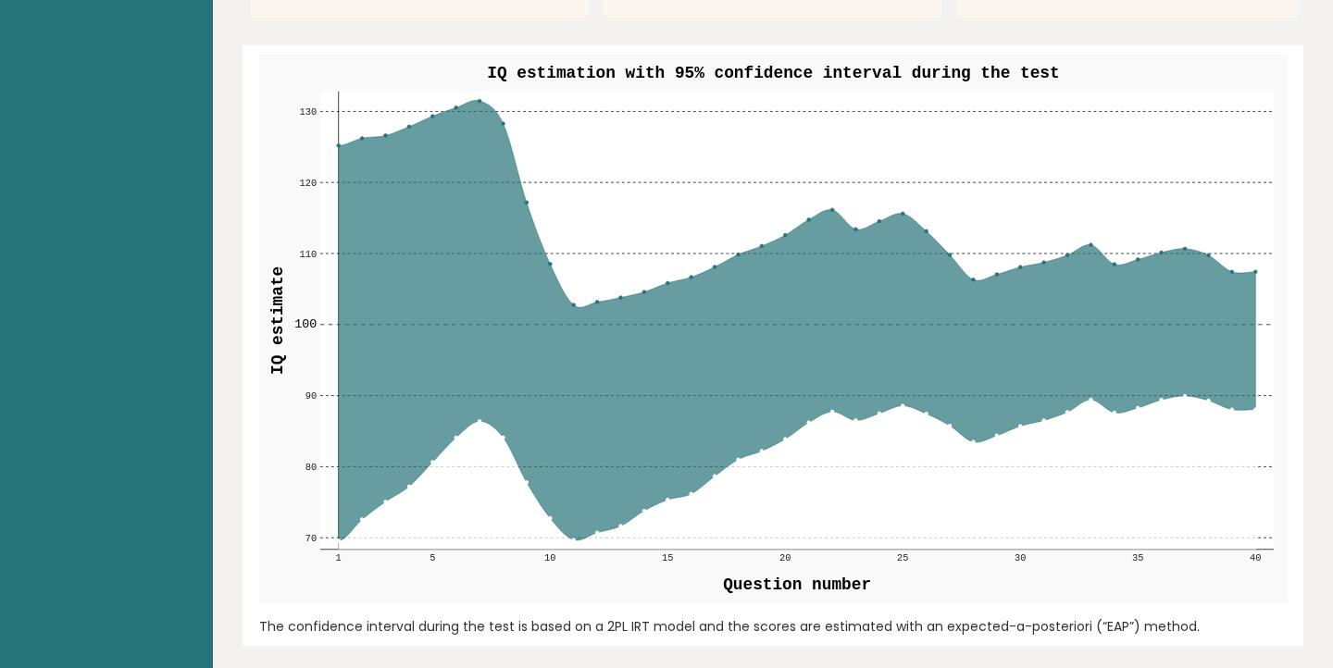
click at [481, 92] on rect at bounding box center [795, 321] width 953 height 458
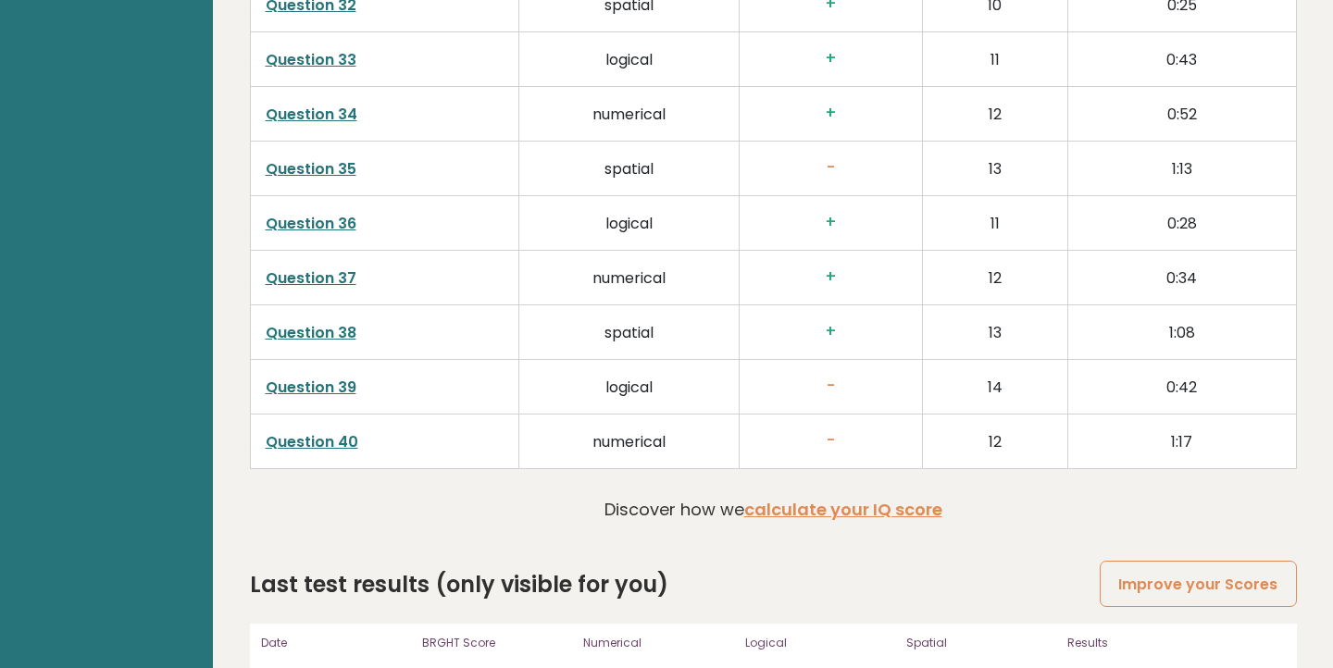
scroll to position [4721, 0]
